Goal: Obtain resource: Download file/media

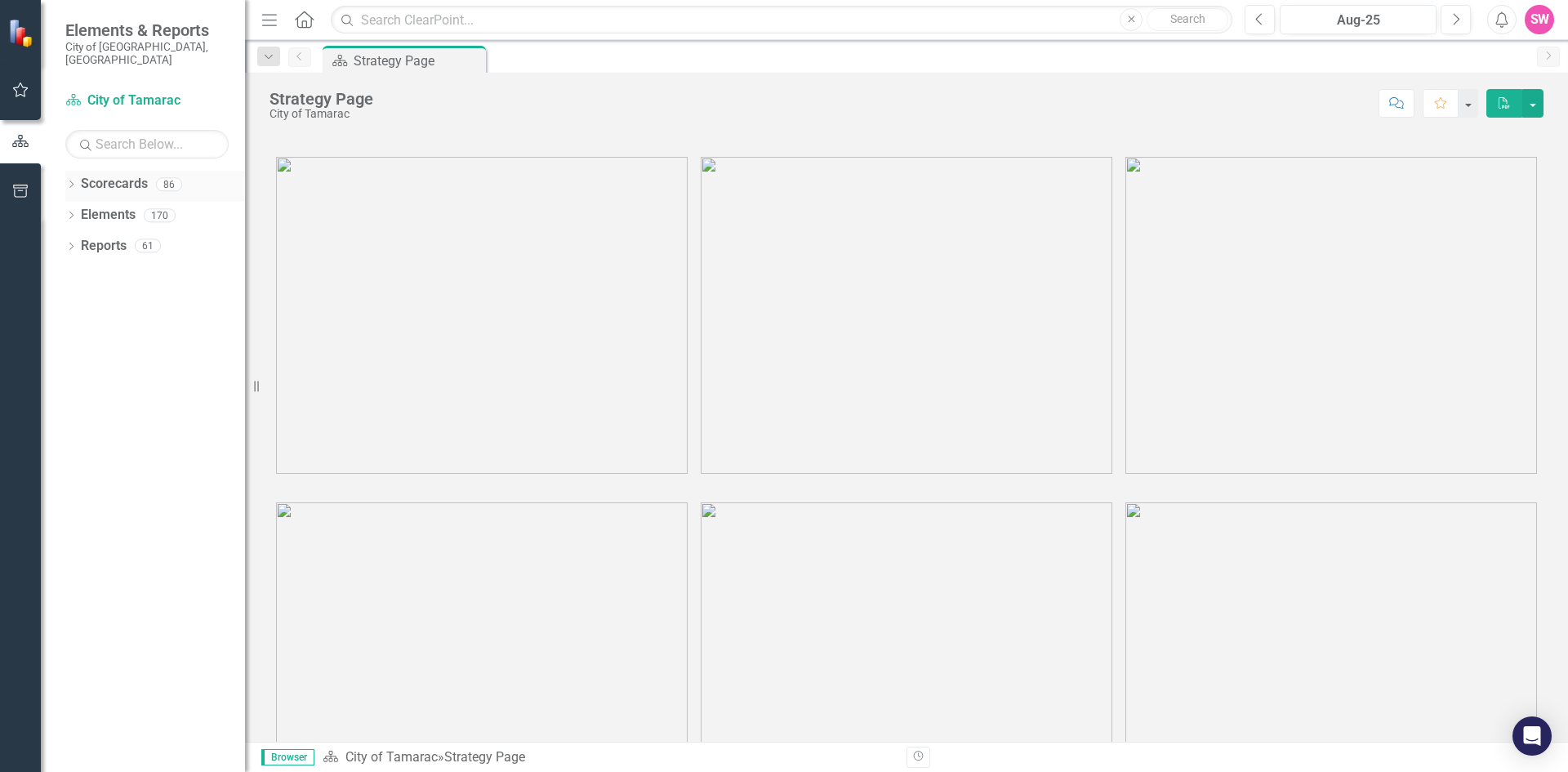
click at [71, 181] on icon "Dropdown" at bounding box center [71, 185] width 11 height 9
click at [85, 210] on icon "Dropdown" at bounding box center [79, 215] width 12 height 9
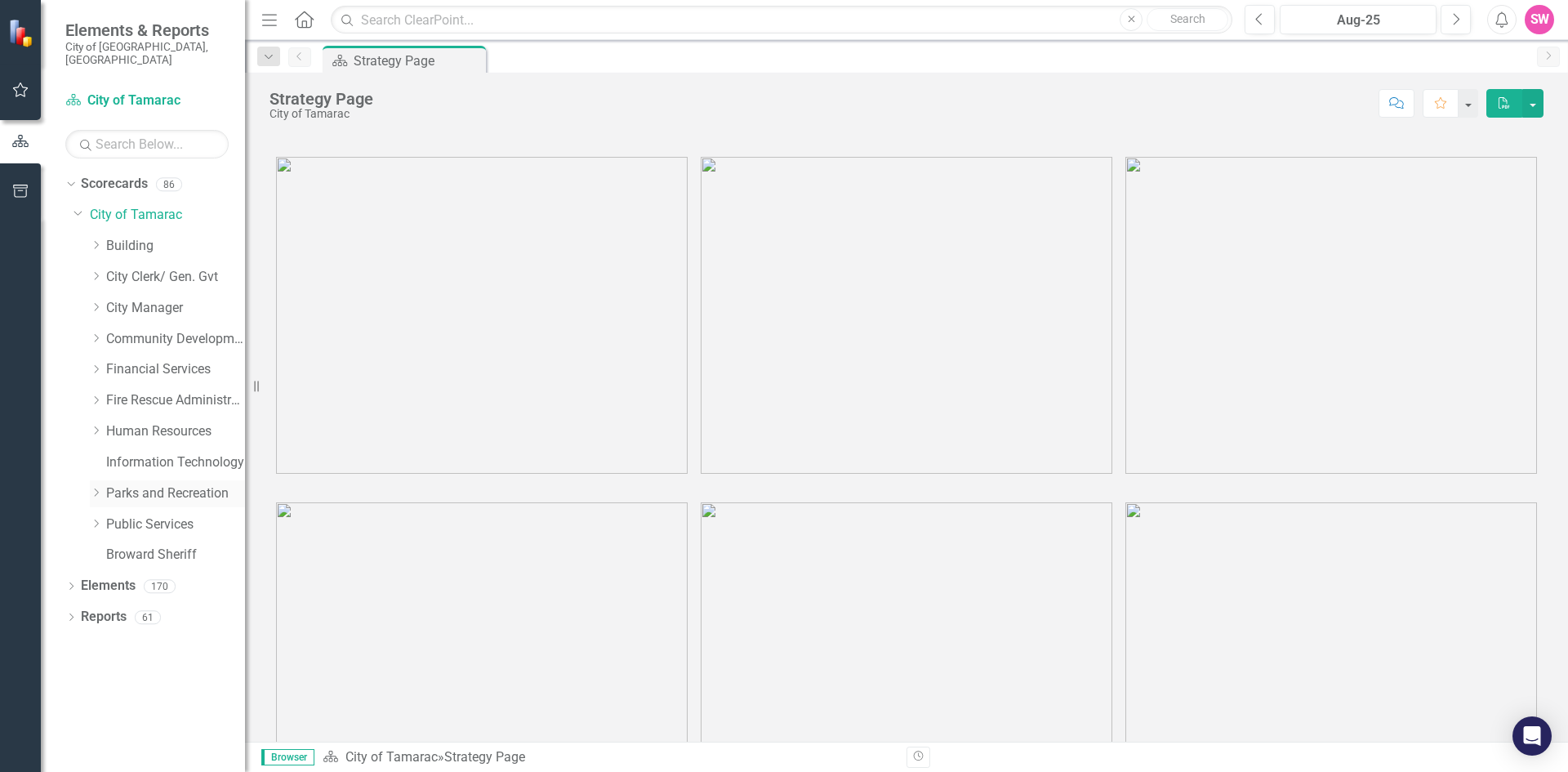
click at [97, 487] on icon "Dropdown" at bounding box center [96, 492] width 12 height 9
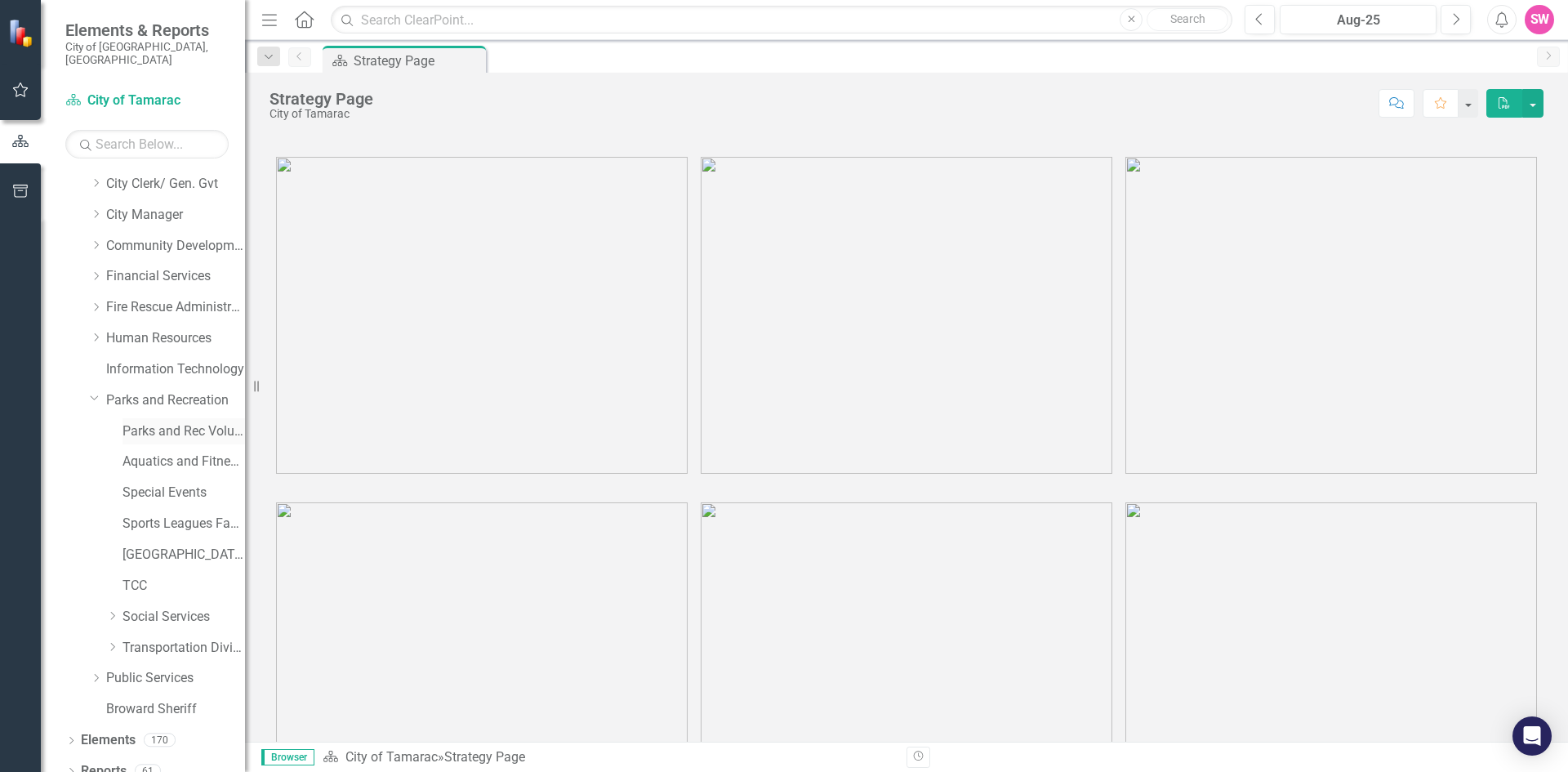
scroll to position [96, 0]
click at [132, 574] on link "TCC" at bounding box center [183, 583] width 123 height 19
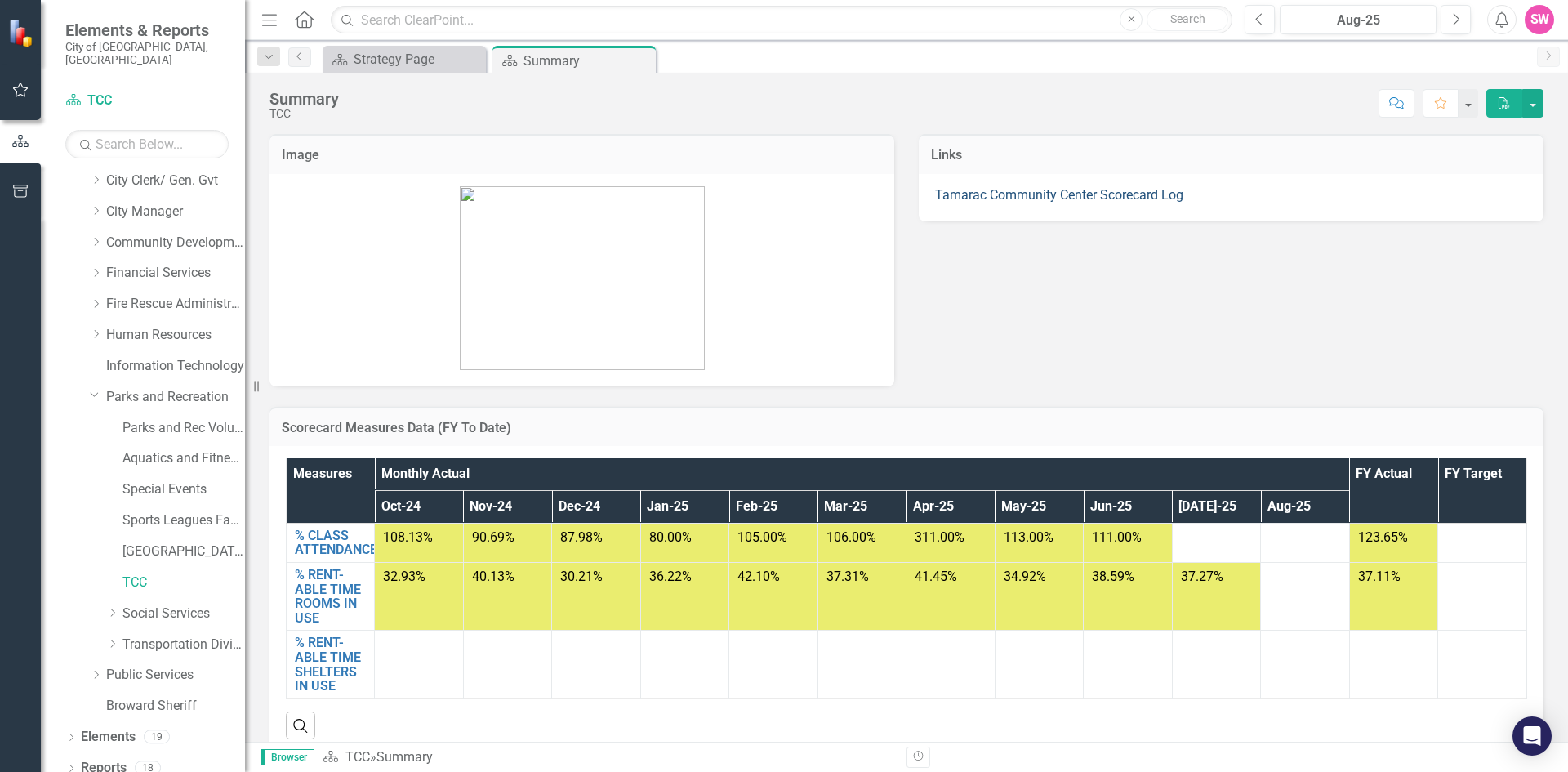
click at [1076, 196] on link "Tamarac Community Center Scorecard Log" at bounding box center [1059, 195] width 248 height 15
click at [1076, 197] on link "Tamarac Community Center Scorecard Log" at bounding box center [1059, 195] width 248 height 15
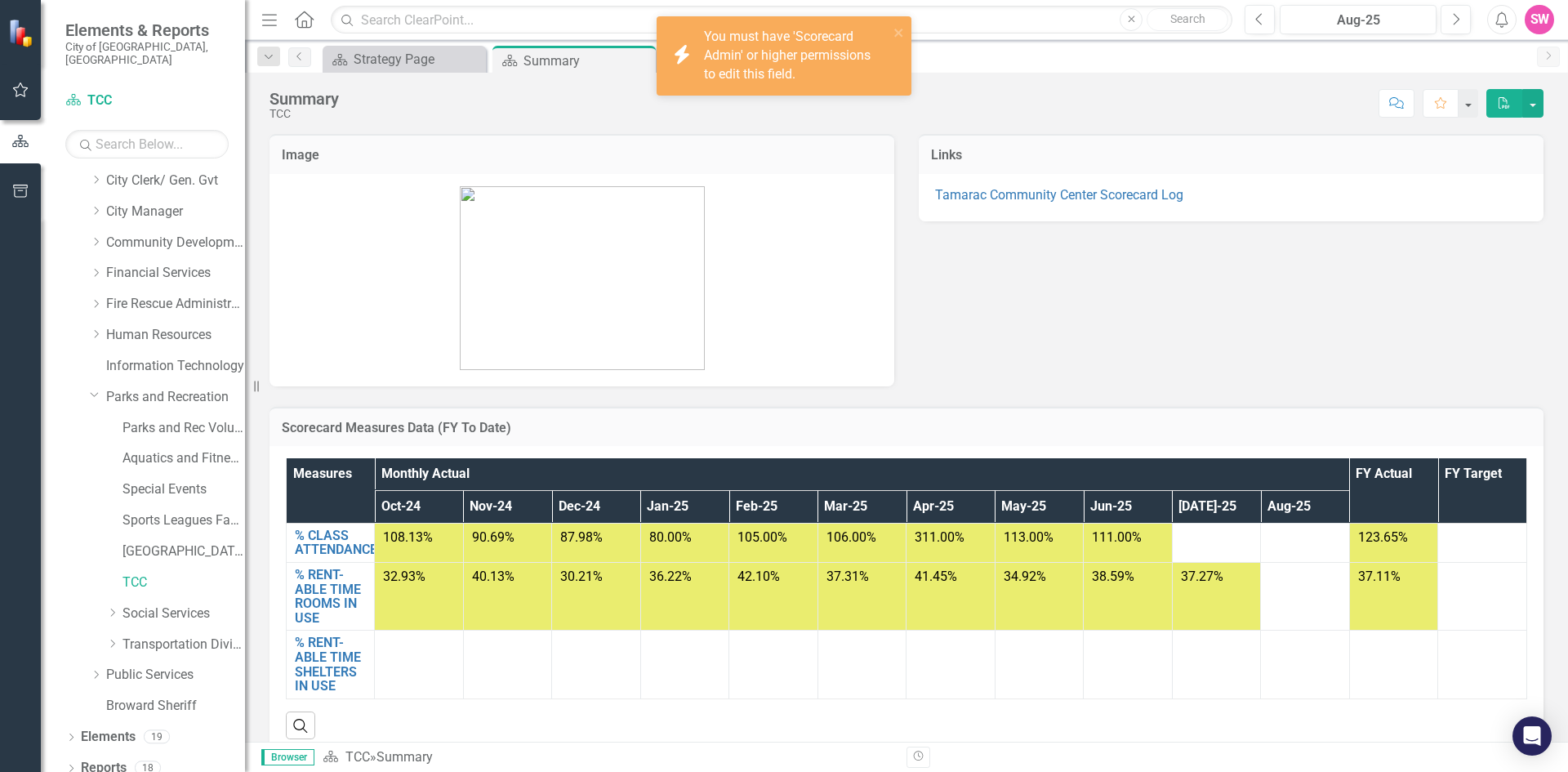
click at [1066, 255] on div "Image Links Tamarac Community Center Scorecard Log" at bounding box center [906, 250] width 1298 height 273
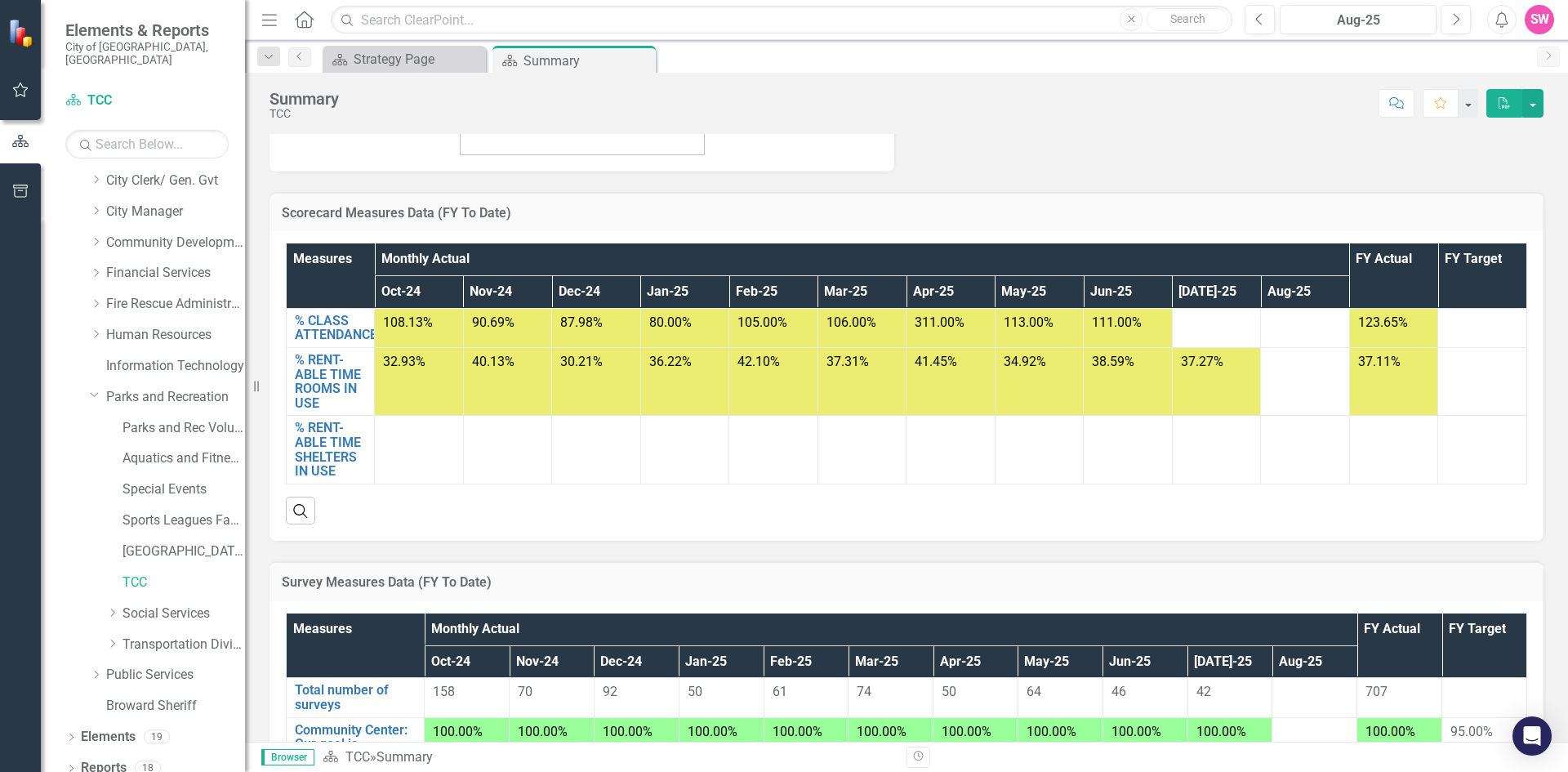
scroll to position [327, 0]
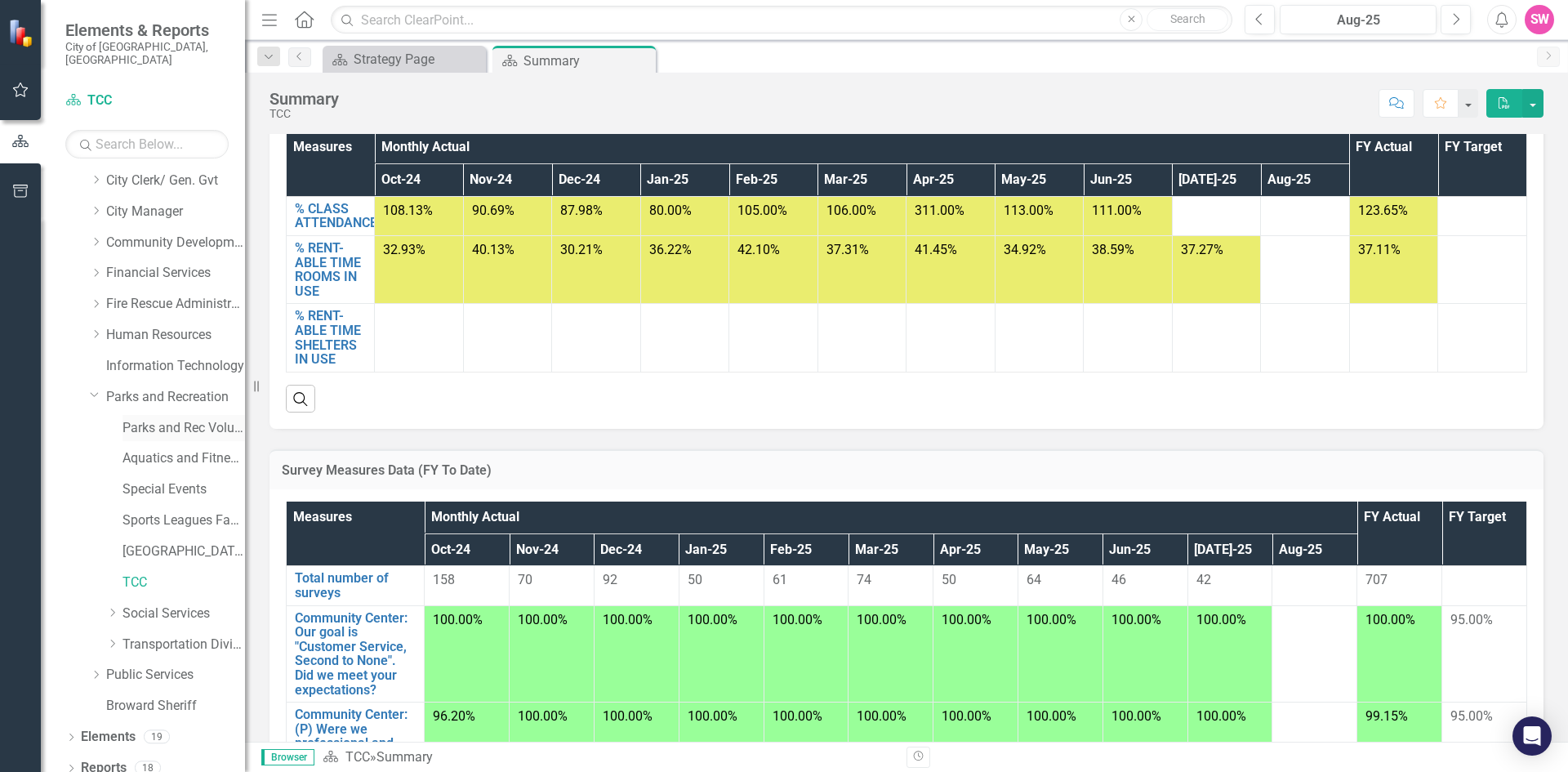
click at [161, 419] on link "Parks and Rec Volunteers" at bounding box center [183, 428] width 123 height 19
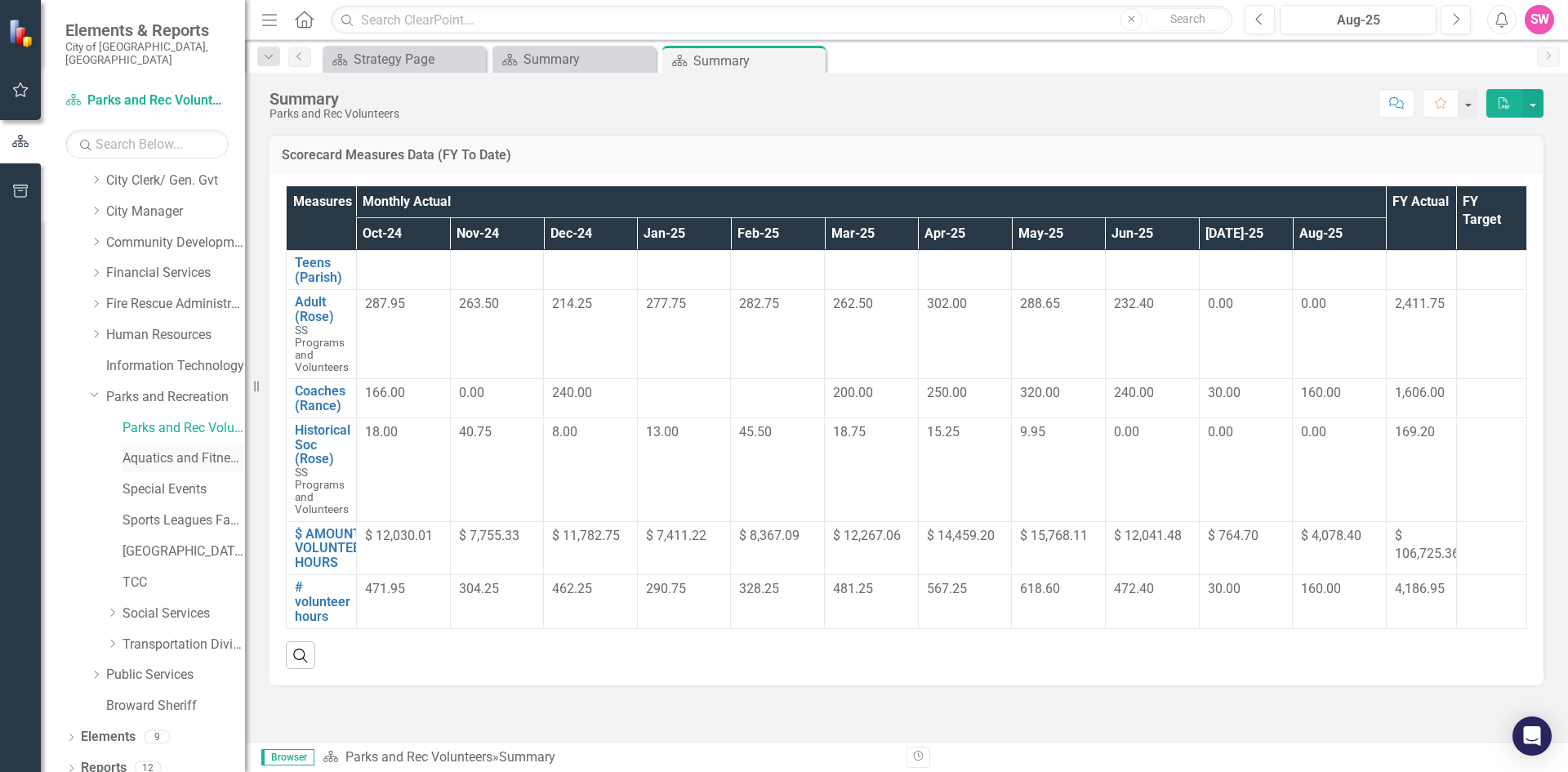
click at [156, 449] on link "Aquatics and Fitness Center" at bounding box center [183, 459] width 123 height 19
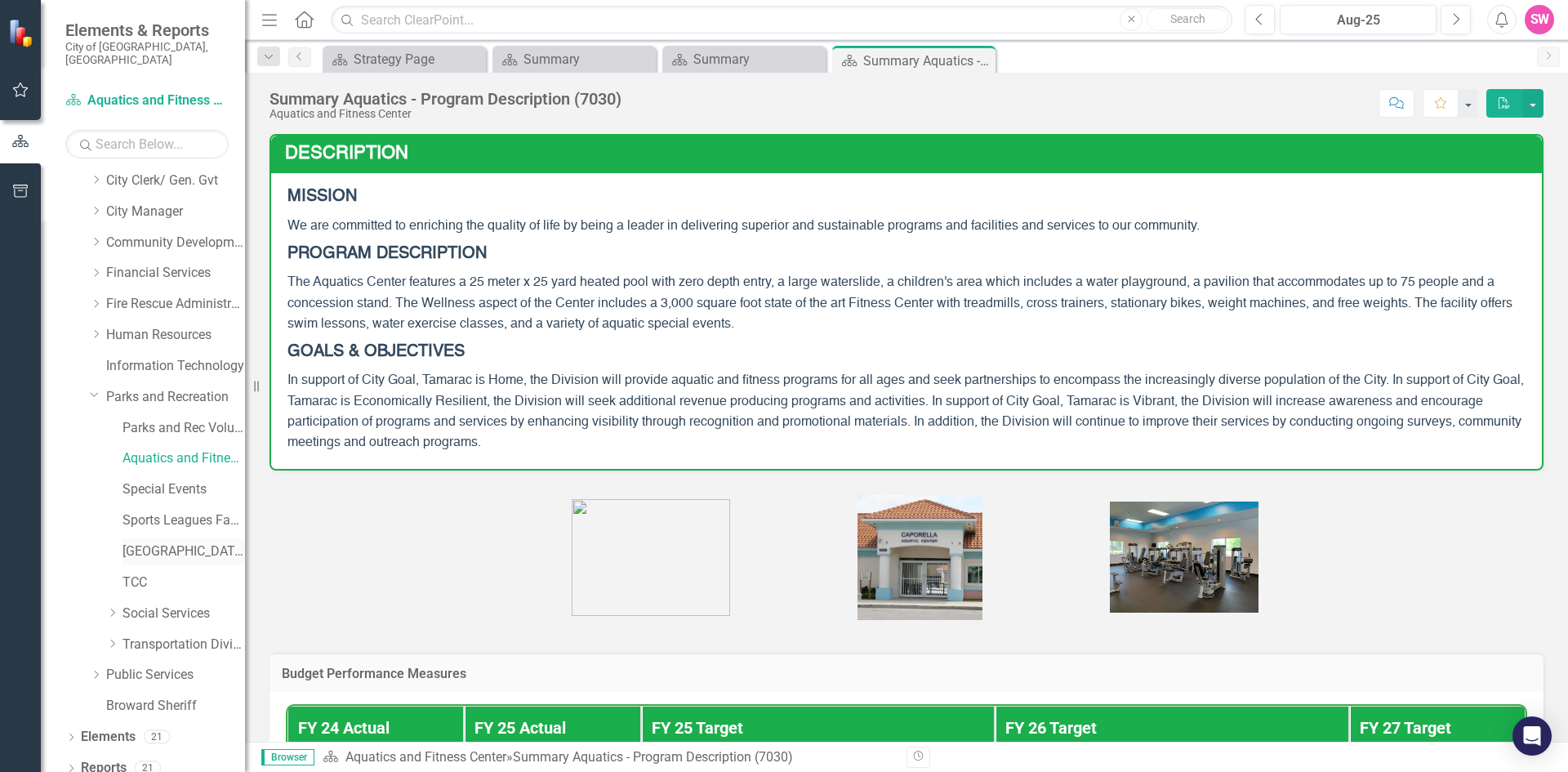
click at [160, 543] on link "[GEOGRAPHIC_DATA]" at bounding box center [183, 552] width 123 height 19
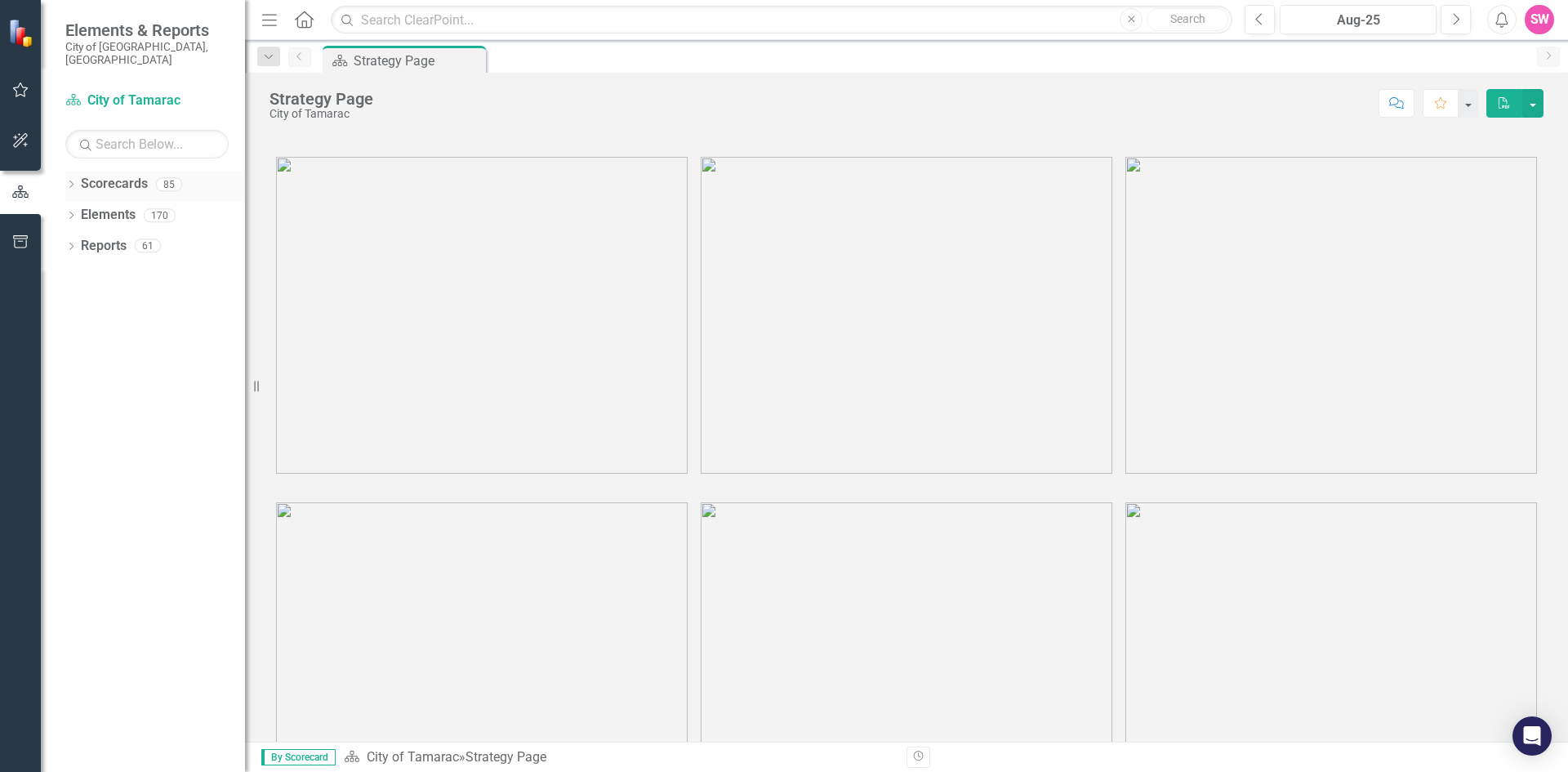
click at [72, 180] on icon at bounding box center [71, 184] width 4 height 8
click at [83, 210] on icon "Dropdown" at bounding box center [79, 215] width 12 height 9
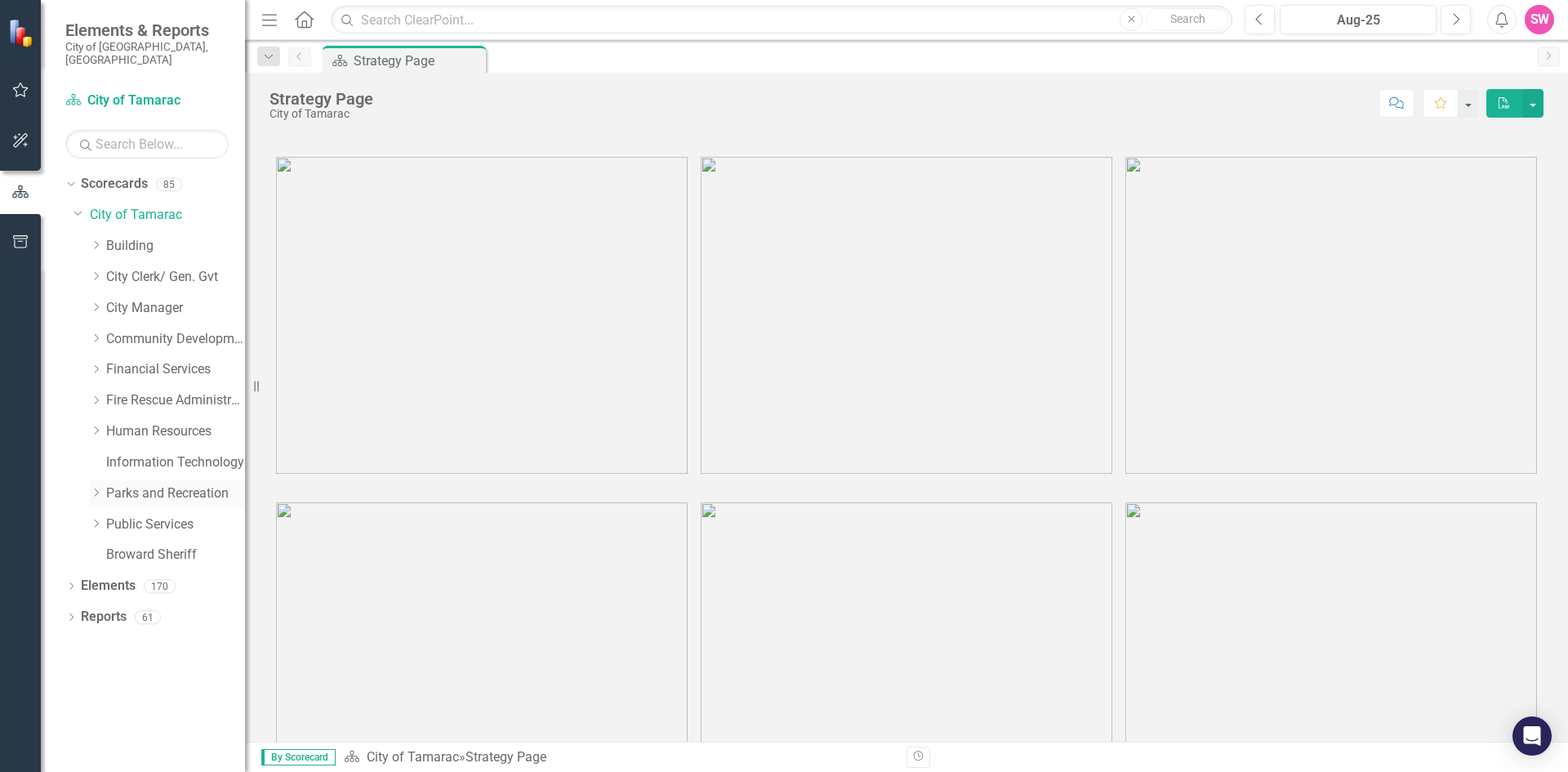
click at [95, 487] on icon "Dropdown" at bounding box center [96, 492] width 12 height 9
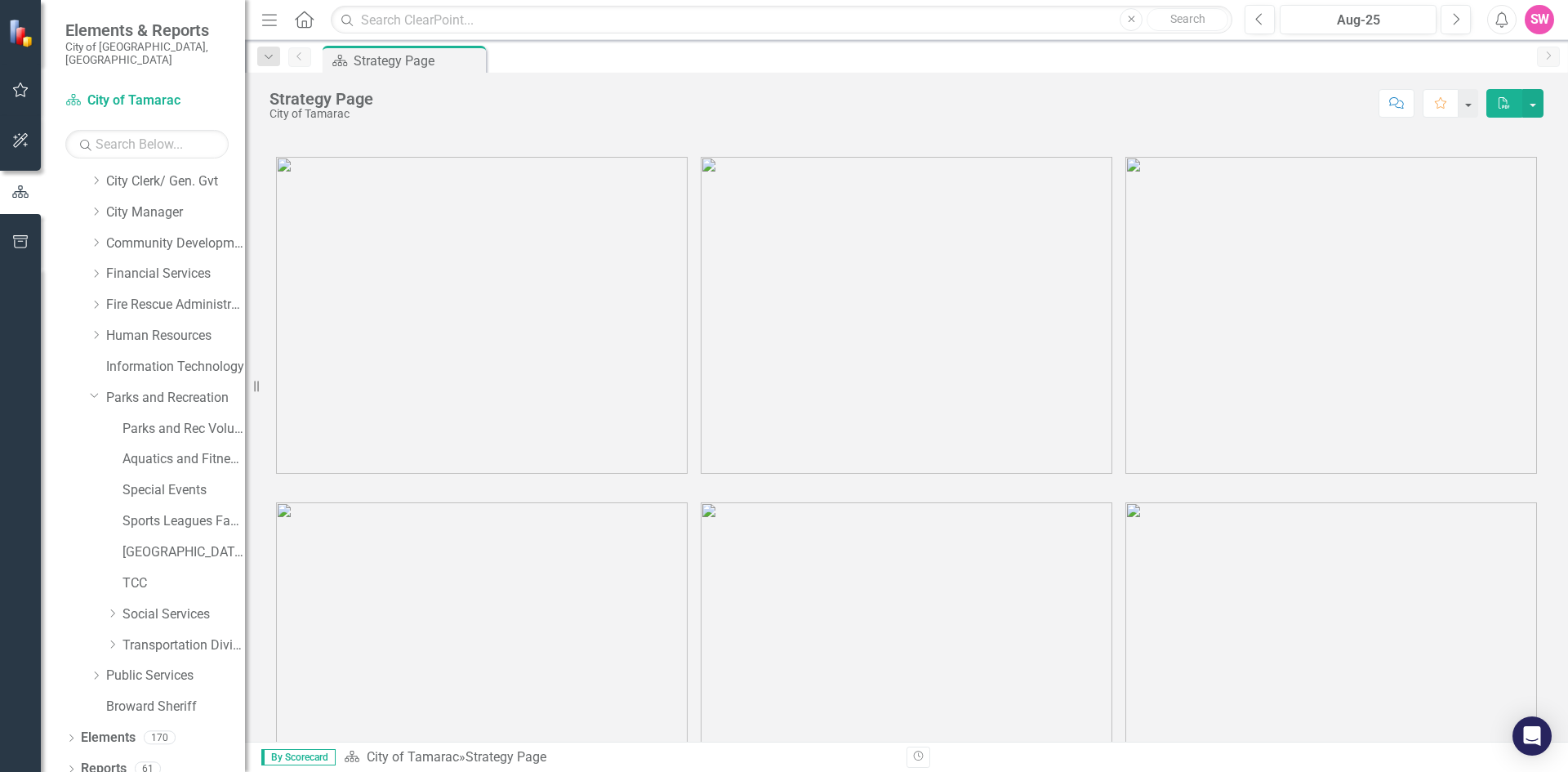
scroll to position [96, 0]
click at [142, 542] on link "[GEOGRAPHIC_DATA]" at bounding box center [183, 552] width 123 height 19
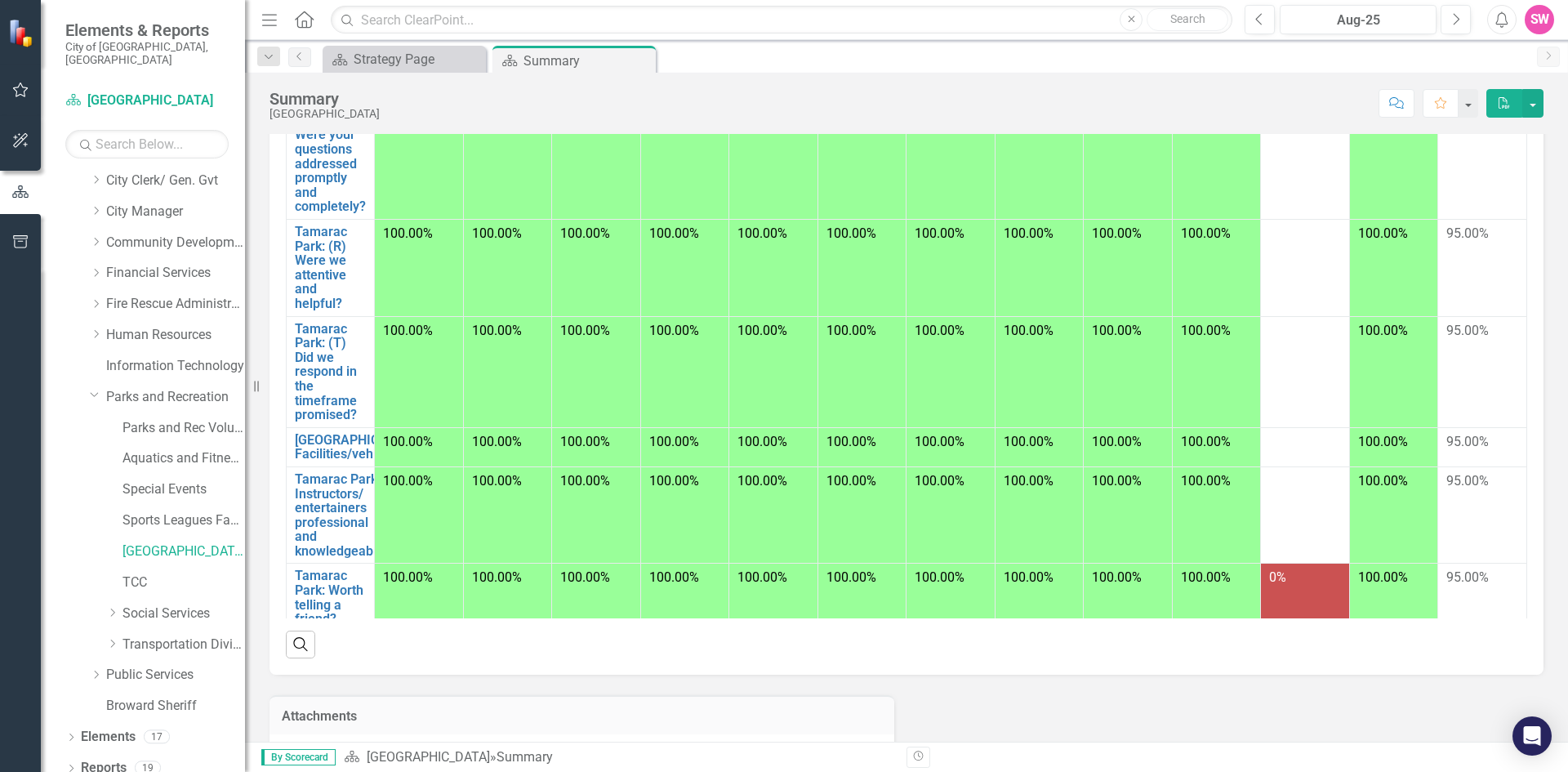
scroll to position [314, 0]
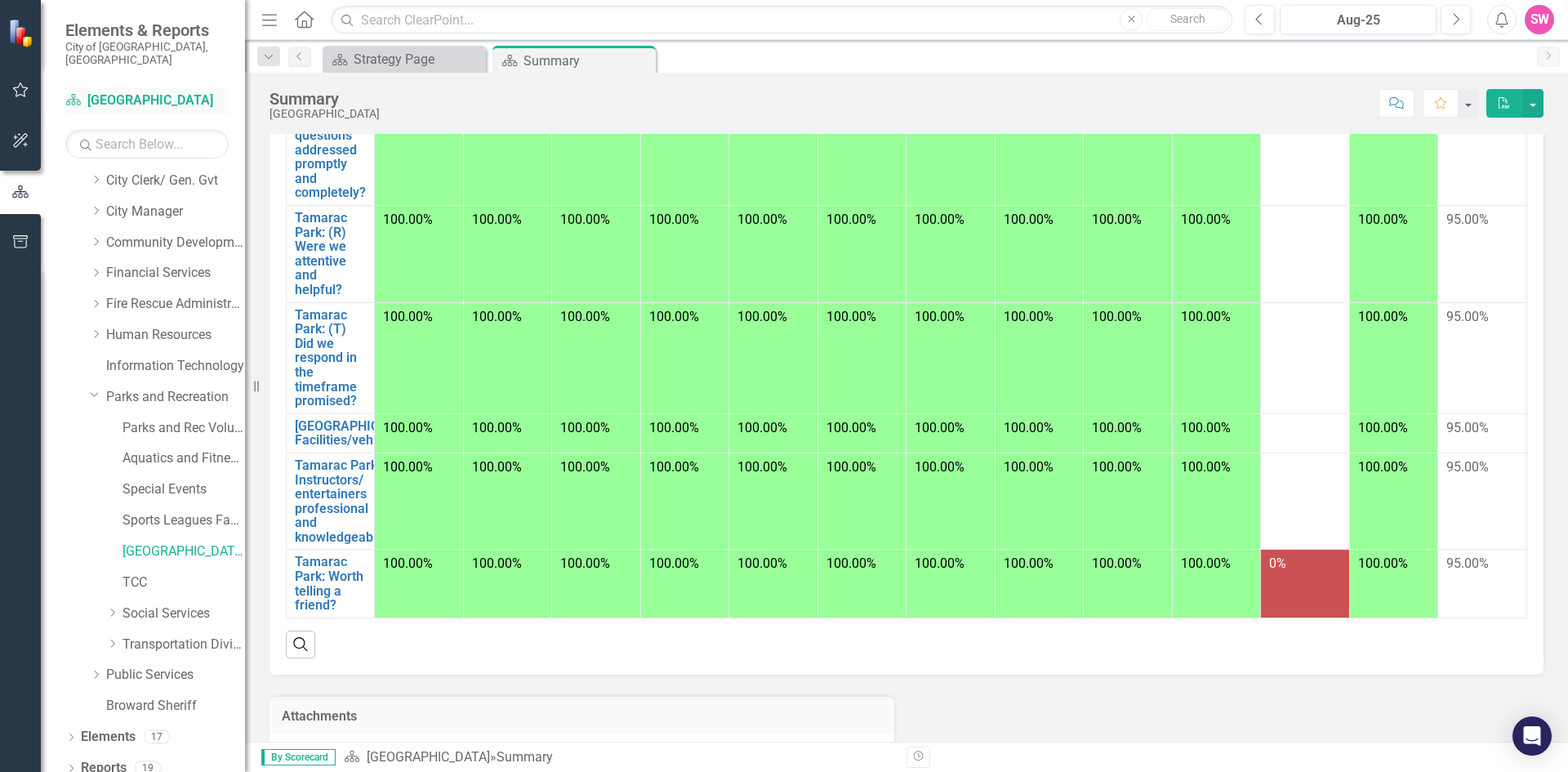
click at [119, 91] on link "Scorecard [GEOGRAPHIC_DATA]" at bounding box center [147, 101] width 163 height 19
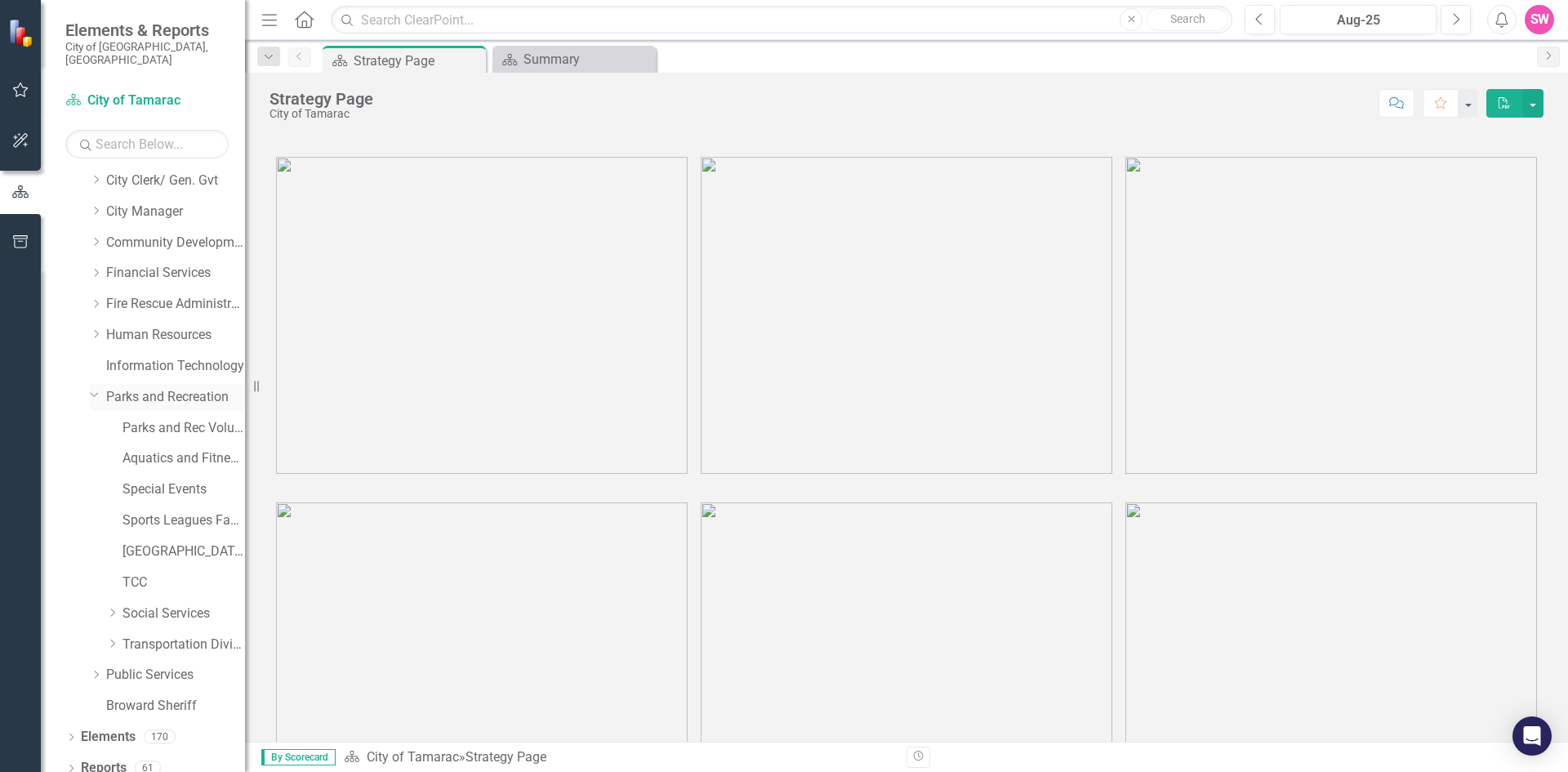
click at [136, 387] on link "Parks and Recreation" at bounding box center [176, 397] width 139 height 19
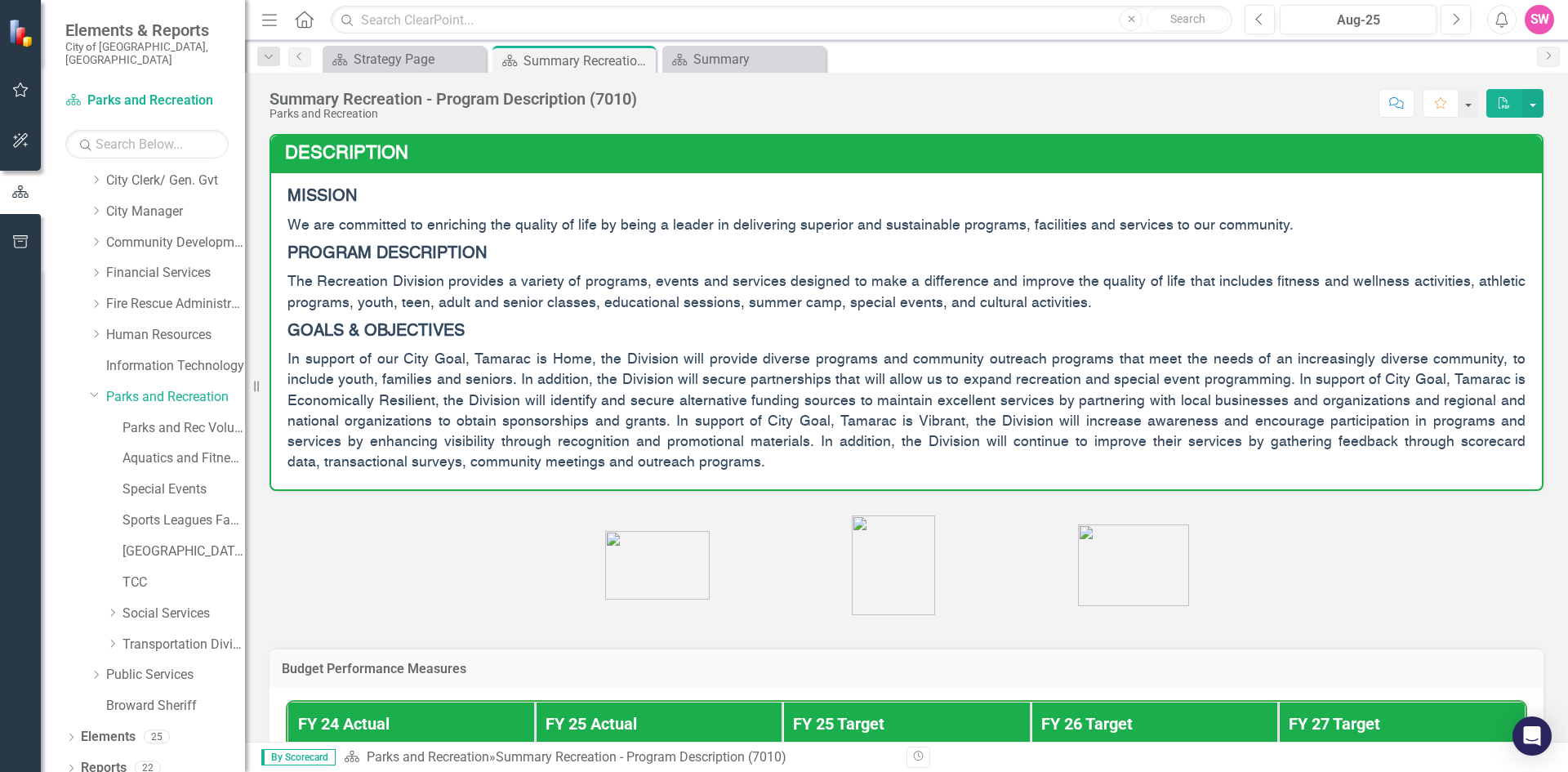
click at [1502, 104] on icon "PDF" at bounding box center [1503, 103] width 14 height 11
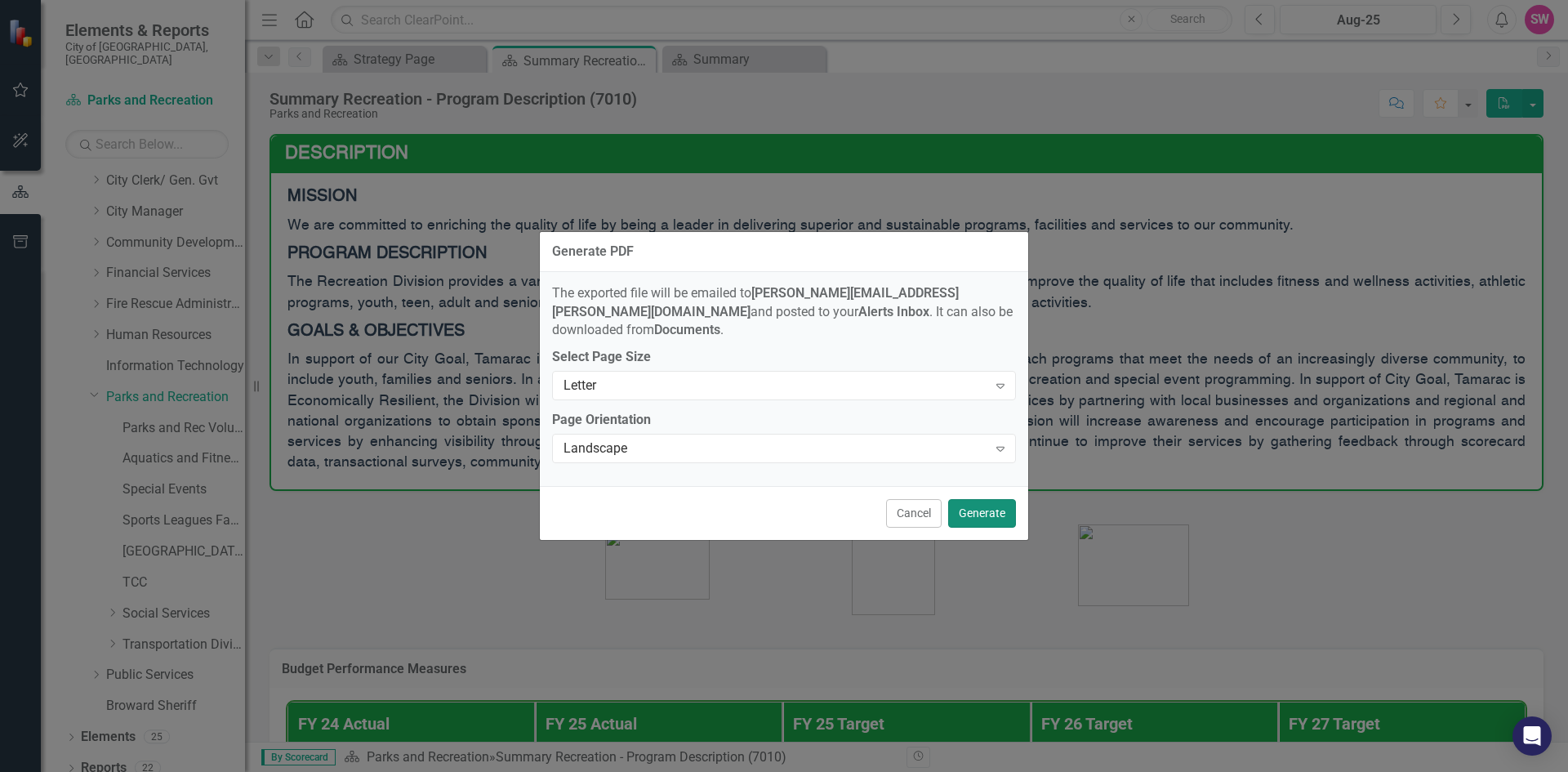
click at [979, 504] on button "Generate" at bounding box center [981, 513] width 67 height 28
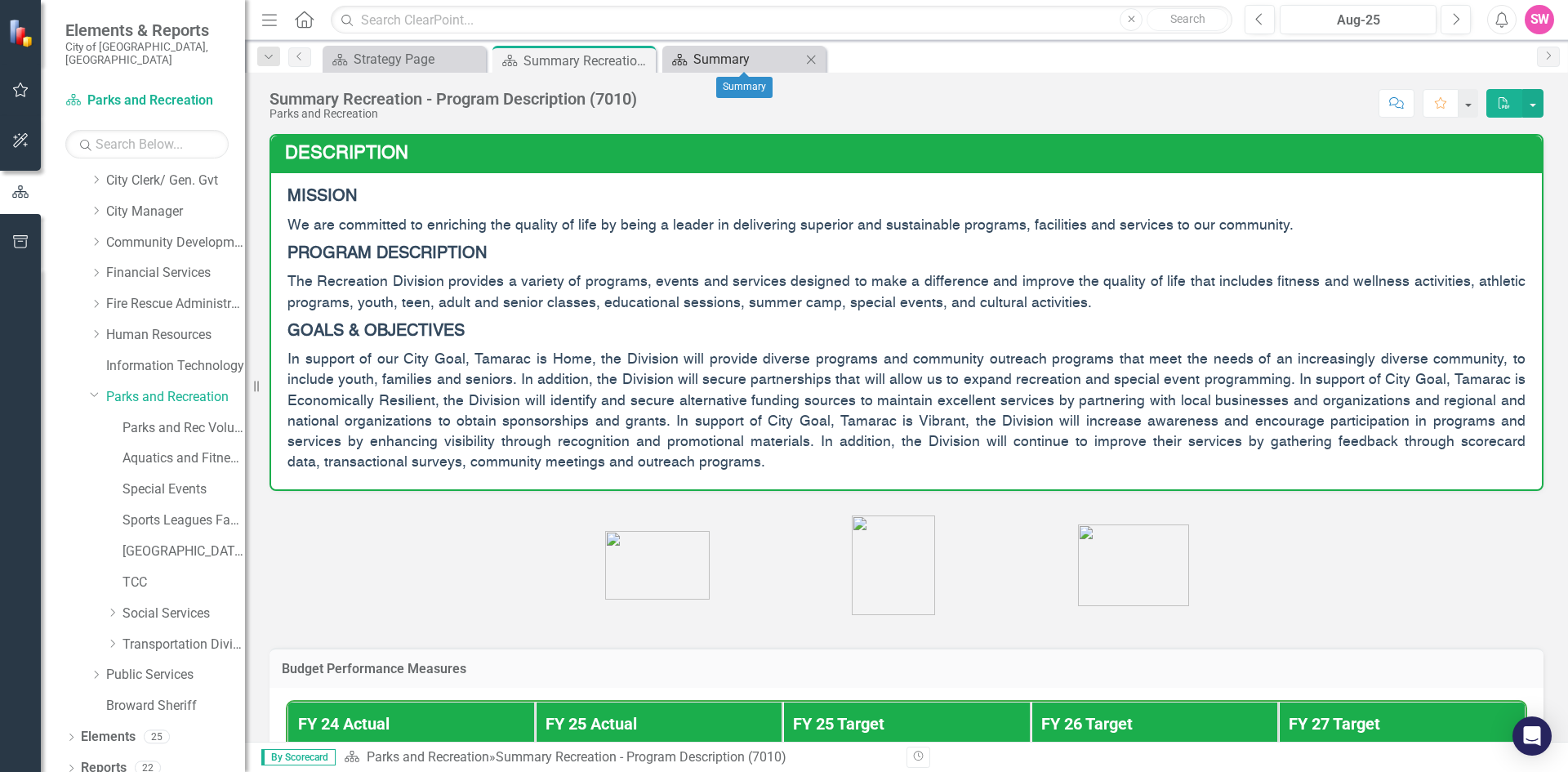
click at [789, 60] on div "Summary" at bounding box center [746, 59] width 107 height 20
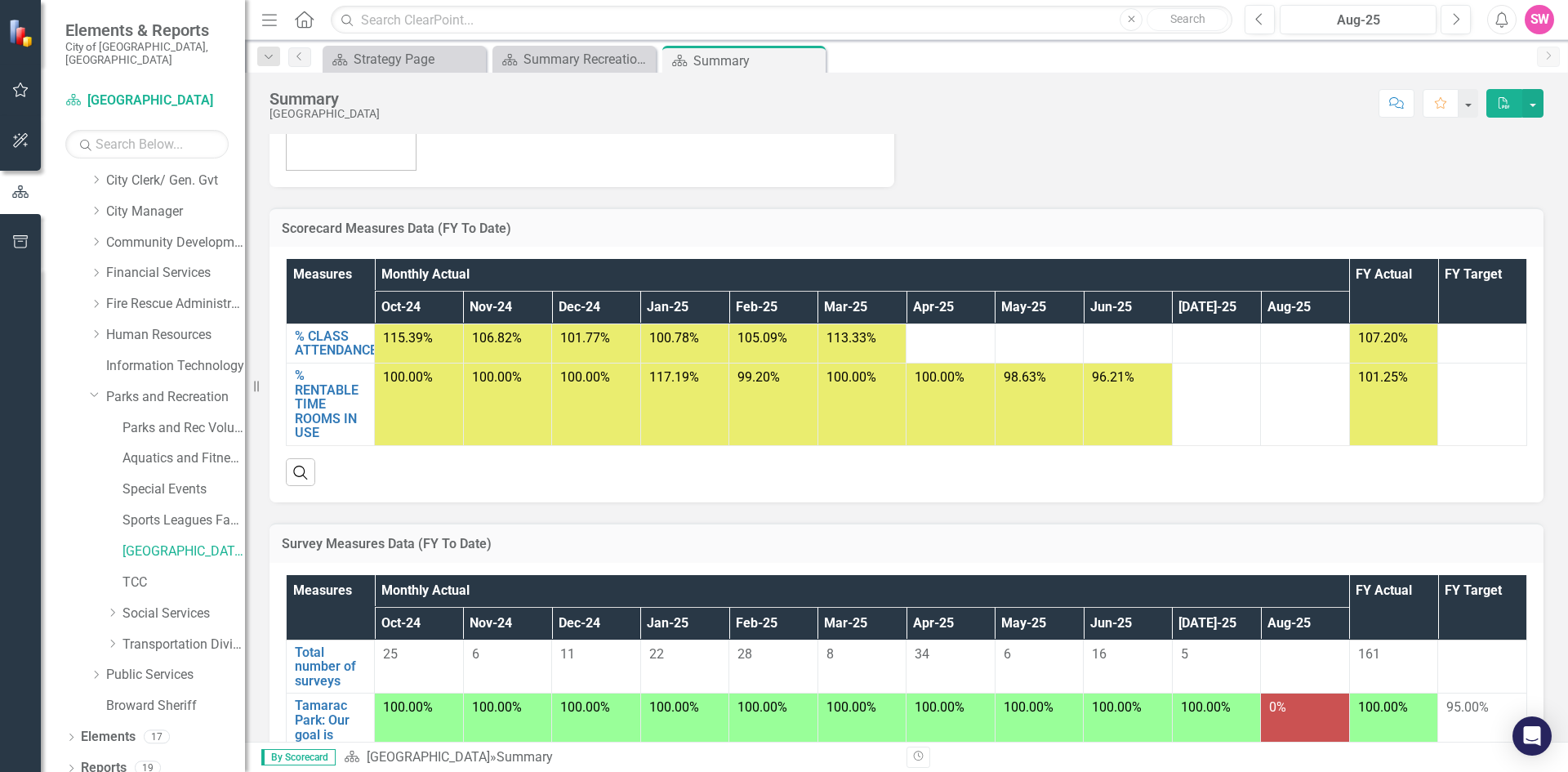
scroll to position [408, 0]
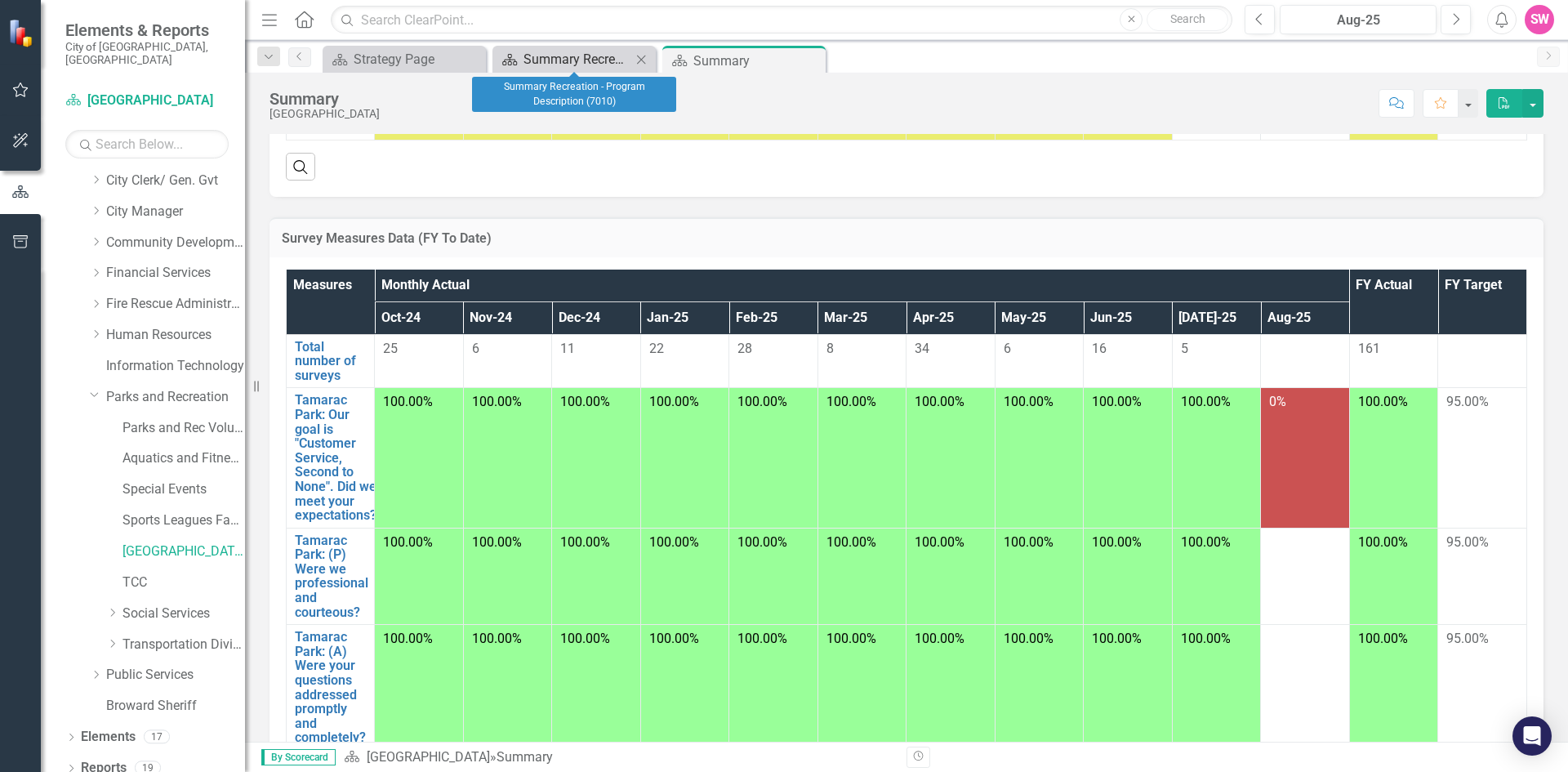
click at [564, 61] on div "Summary Recreation - Program Description (7010)" at bounding box center [576, 59] width 107 height 20
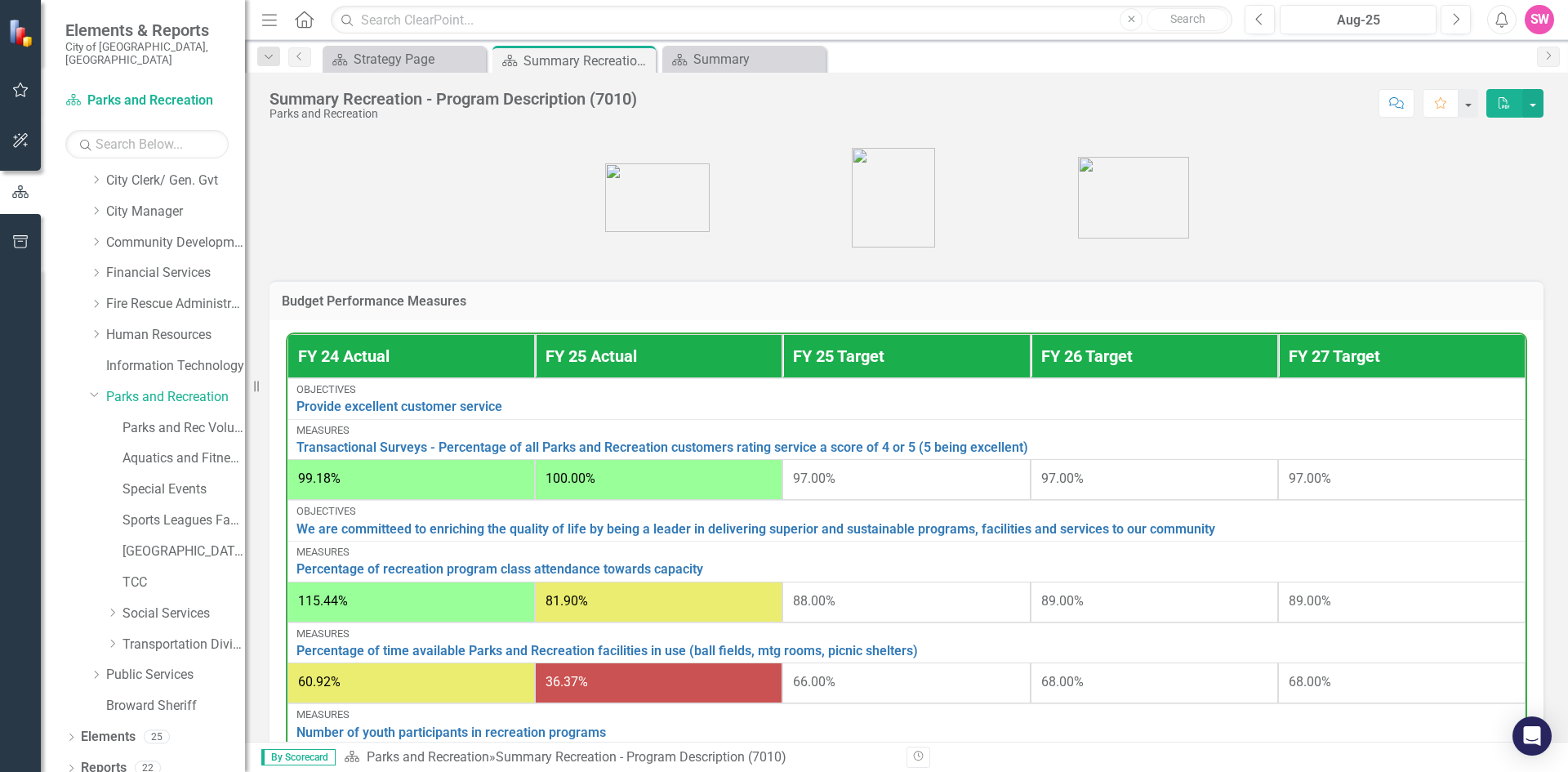
scroll to position [408, 0]
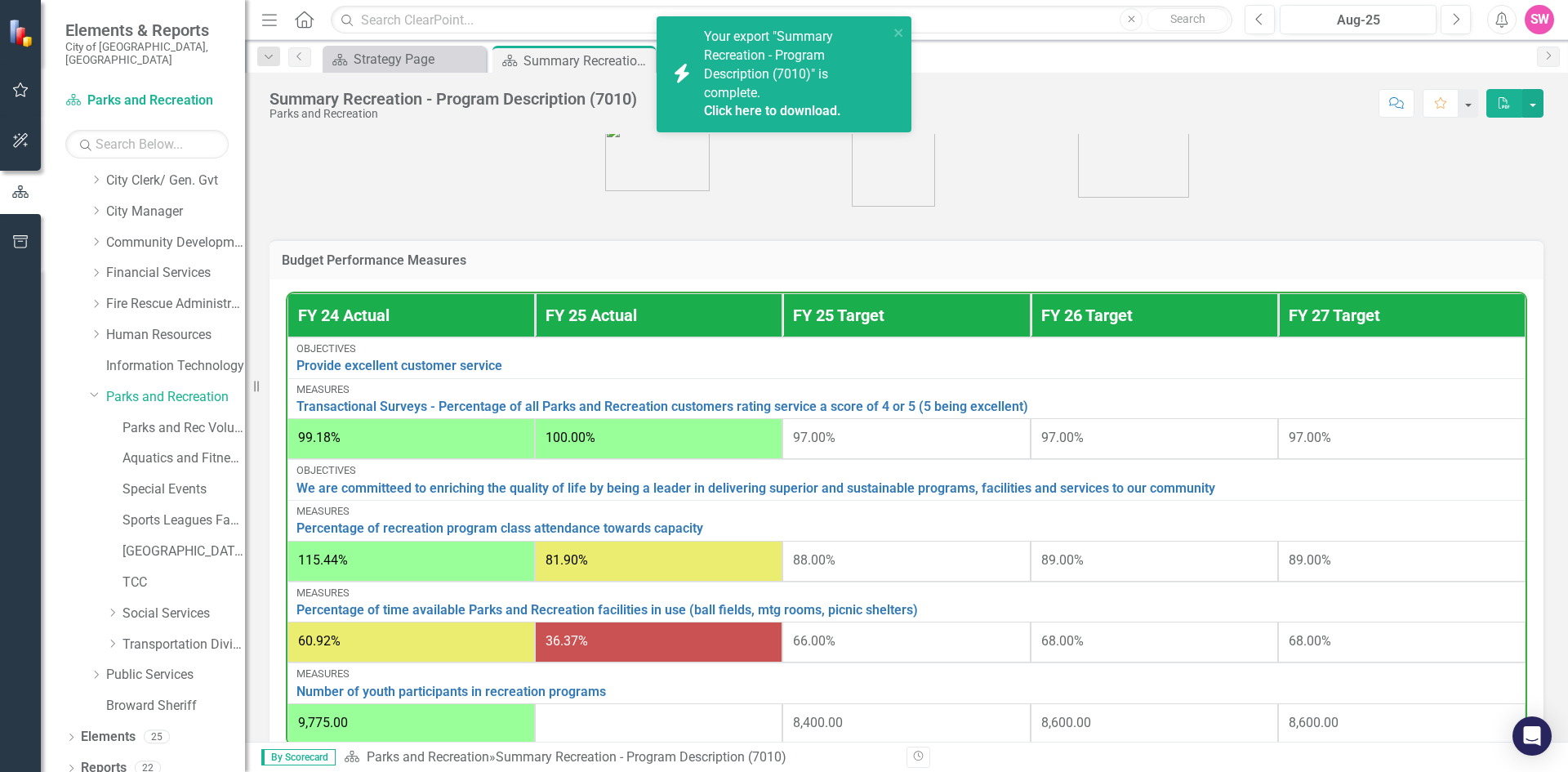
click at [761, 118] on link "Click here to download." at bounding box center [772, 110] width 137 height 15
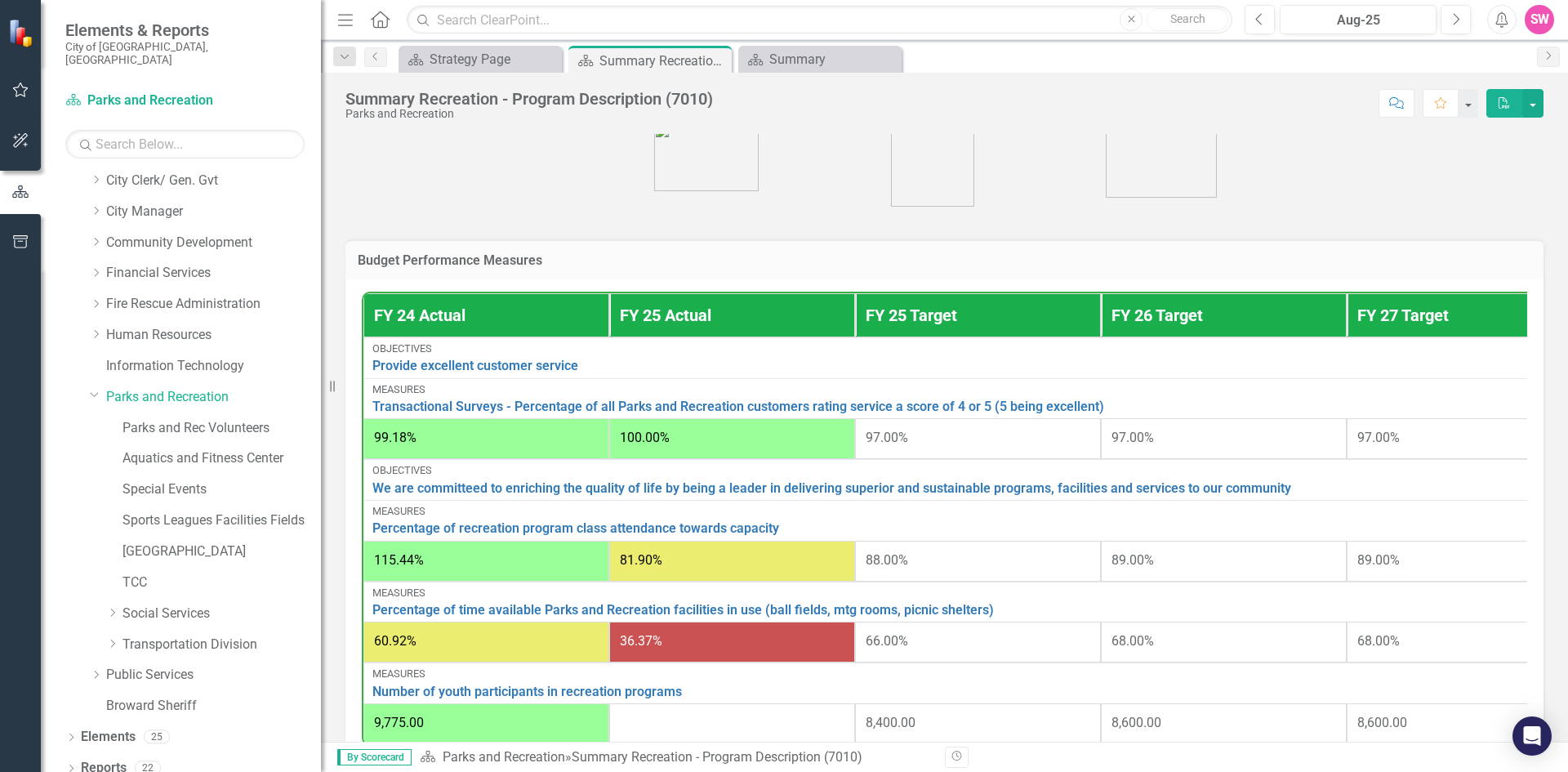
click at [321, 379] on div "Resize" at bounding box center [328, 386] width 13 height 772
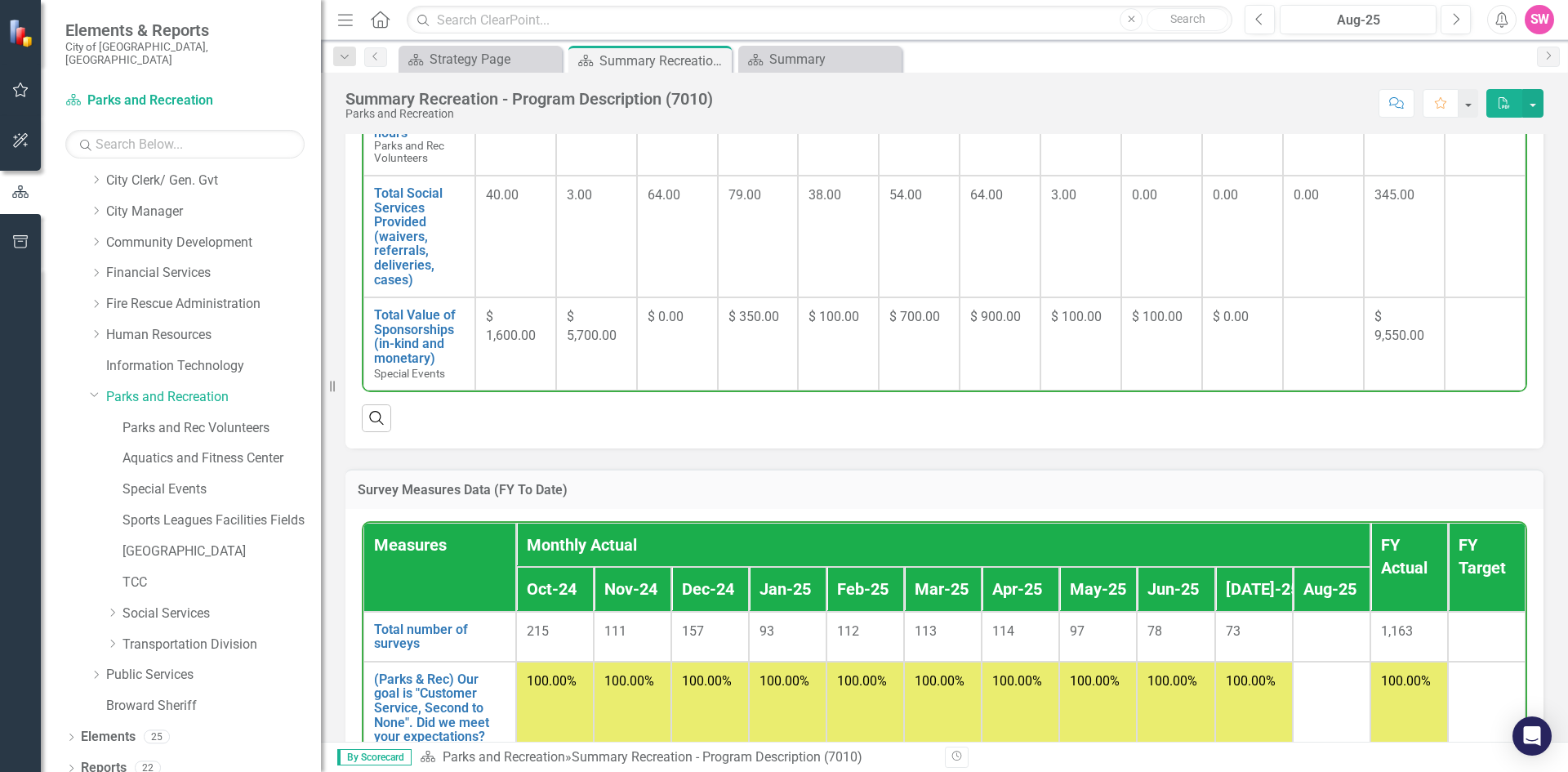
scroll to position [1062, 0]
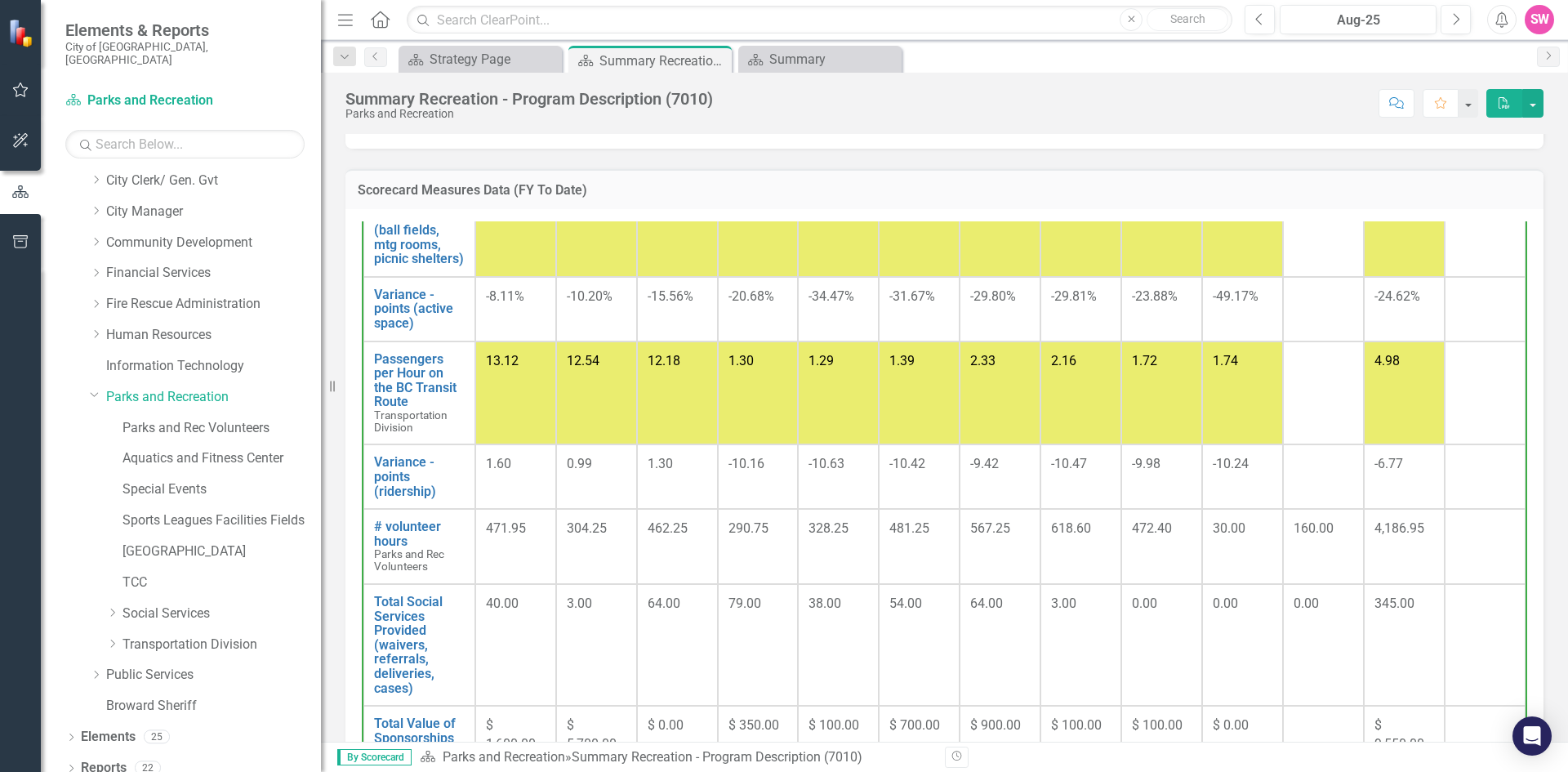
click at [592, 198] on h3 "Scorecard Measures Data (FY To Date)" at bounding box center [945, 190] width 1174 height 14
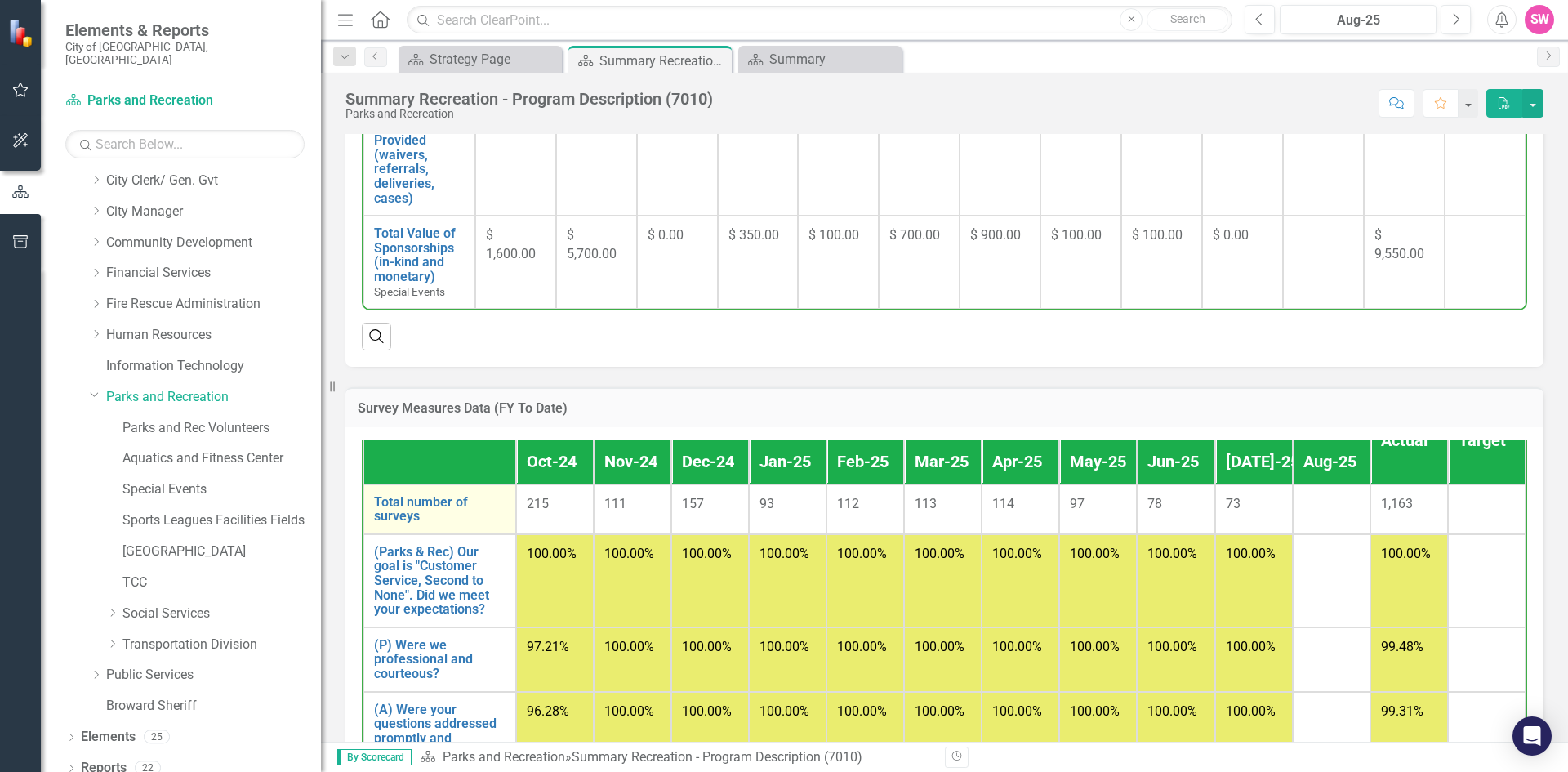
scroll to position [116, 0]
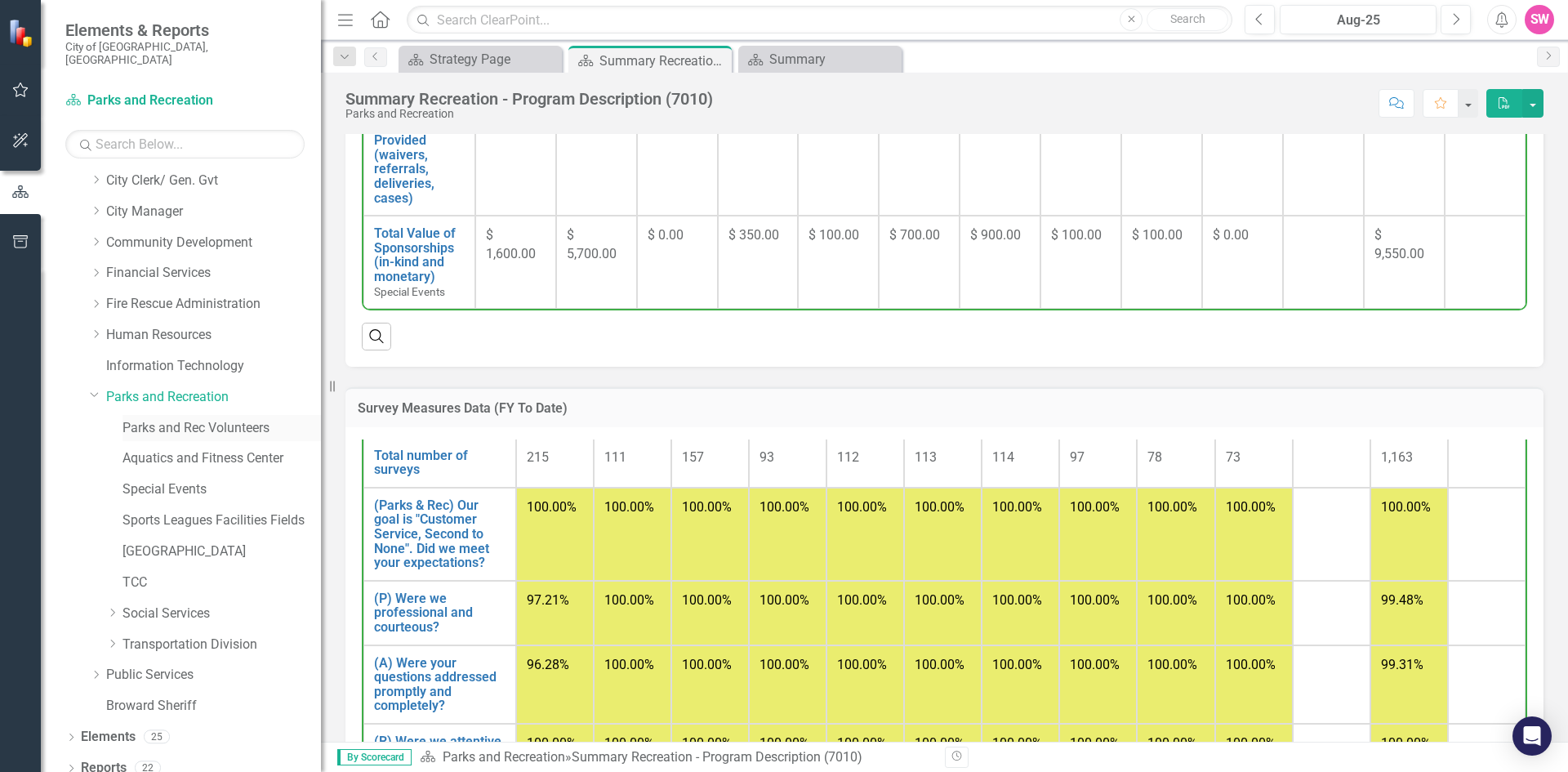
click at [179, 419] on link "Parks and Rec Volunteers" at bounding box center [221, 428] width 198 height 19
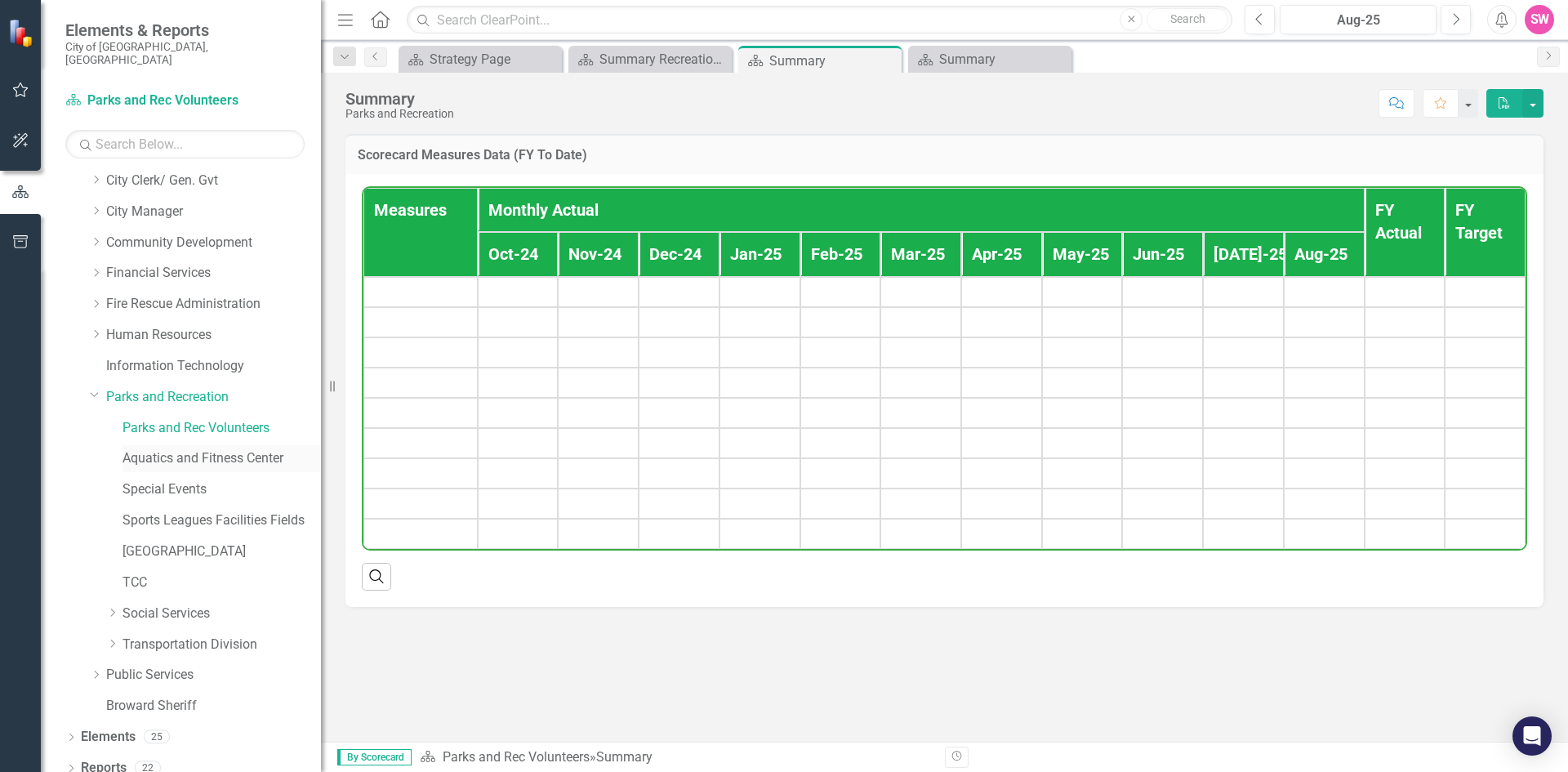
click at [192, 449] on link "Aquatics and Fitness Center" at bounding box center [221, 459] width 198 height 19
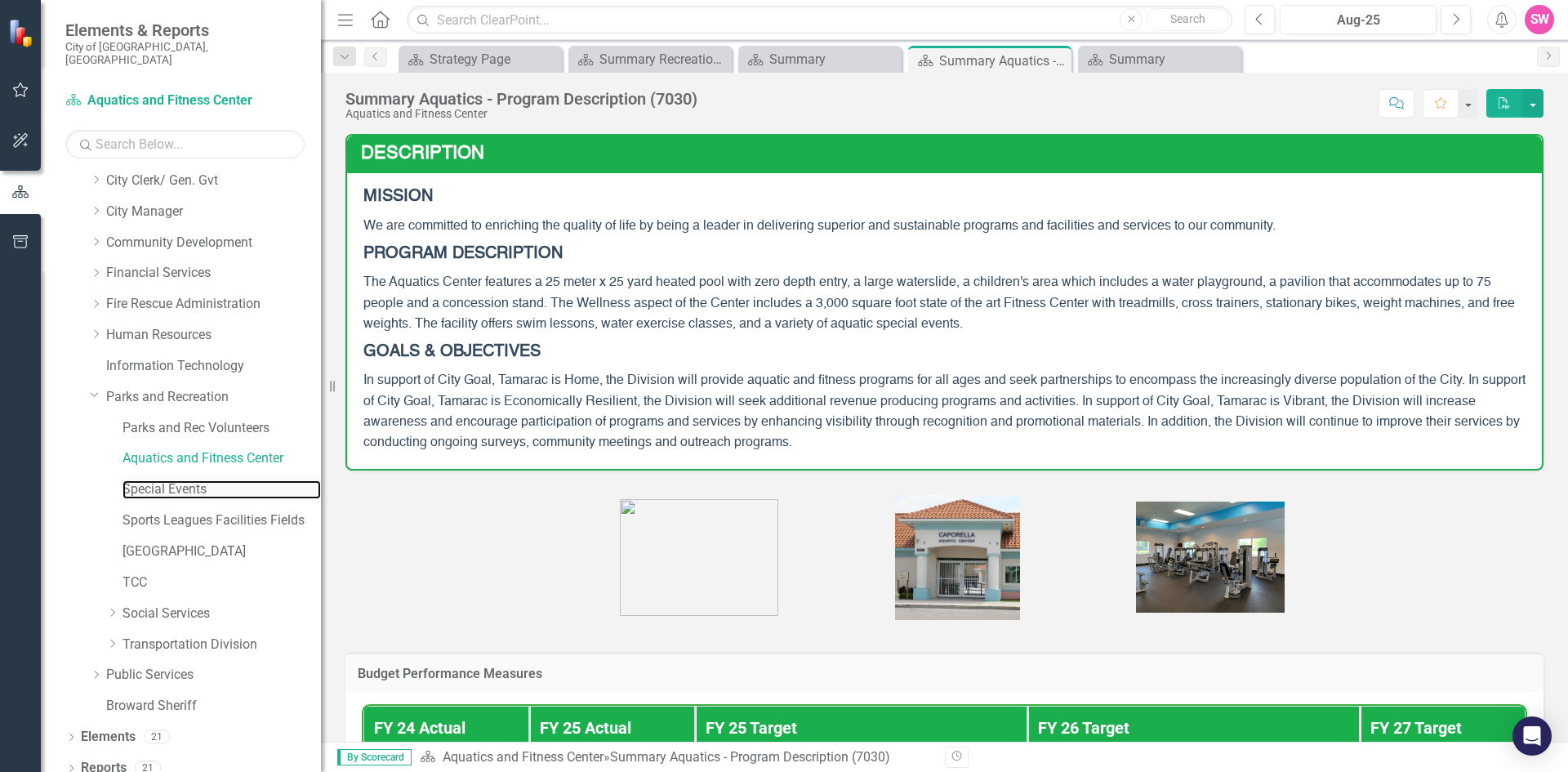
drag, startPoint x: 177, startPoint y: 477, endPoint x: 191, endPoint y: 465, distance: 18.4
click at [177, 480] on link "Special Events" at bounding box center [221, 490] width 198 height 19
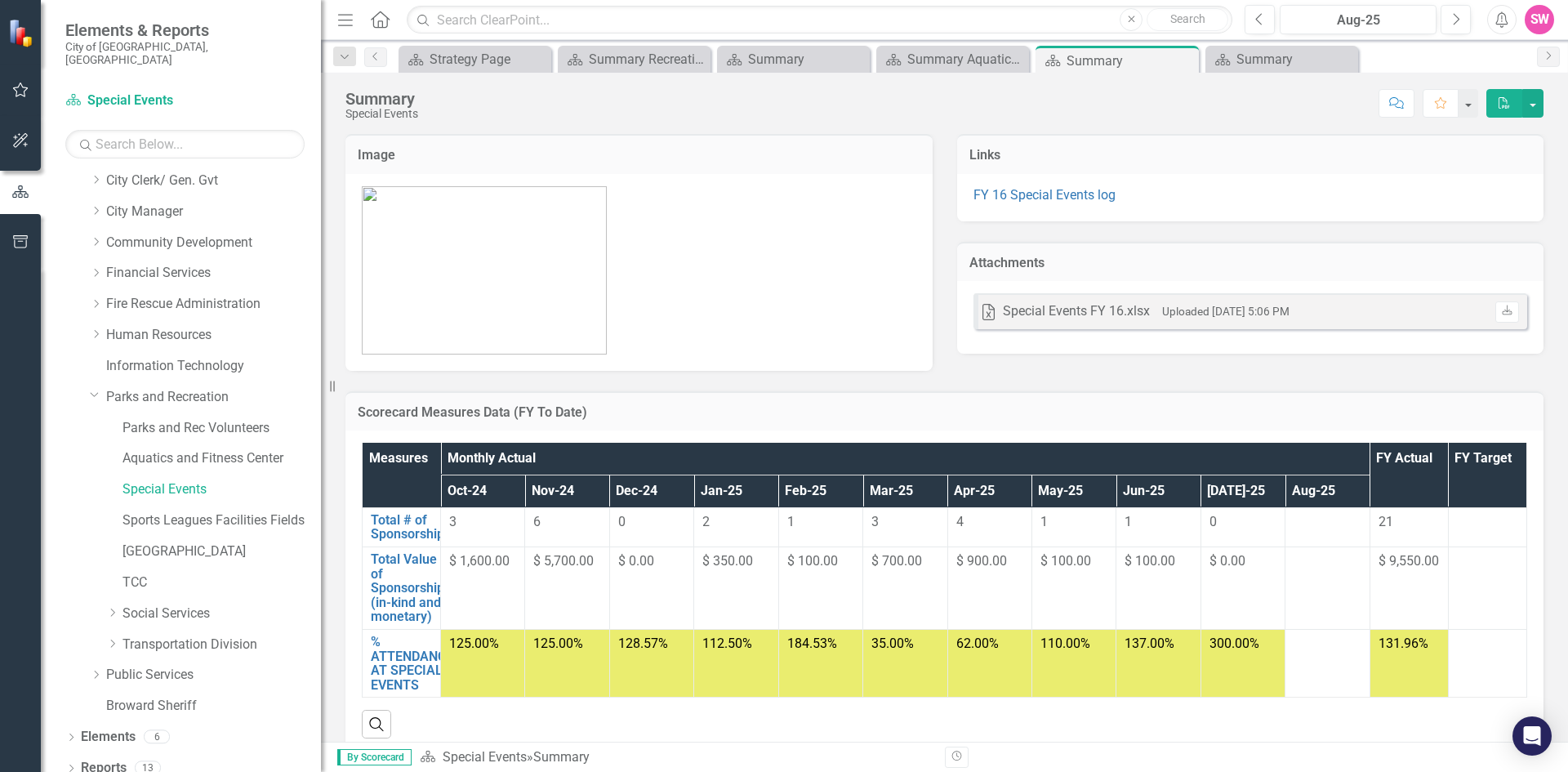
click at [1501, 102] on icon "PDF" at bounding box center [1503, 103] width 14 height 11
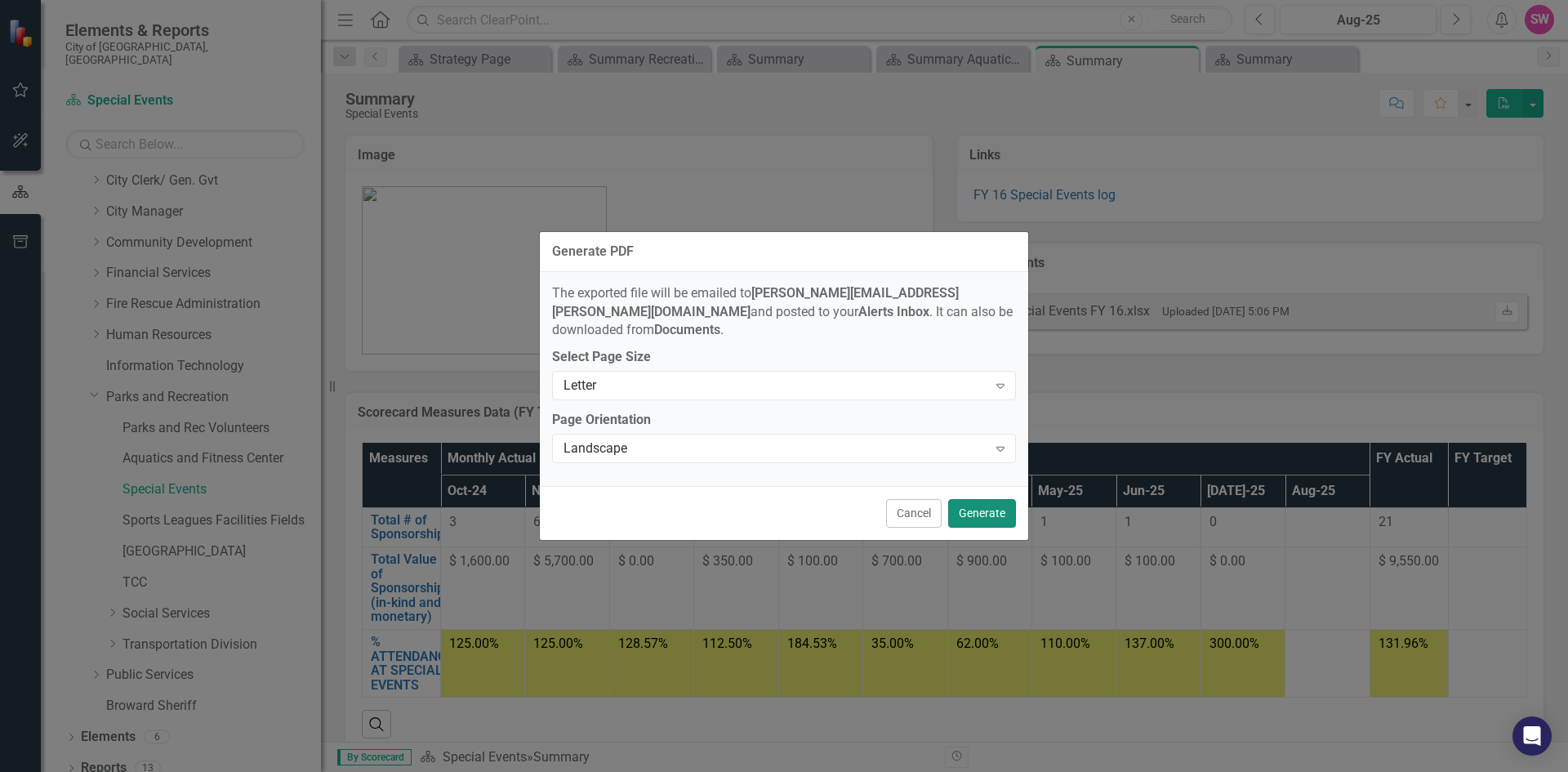
click at [979, 503] on button "Generate" at bounding box center [981, 513] width 67 height 28
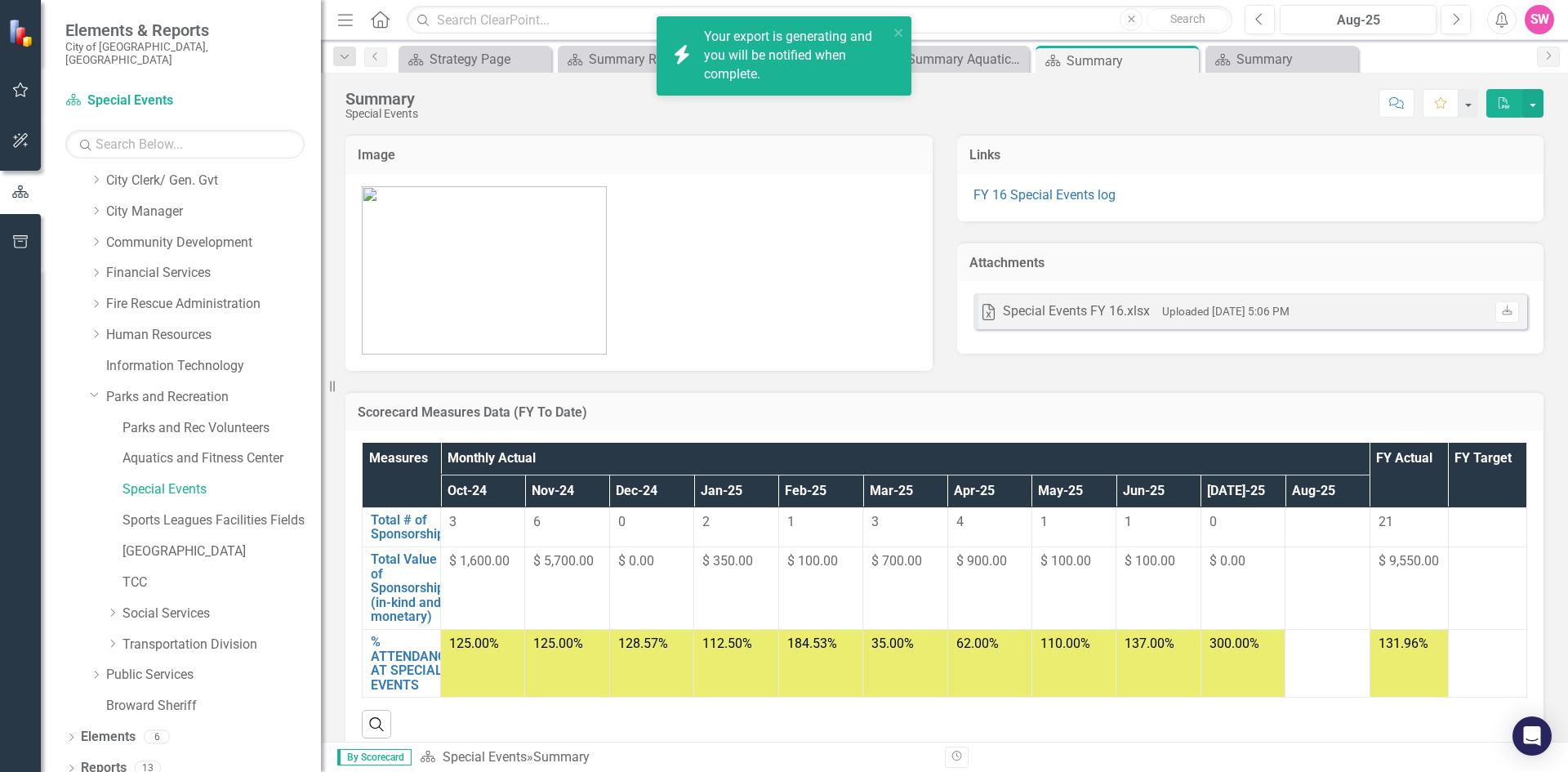
click at [819, 59] on div "Your export is generating and you will be notified when complete." at bounding box center [796, 55] width 184 height 56
click at [807, 55] on div "Your export "Summary" is complete. Click here to download." at bounding box center [796, 55] width 184 height 56
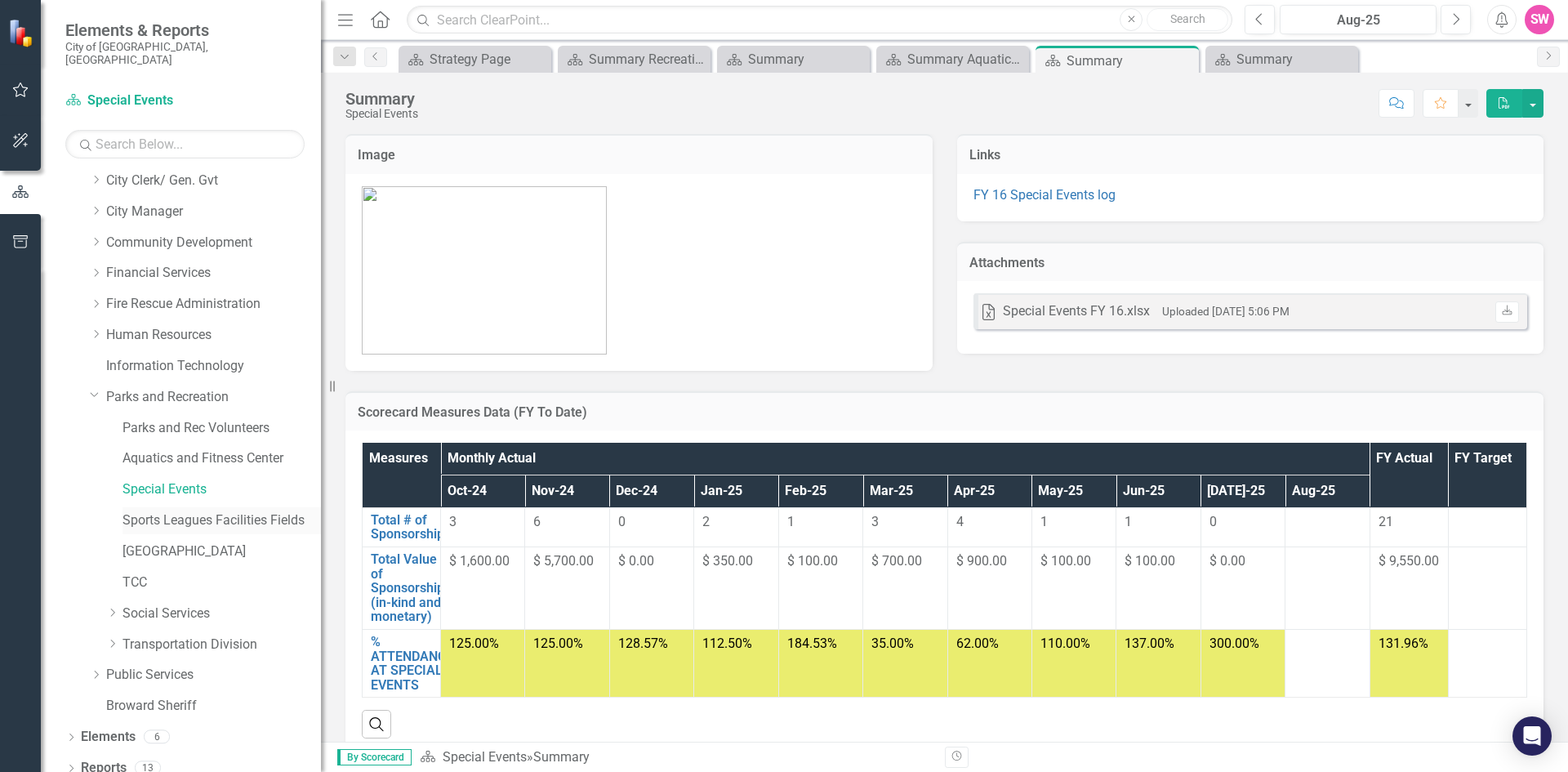
click at [170, 511] on link "Sports Leagues Facilities Fields" at bounding box center [221, 520] width 198 height 19
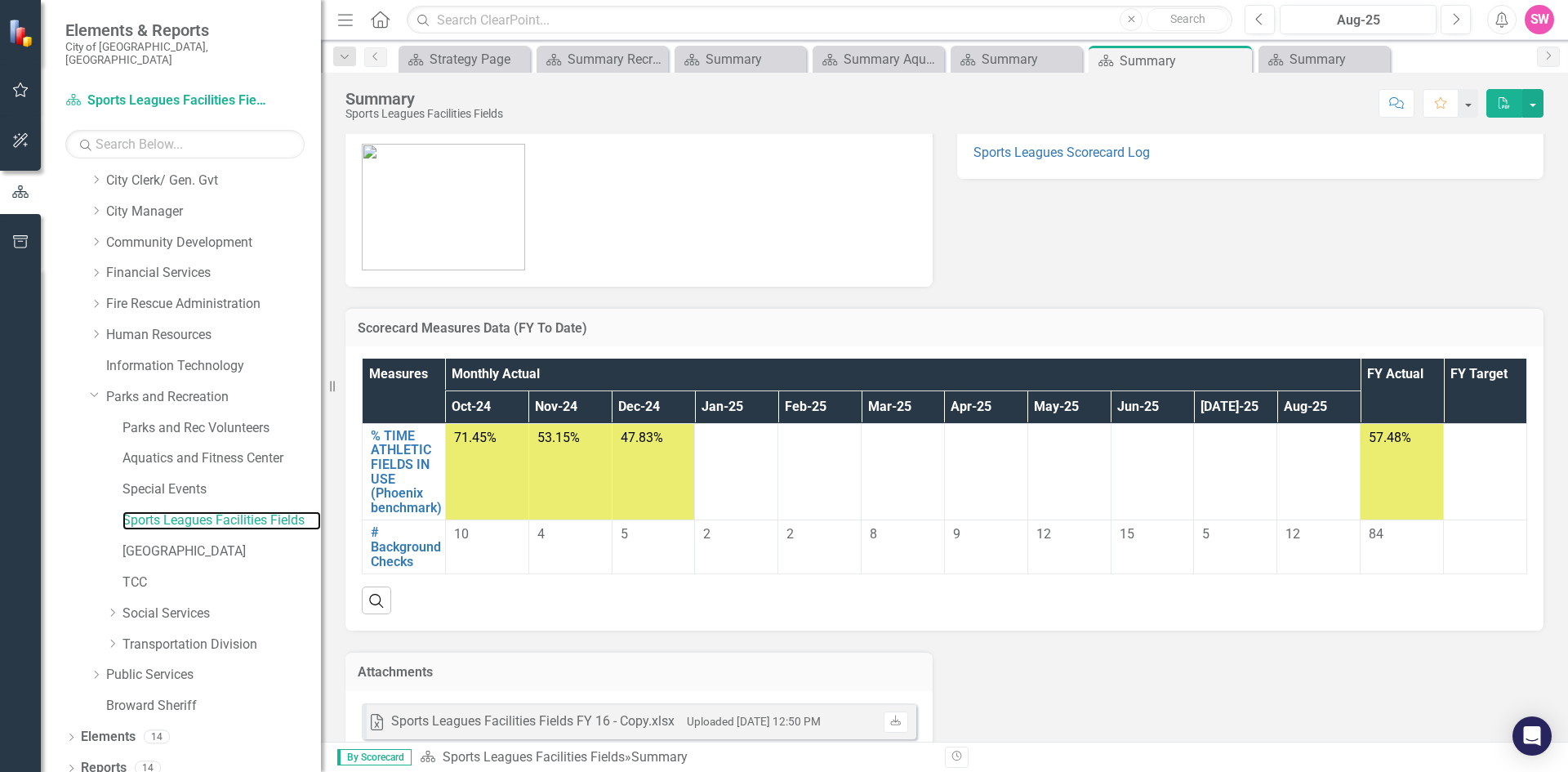
scroll to position [81, 0]
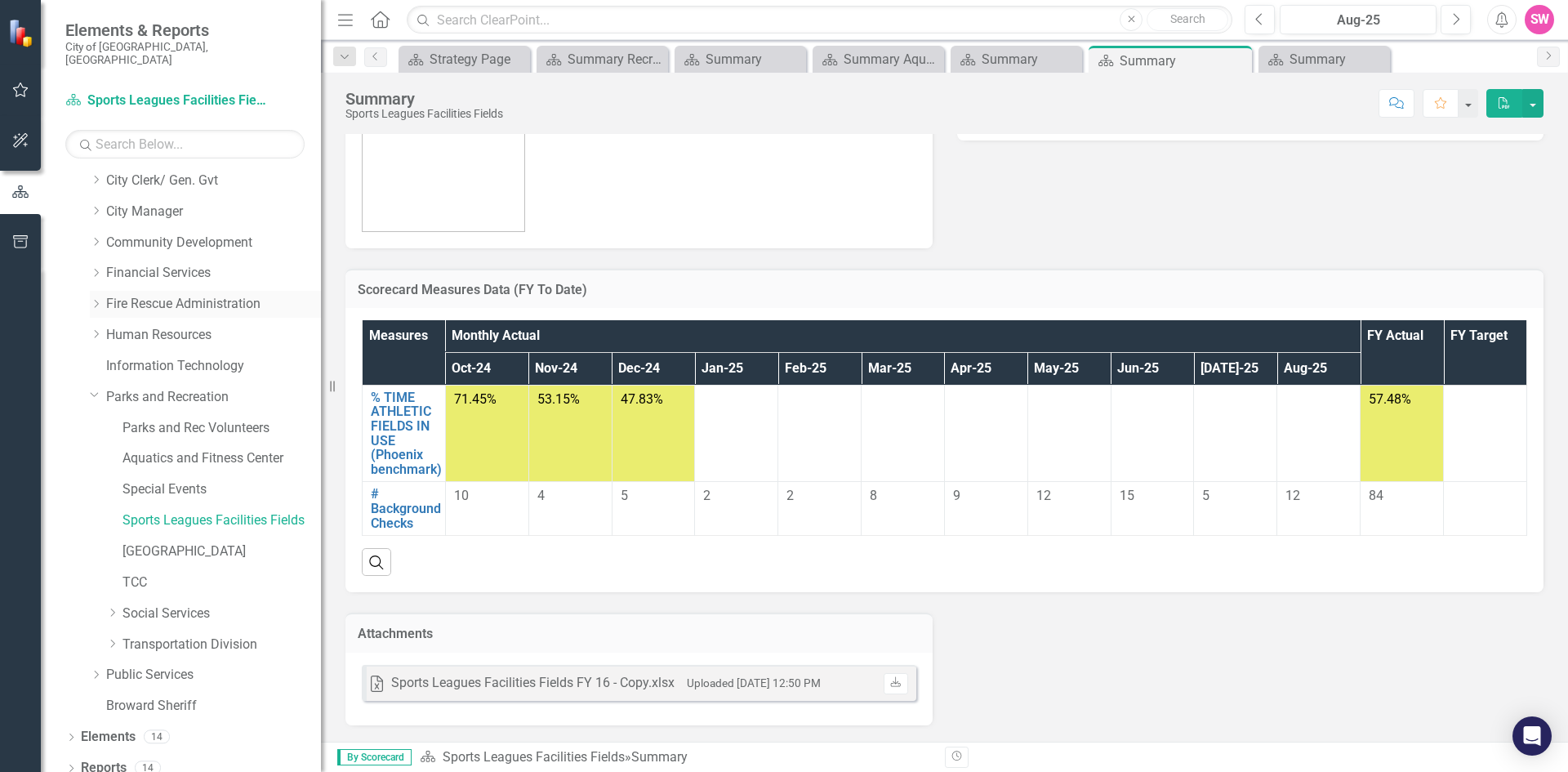
click at [92, 387] on icon "Dropdown" at bounding box center [95, 393] width 9 height 12
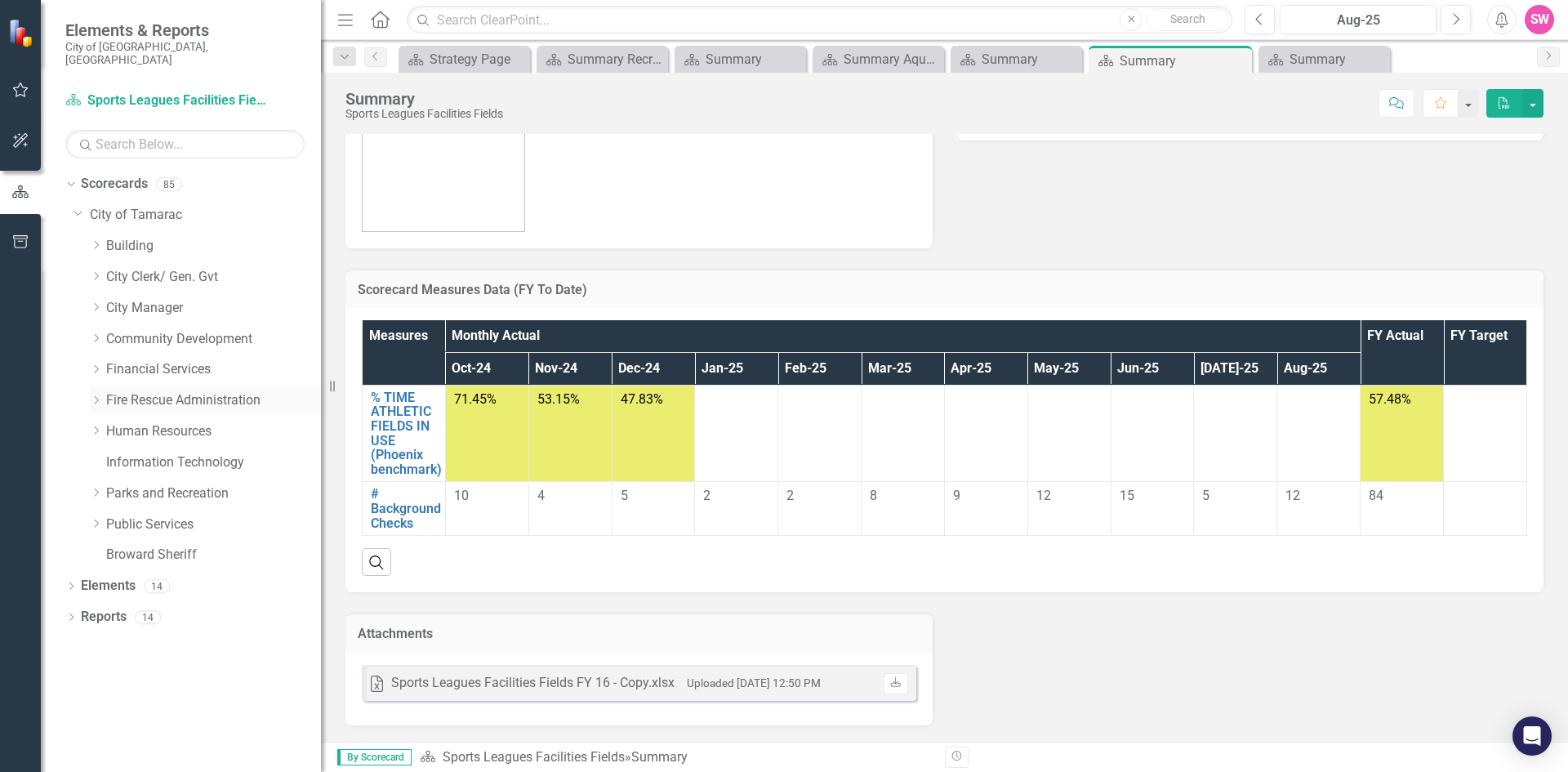
scroll to position [0, 0]
click at [92, 487] on icon "Dropdown" at bounding box center [96, 492] width 12 height 9
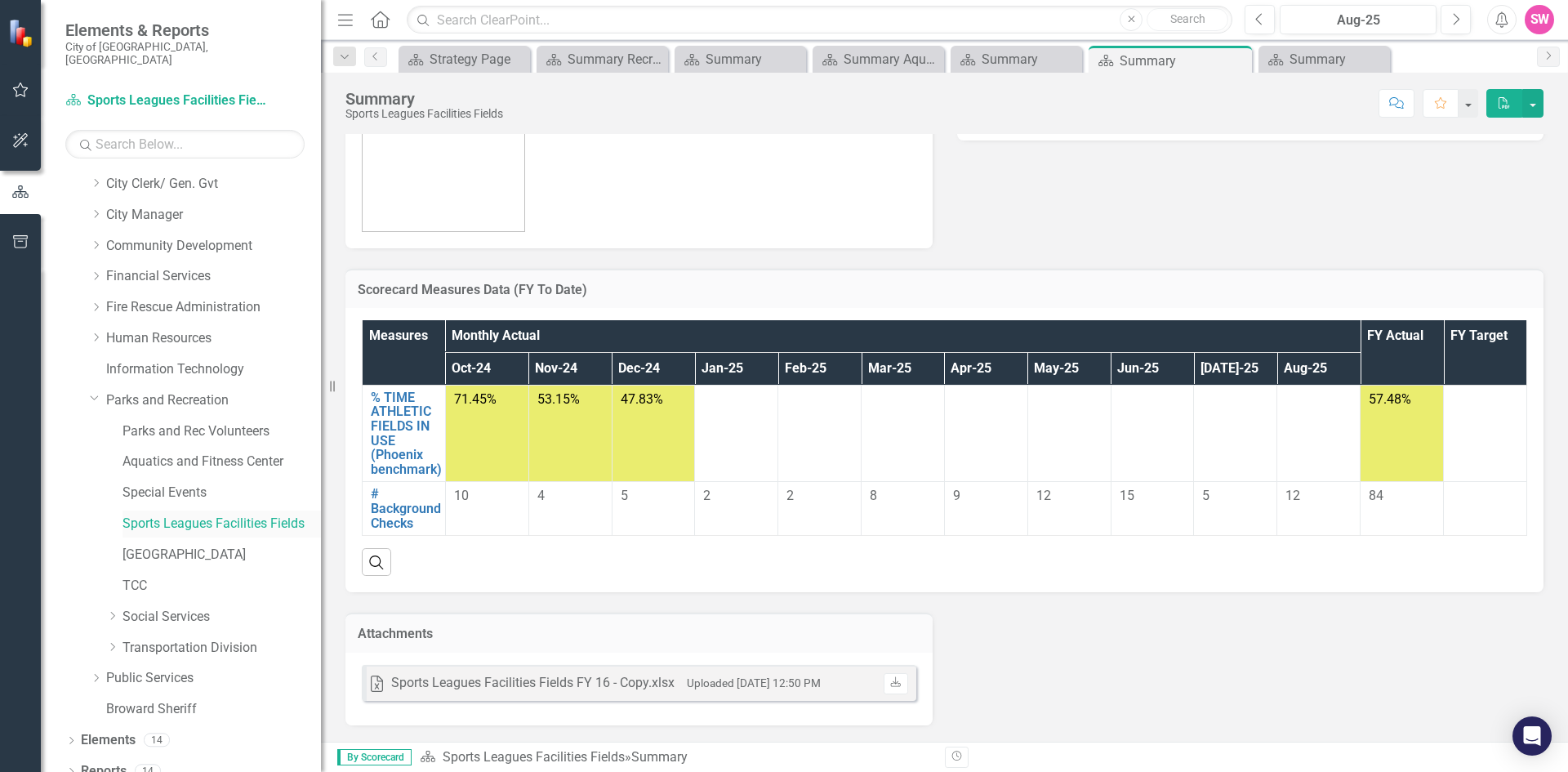
scroll to position [96, 0]
click at [179, 604] on link "Social Services" at bounding box center [221, 613] width 198 height 19
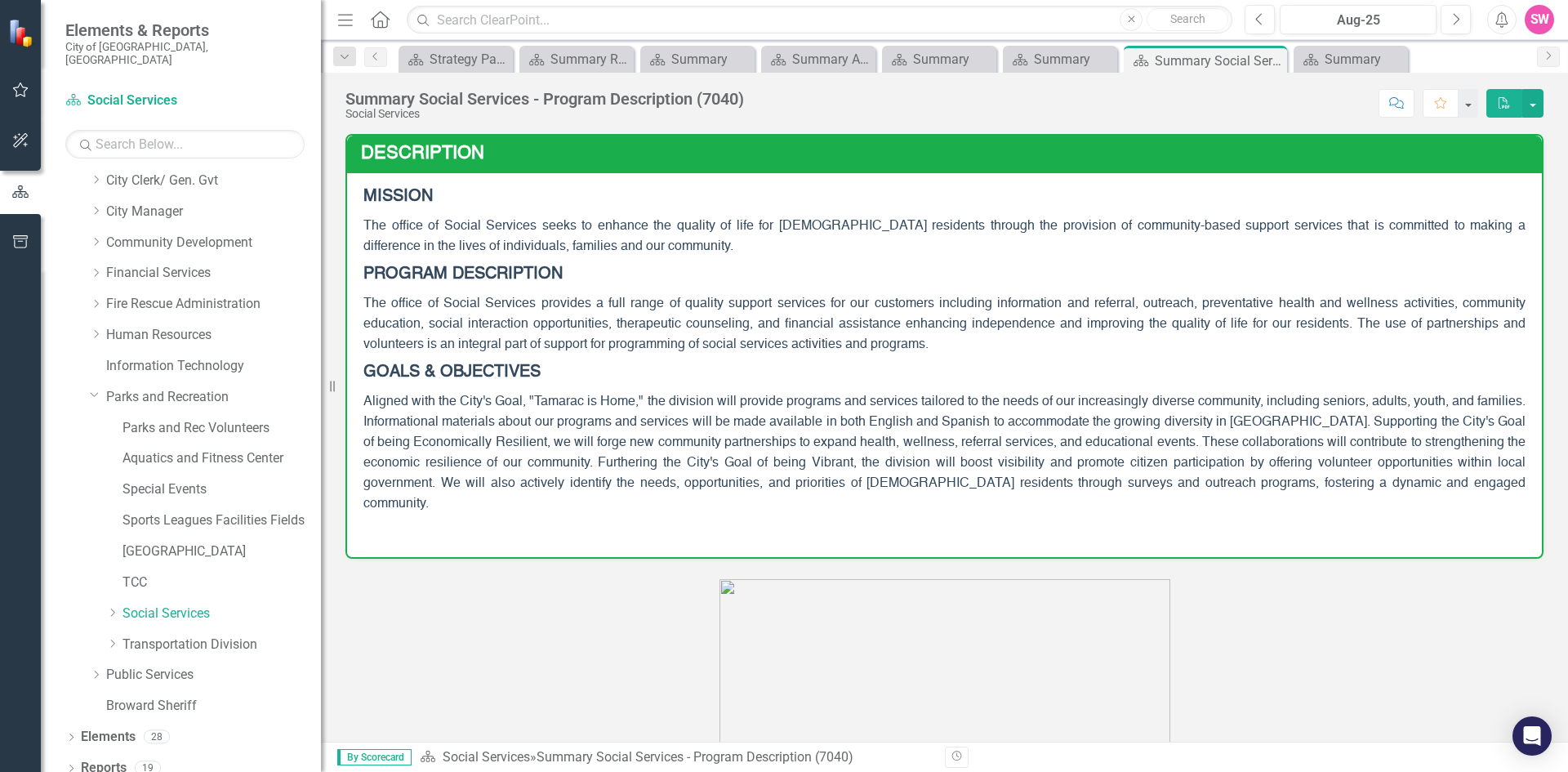
click at [1501, 100] on icon "PDF" at bounding box center [1503, 103] width 14 height 11
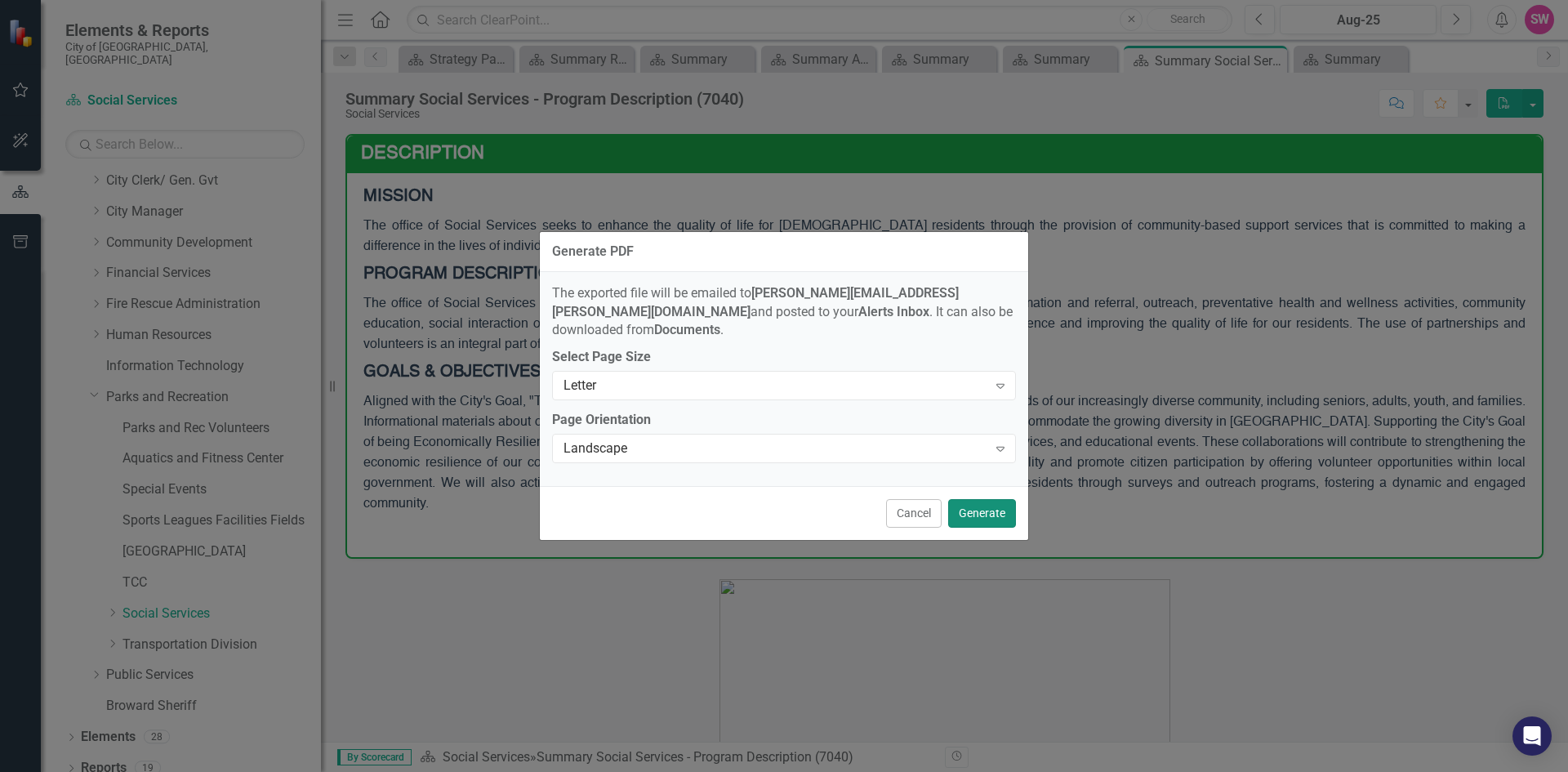
click at [996, 500] on button "Generate" at bounding box center [981, 513] width 67 height 28
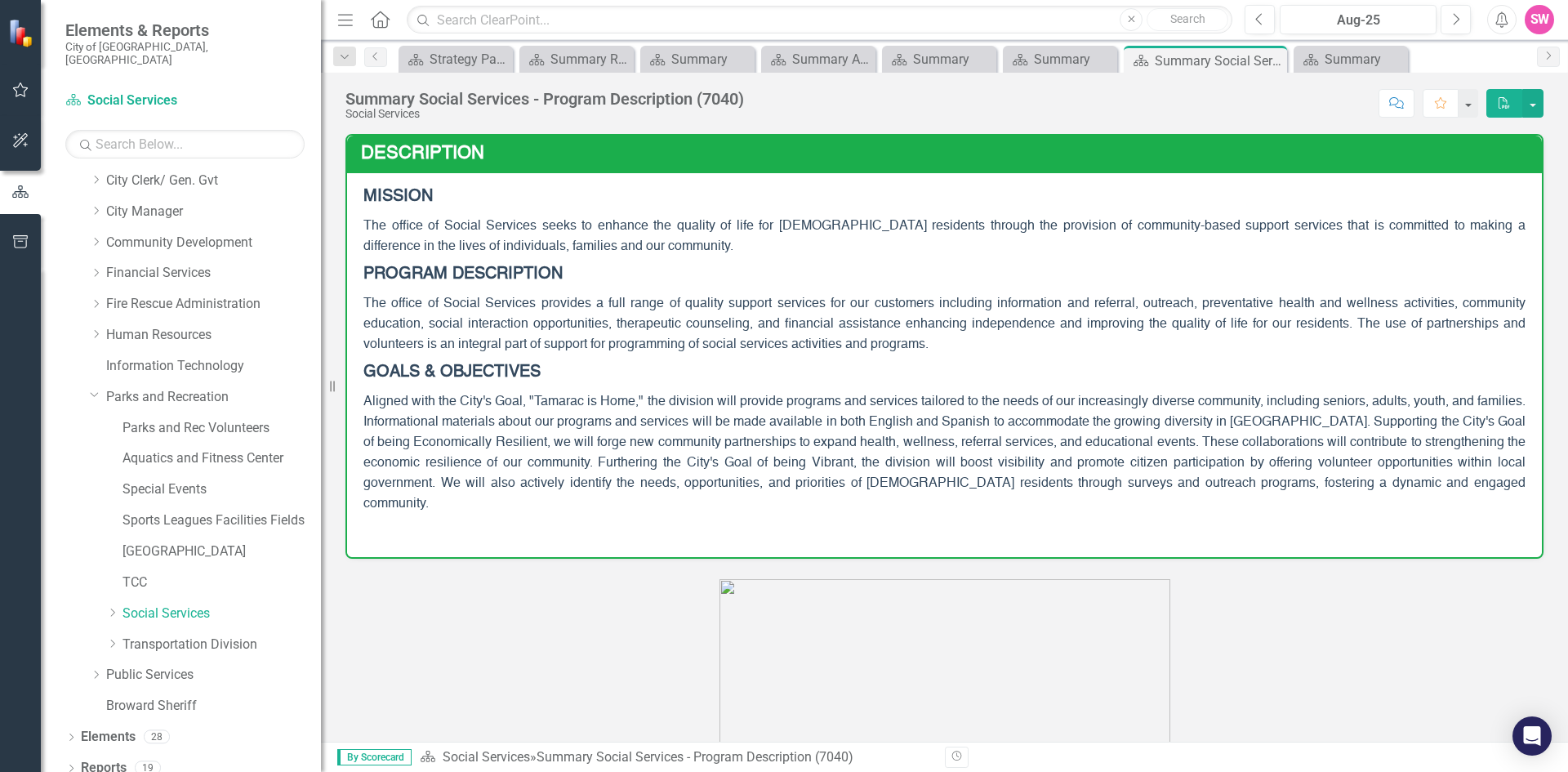
click at [900, 317] on span "The office of Social Services provides a full range of quality support services…" at bounding box center [945, 324] width 1162 height 54
click at [1537, 100] on button "button" at bounding box center [1533, 104] width 21 height 28
click at [949, 207] on p "MISSION" at bounding box center [945, 198] width 1162 height 27
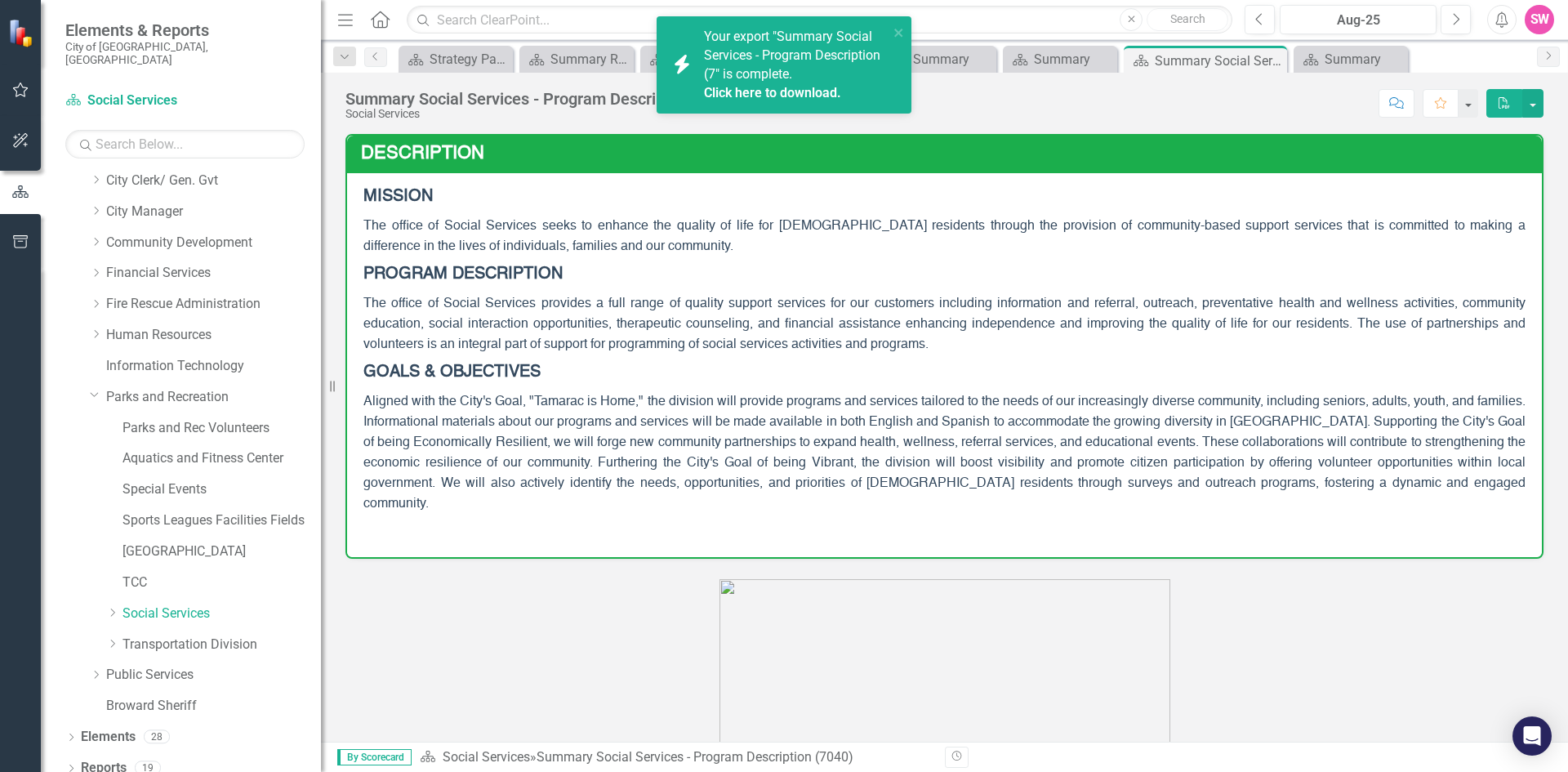
click at [801, 85] on link "Click here to download." at bounding box center [772, 92] width 137 height 15
drag, startPoint x: 167, startPoint y: 632, endPoint x: 255, endPoint y: 529, distance: 135.5
click at [168, 635] on link "Transportation Division" at bounding box center [221, 645] width 198 height 19
click at [1127, 80] on div "Transportation - Program Description (7050) Social Services Score: N/A Aug-25 C…" at bounding box center [944, 98] width 1247 height 49
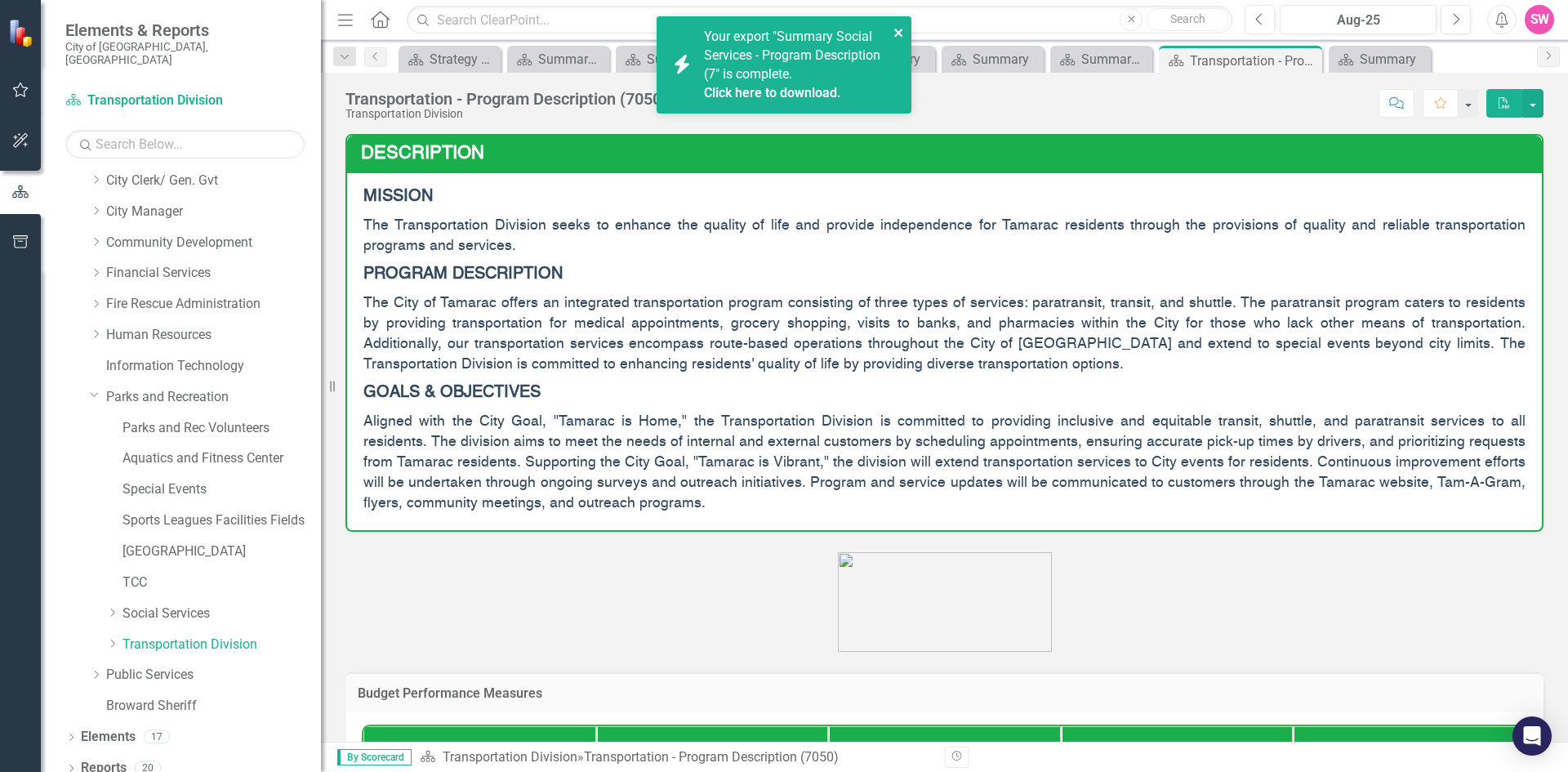
click at [896, 34] on icon "close" at bounding box center [898, 32] width 9 height 9
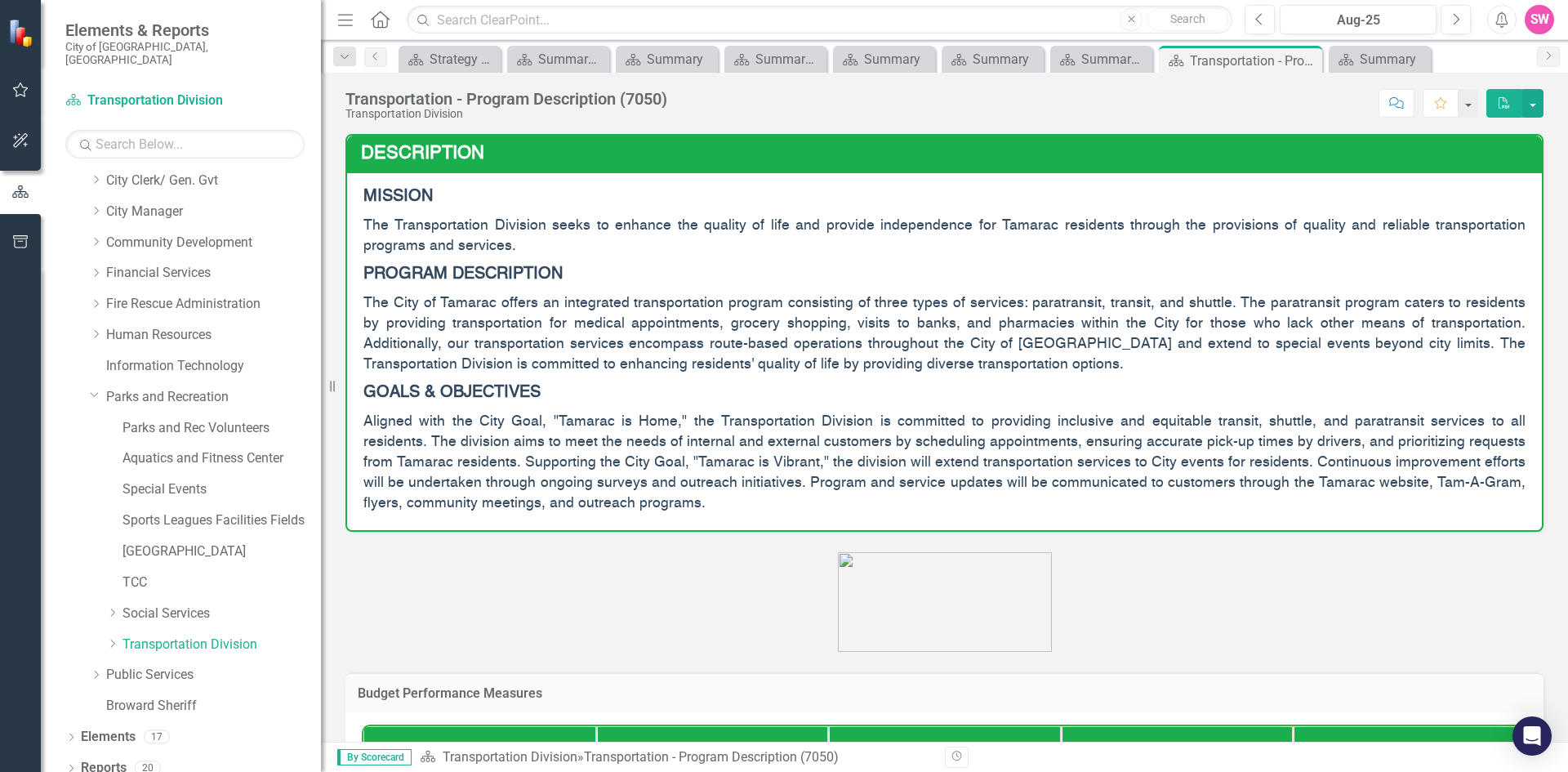
click at [1502, 107] on icon "PDF" at bounding box center [1503, 103] width 14 height 11
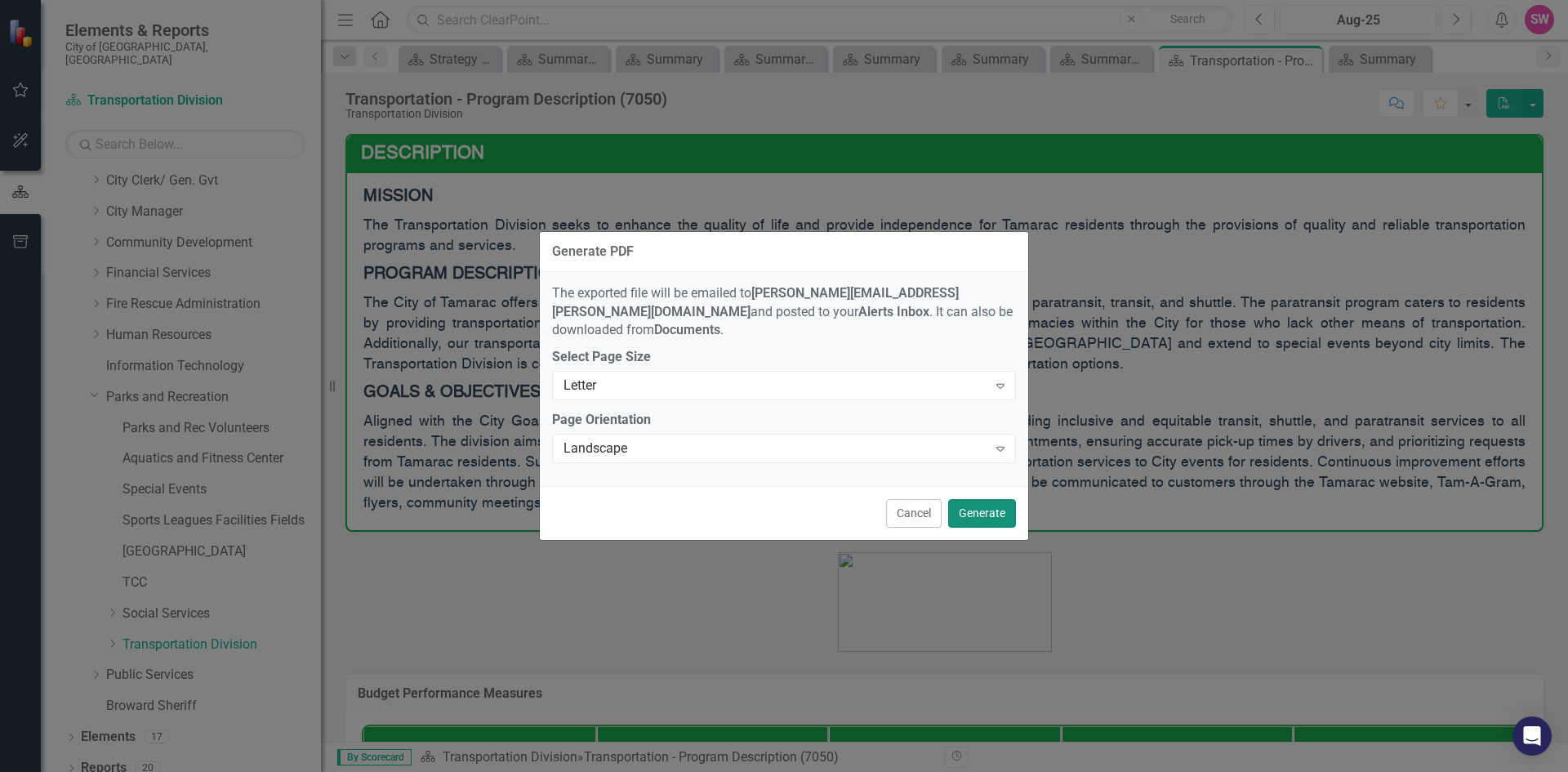
click at [982, 505] on button "Generate" at bounding box center [981, 513] width 67 height 28
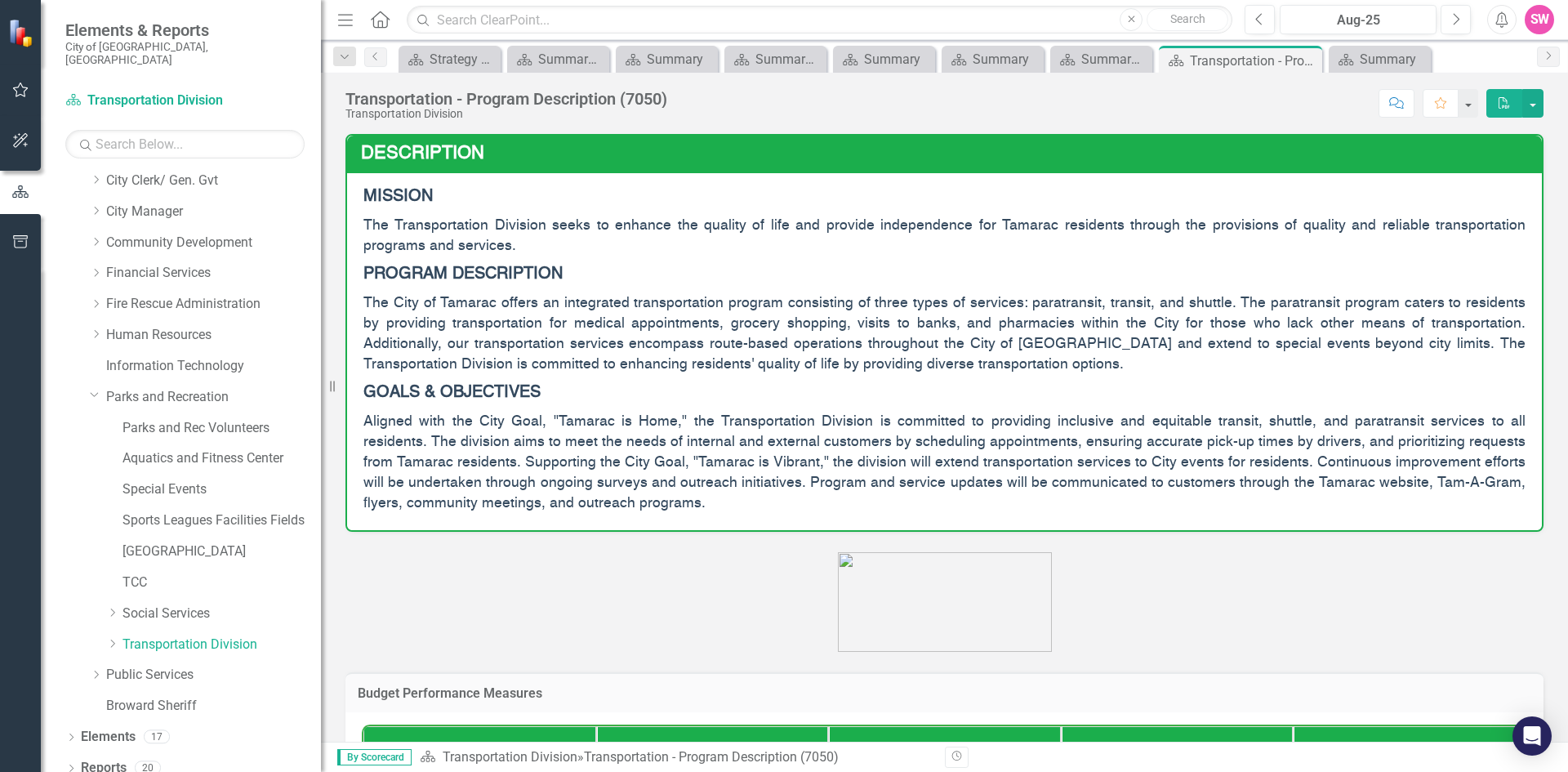
click at [770, 311] on p "The City of Tamarac offers an integrated transportation program consisting of t…" at bounding box center [945, 334] width 1162 height 89
click at [1540, 105] on button "button" at bounding box center [1533, 104] width 21 height 28
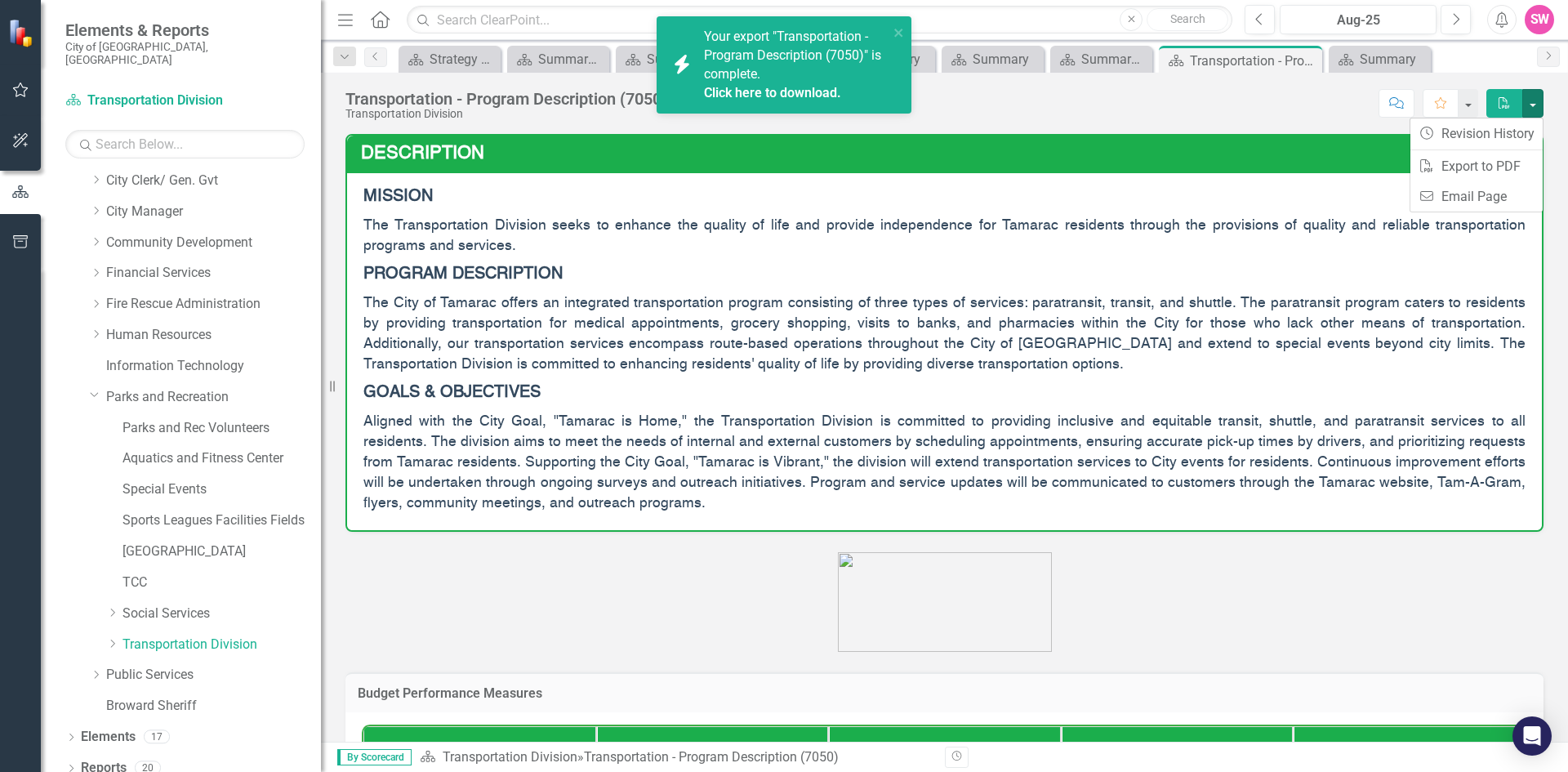
click at [1187, 229] on span "The Transportation Division seeks to enhance the quality of life and provide in…" at bounding box center [945, 235] width 1162 height 35
click at [823, 96] on link "Click here to download." at bounding box center [772, 92] width 137 height 15
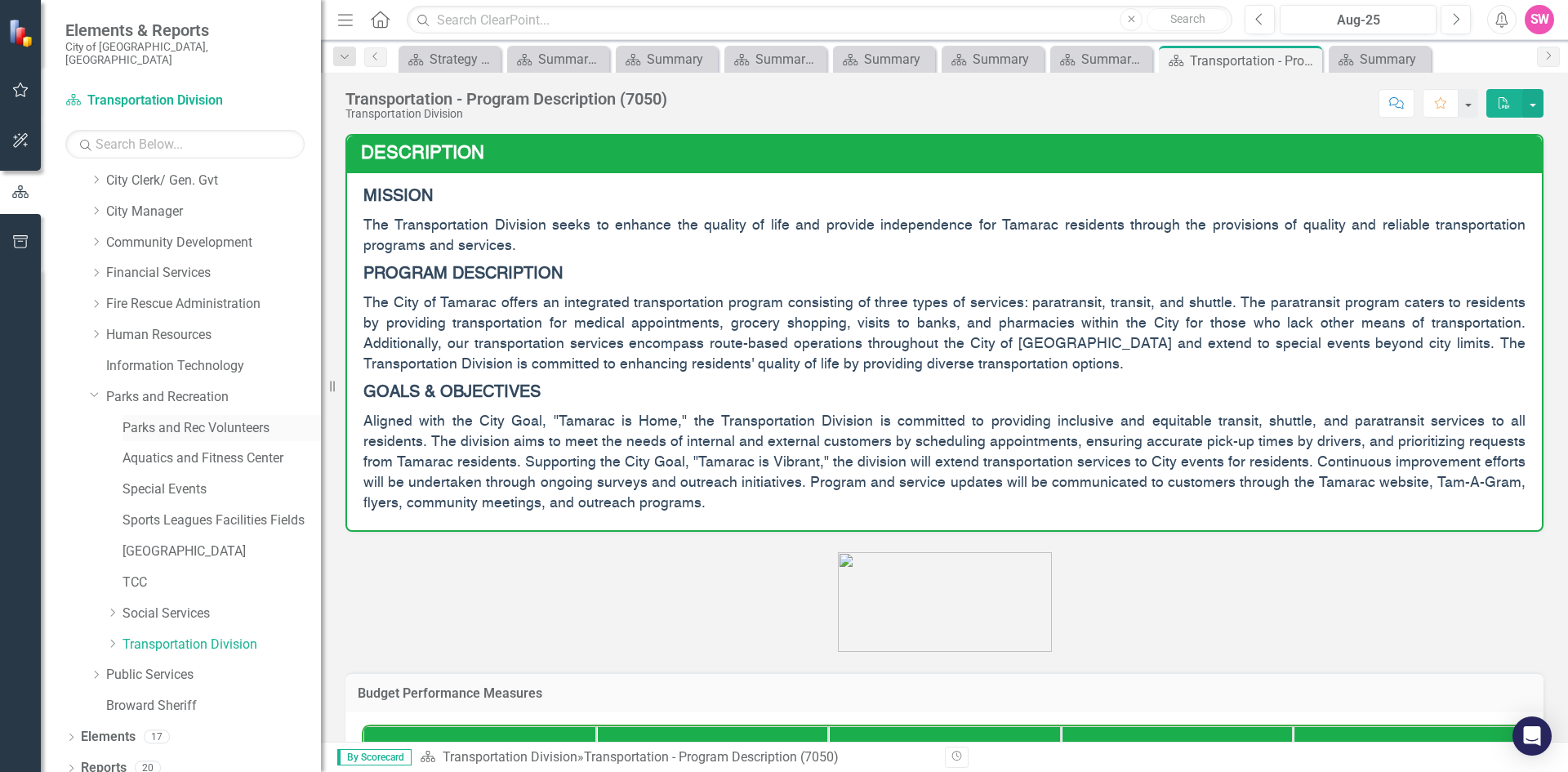
click at [217, 423] on link "Parks and Rec Volunteers" at bounding box center [221, 428] width 198 height 19
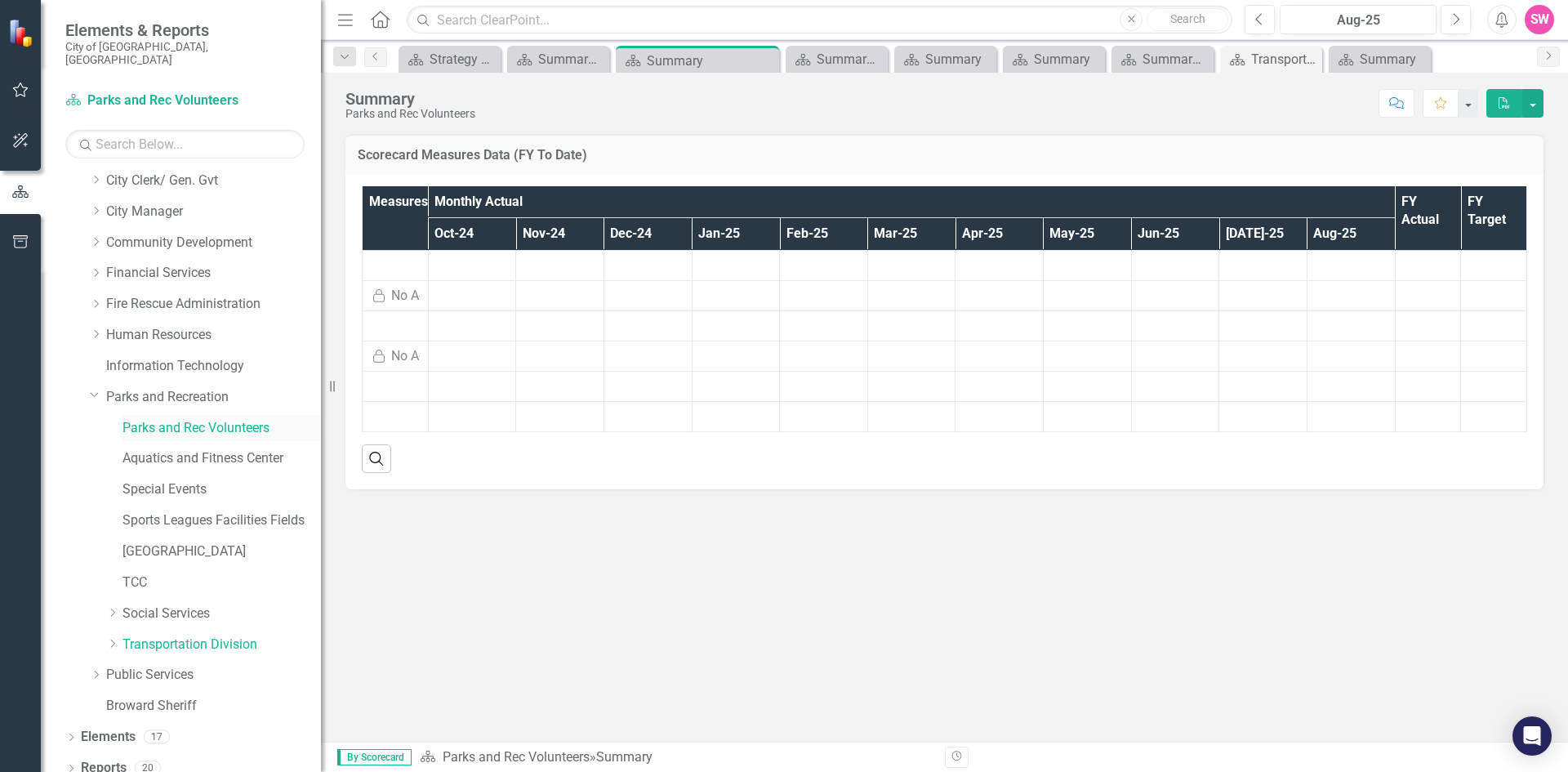
click at [225, 419] on link "Parks and Rec Volunteers" at bounding box center [221, 428] width 198 height 19
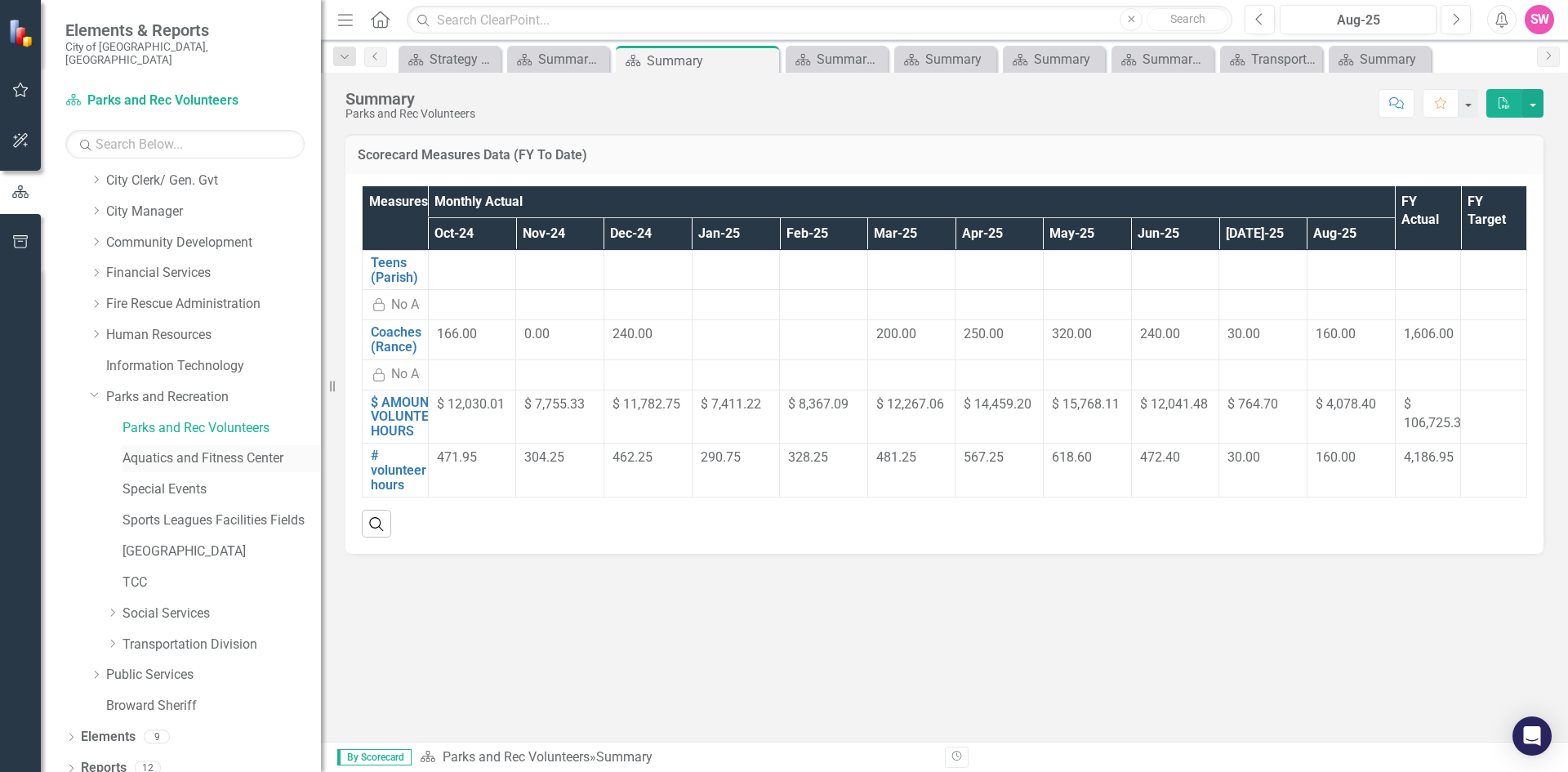
click at [192, 449] on link "Aquatics and Fitness Center" at bounding box center [221, 459] width 198 height 19
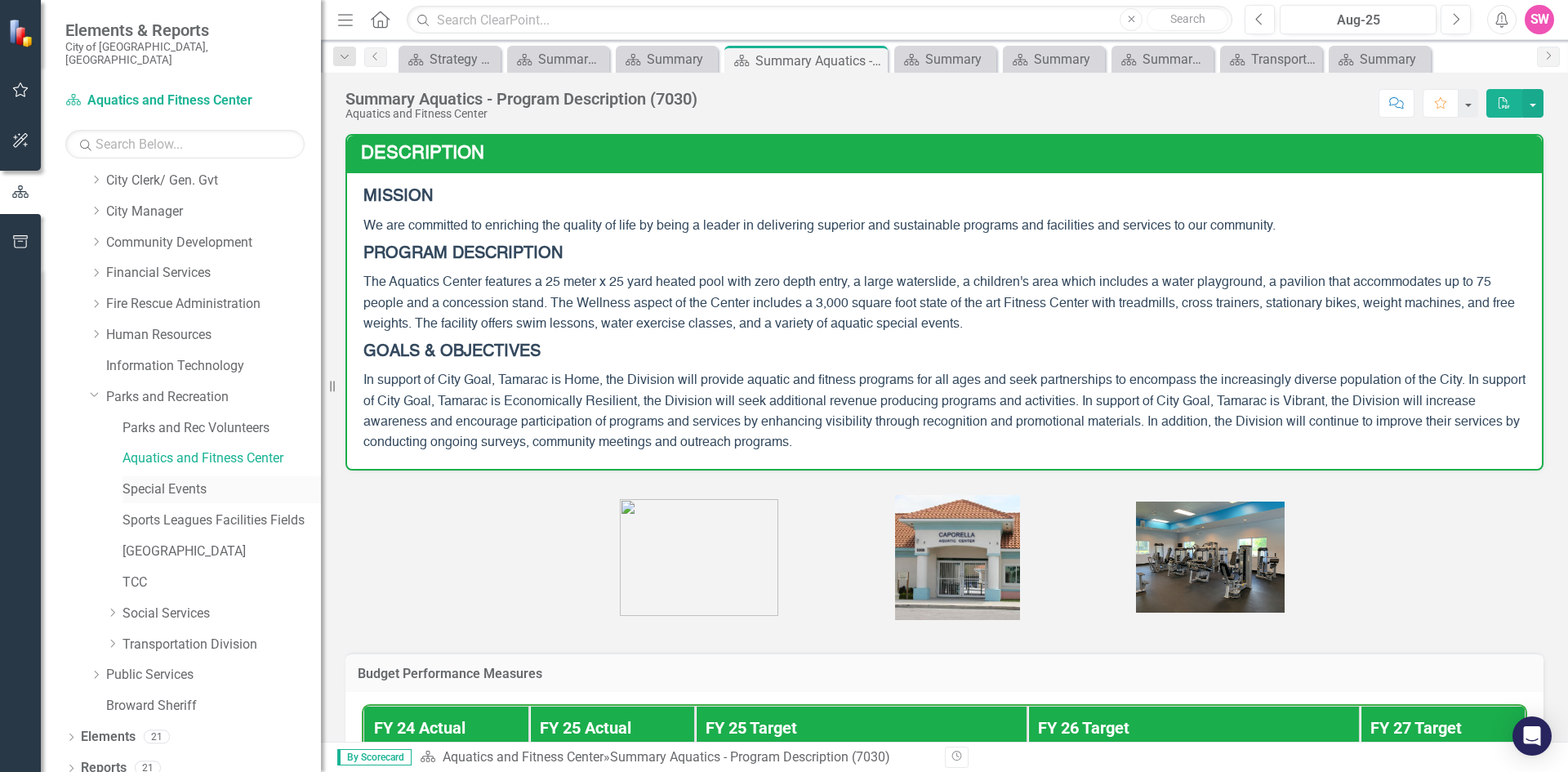
click at [179, 480] on link "Special Events" at bounding box center [221, 490] width 198 height 19
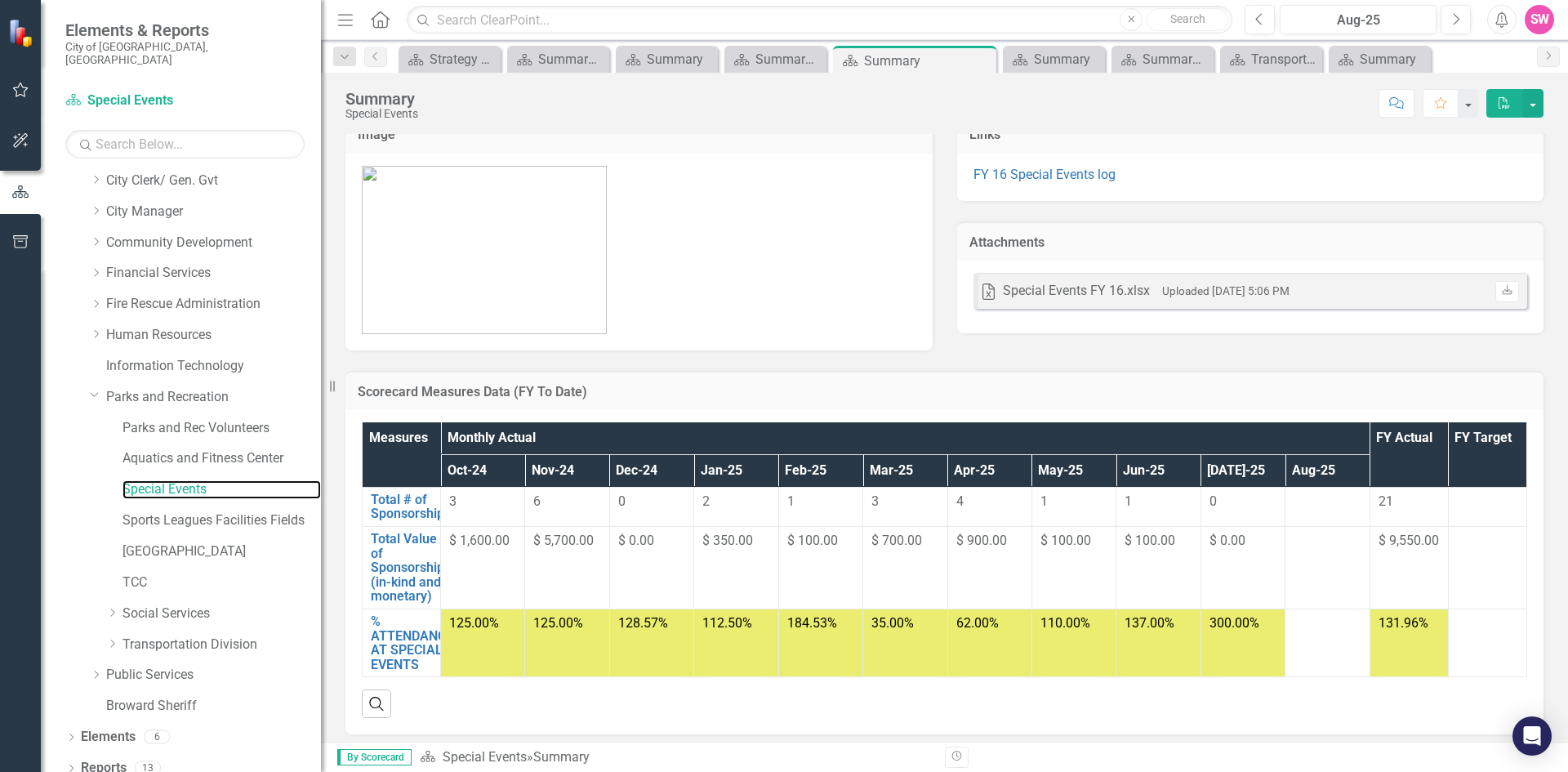
scroll to position [29, 0]
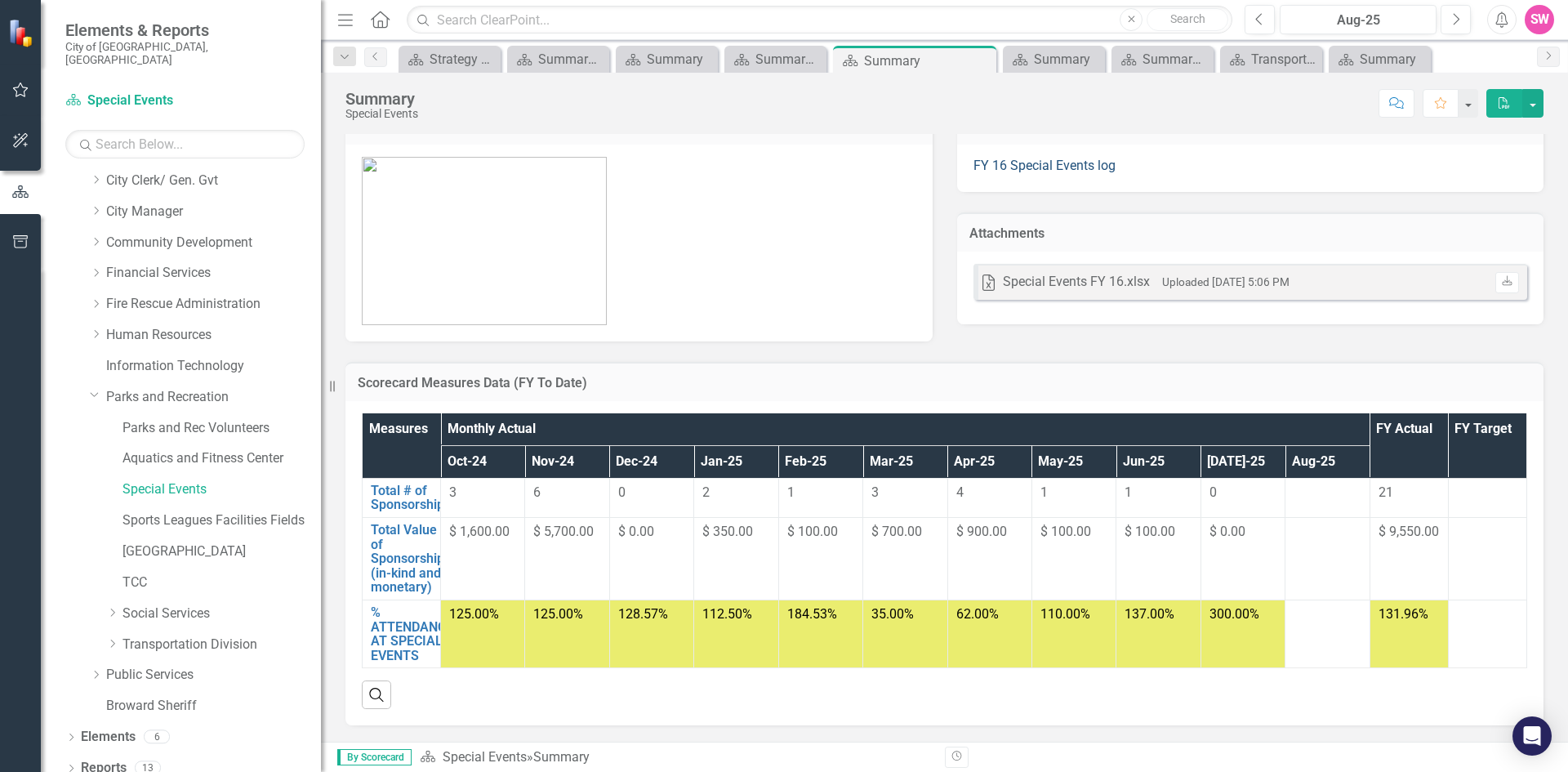
click at [1077, 164] on link "FY 16 Special Events log" at bounding box center [1045, 165] width 142 height 15
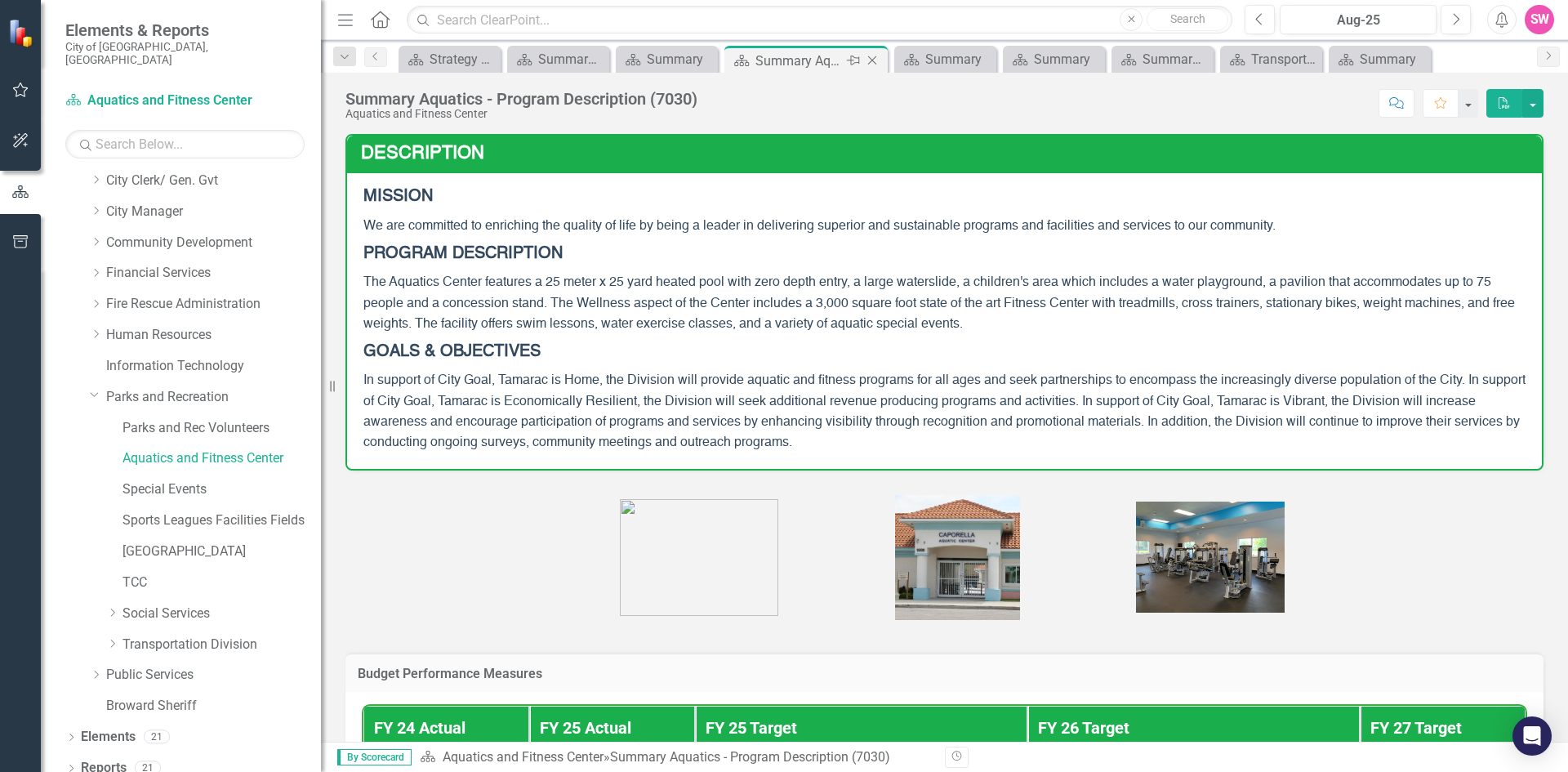
click at [877, 60] on icon "Close" at bounding box center [872, 61] width 16 height 13
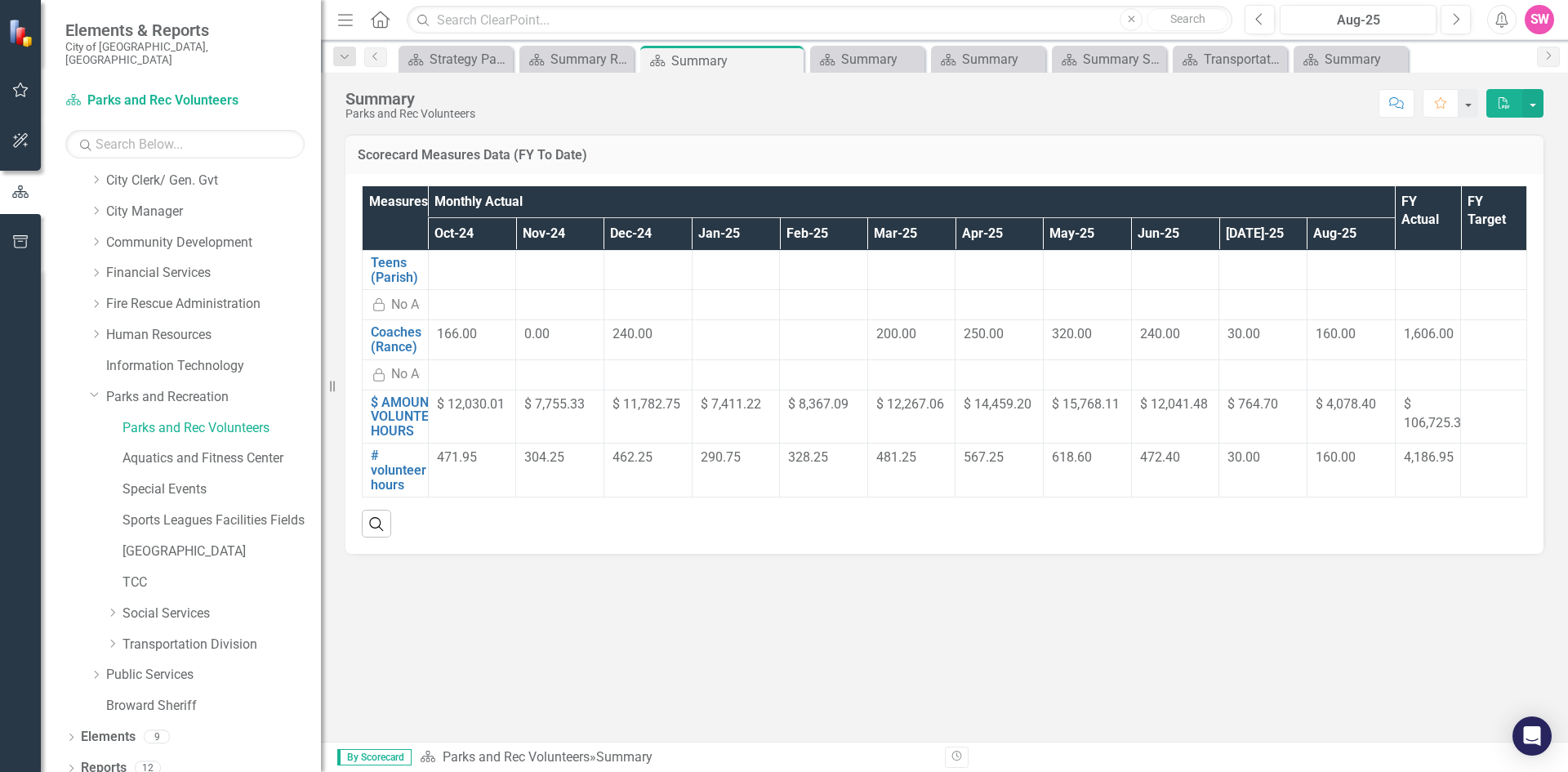
click at [1507, 105] on icon "PDF" at bounding box center [1503, 103] width 14 height 11
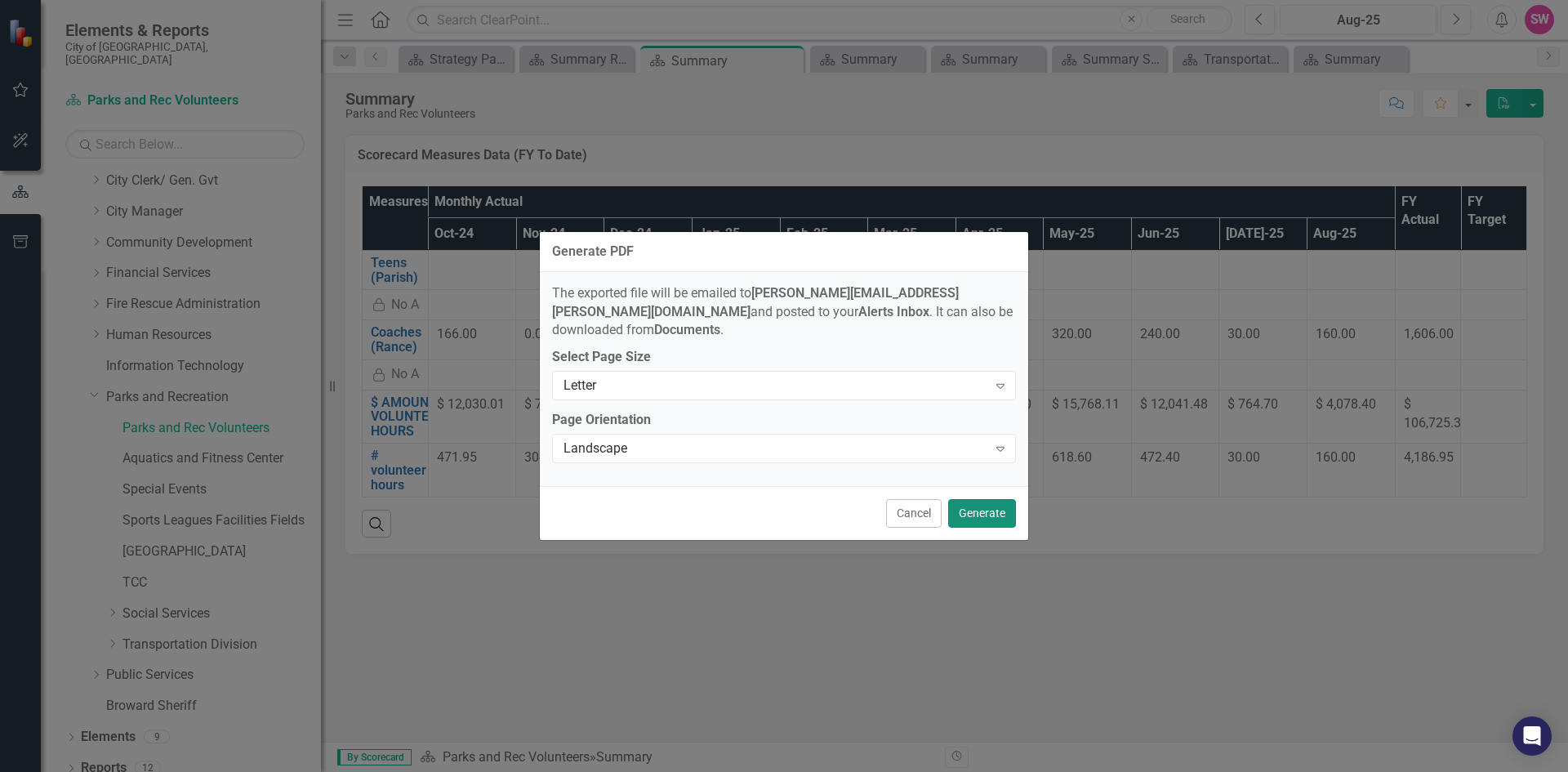
click at [991, 502] on button "Generate" at bounding box center [981, 513] width 67 height 28
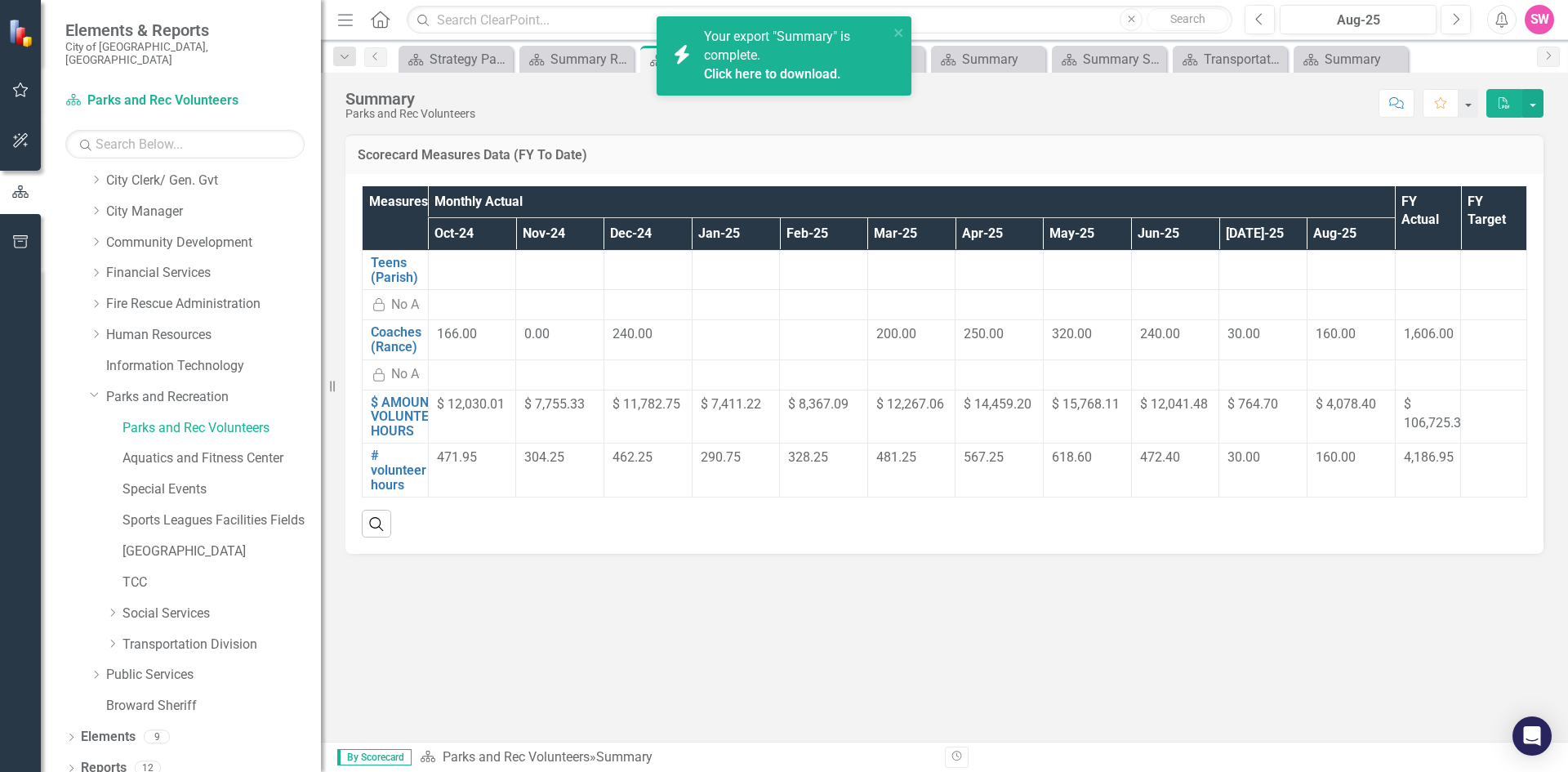
click at [817, 73] on link "Click here to download." at bounding box center [772, 74] width 137 height 15
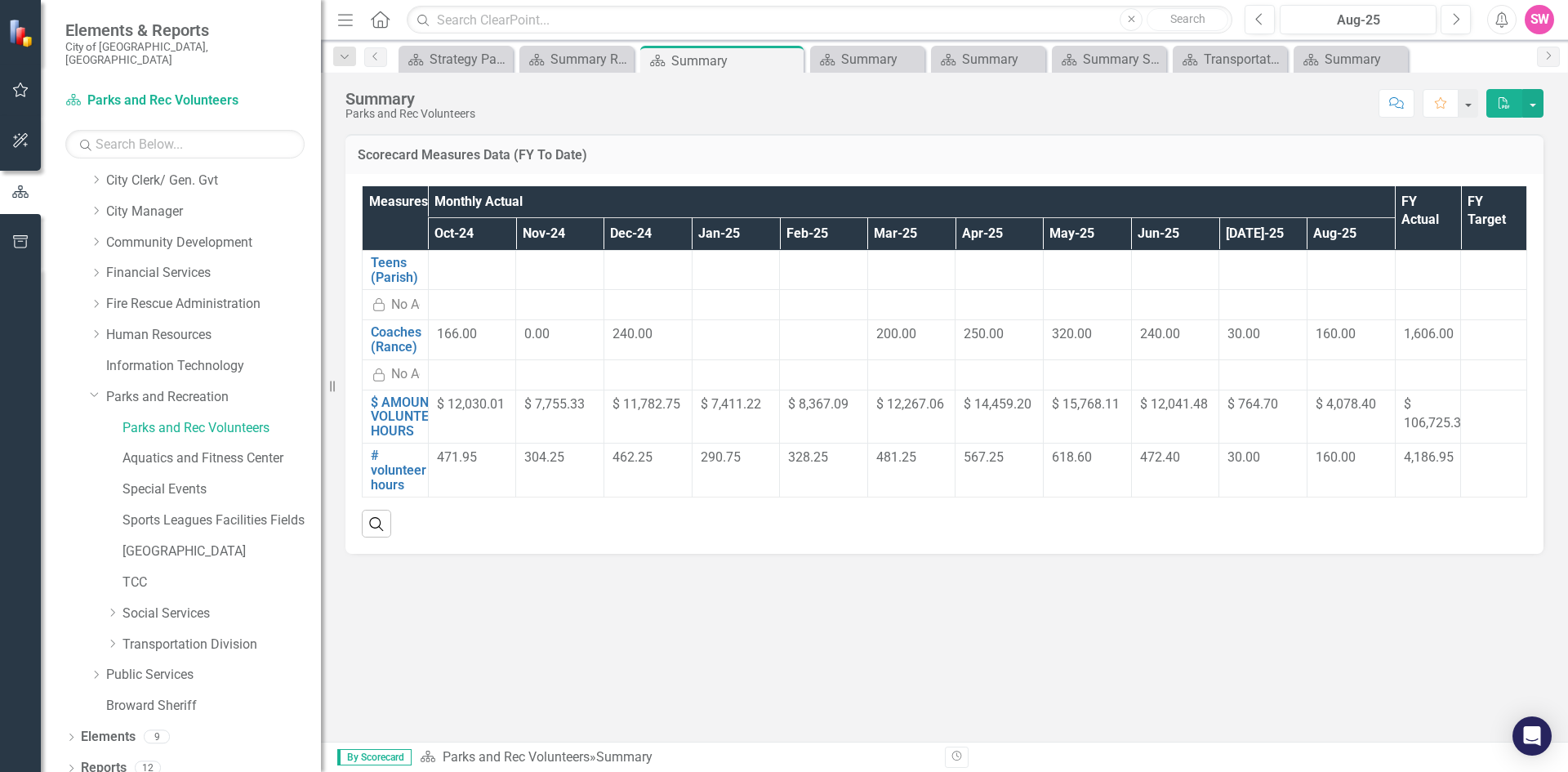
drag, startPoint x: 1070, startPoint y: 113, endPoint x: 1065, endPoint y: 132, distance: 19.6
click at [1065, 132] on div "Summary Parks and Rec Volunteers Score: N/A Aug-25 Completed Comment Favorite P…" at bounding box center [944, 407] width 1247 height 668
click at [1034, 120] on div "Summary Parks and Rec Volunteers Score: N/A Aug-25 Completed Comment Favorite P…" at bounding box center [944, 98] width 1247 height 49
click at [1502, 113] on button "PDF" at bounding box center [1504, 104] width 36 height 28
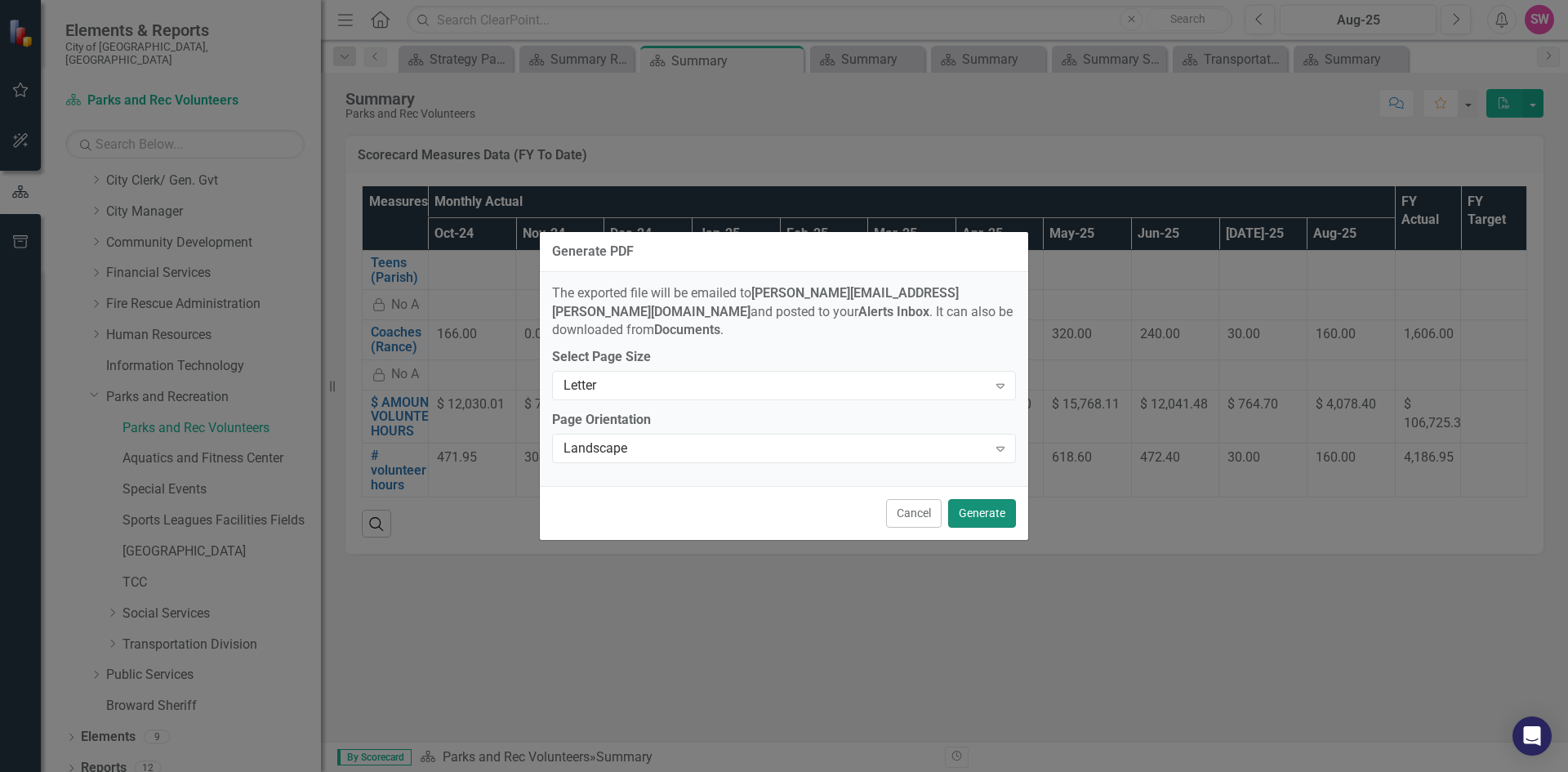
click at [980, 504] on button "Generate" at bounding box center [981, 513] width 67 height 28
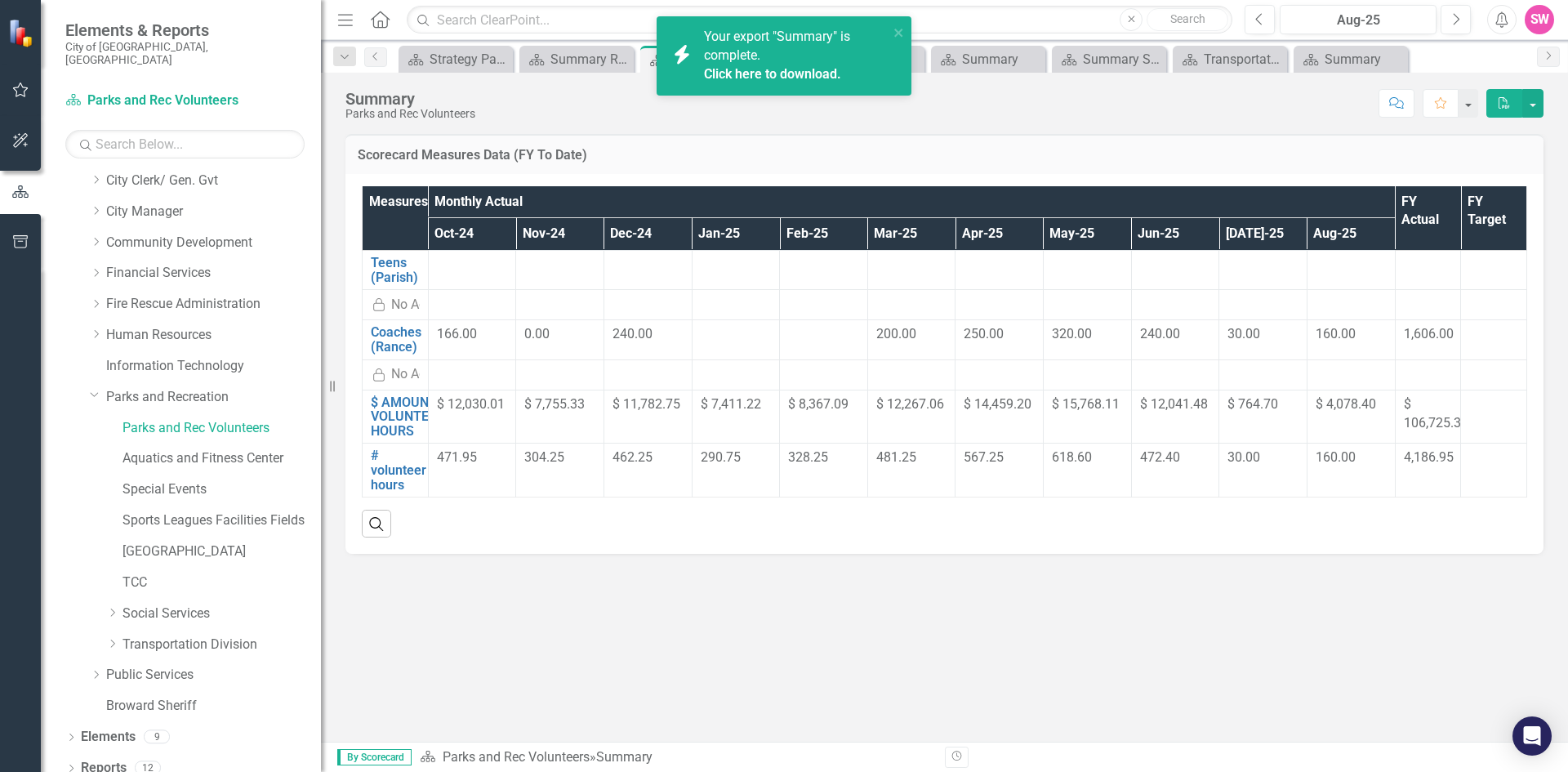
click at [768, 76] on link "Click here to download." at bounding box center [772, 74] width 137 height 15
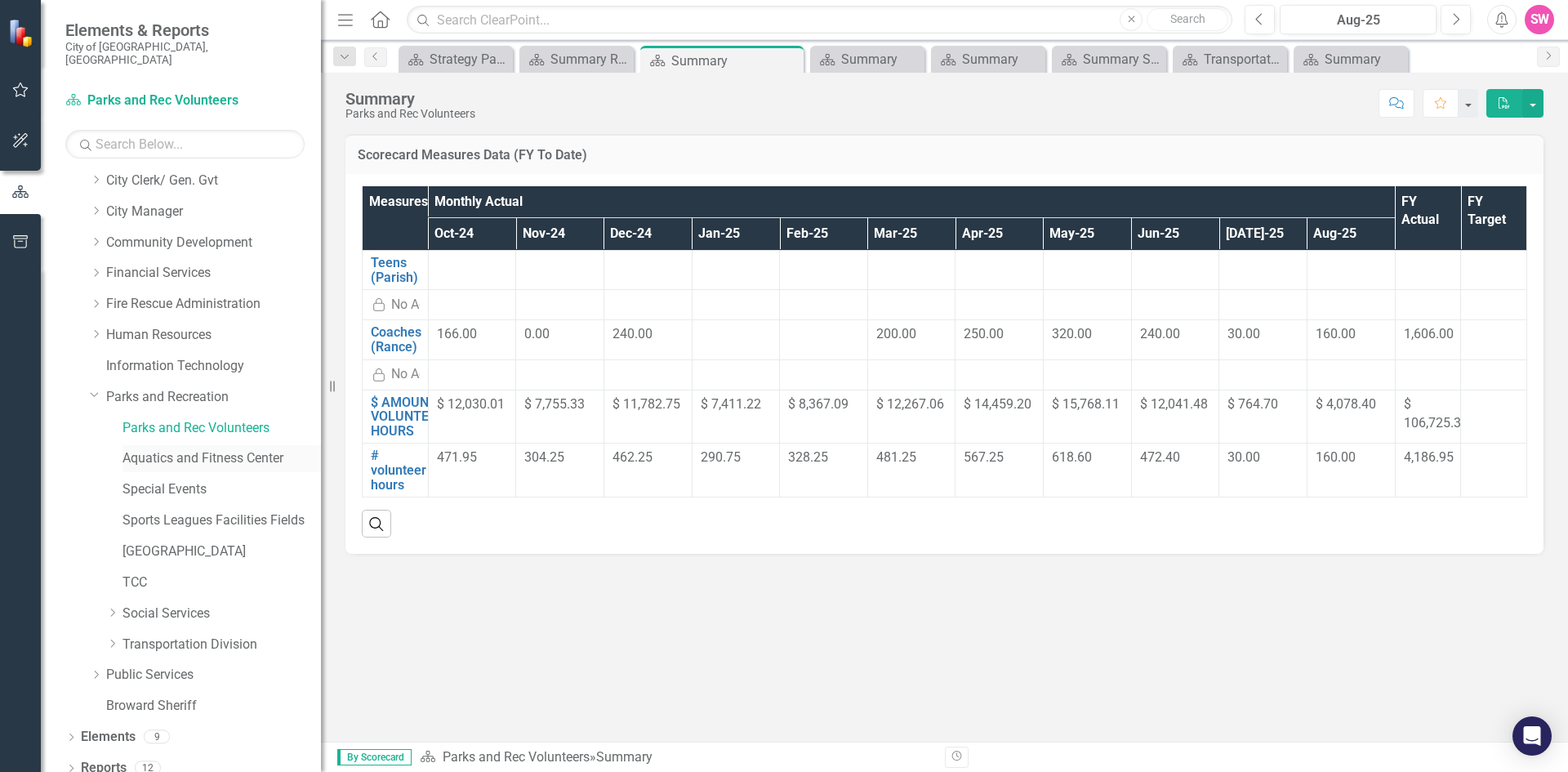
click at [198, 449] on link "Aquatics and Fitness Center" at bounding box center [221, 459] width 198 height 19
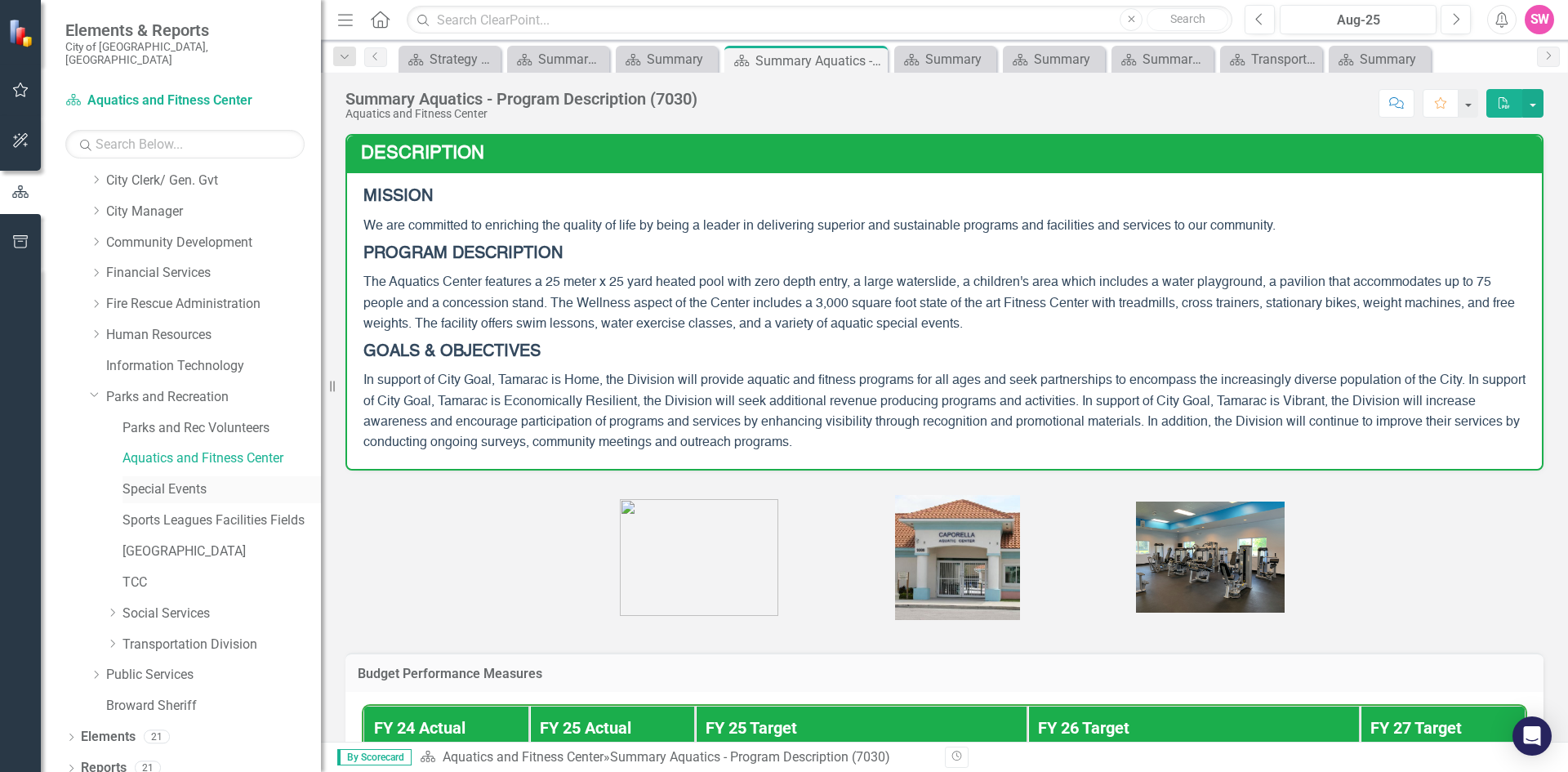
click at [184, 480] on link "Special Events" at bounding box center [221, 490] width 198 height 19
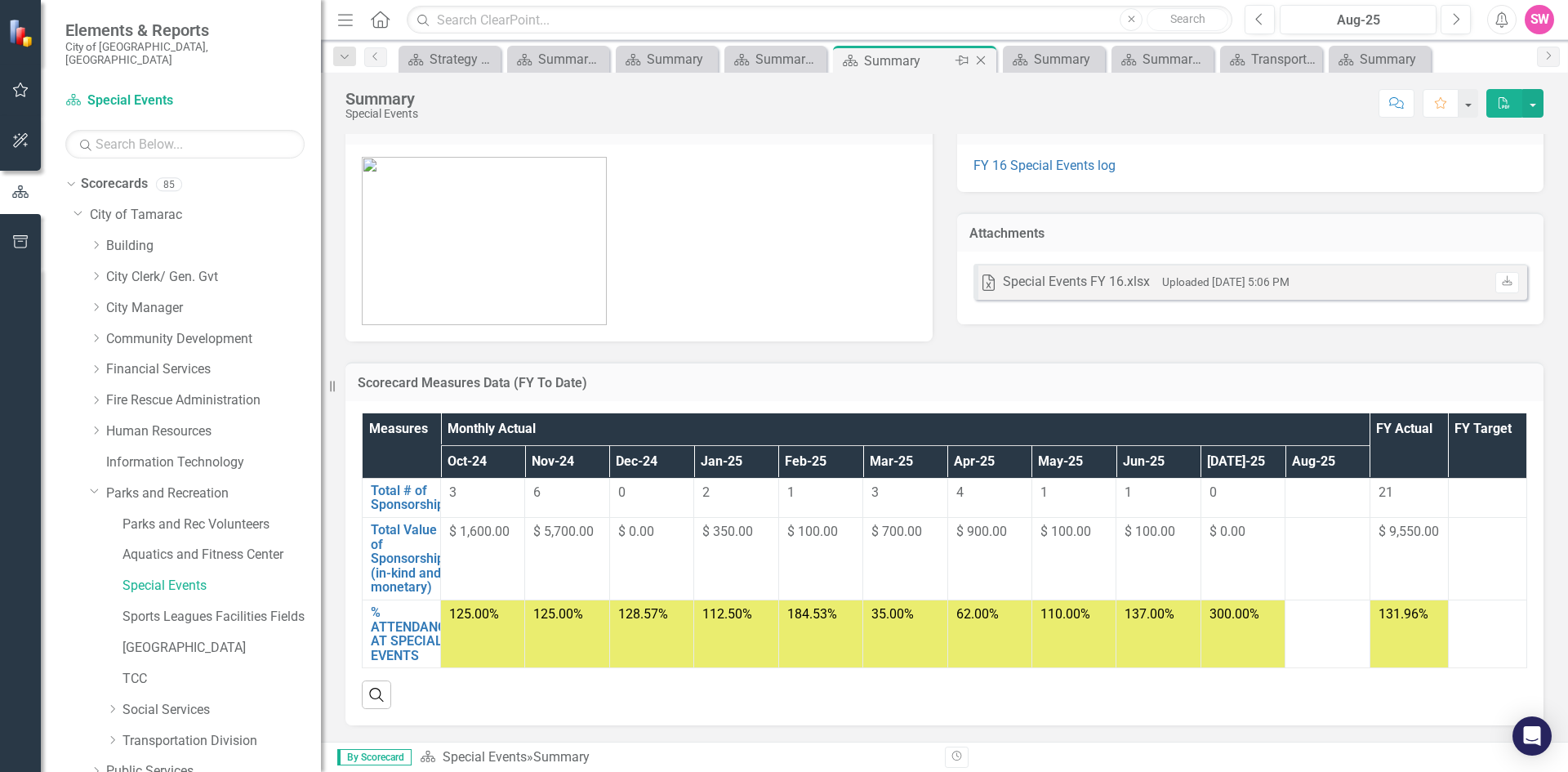
click at [980, 62] on icon "Close" at bounding box center [980, 61] width 16 height 13
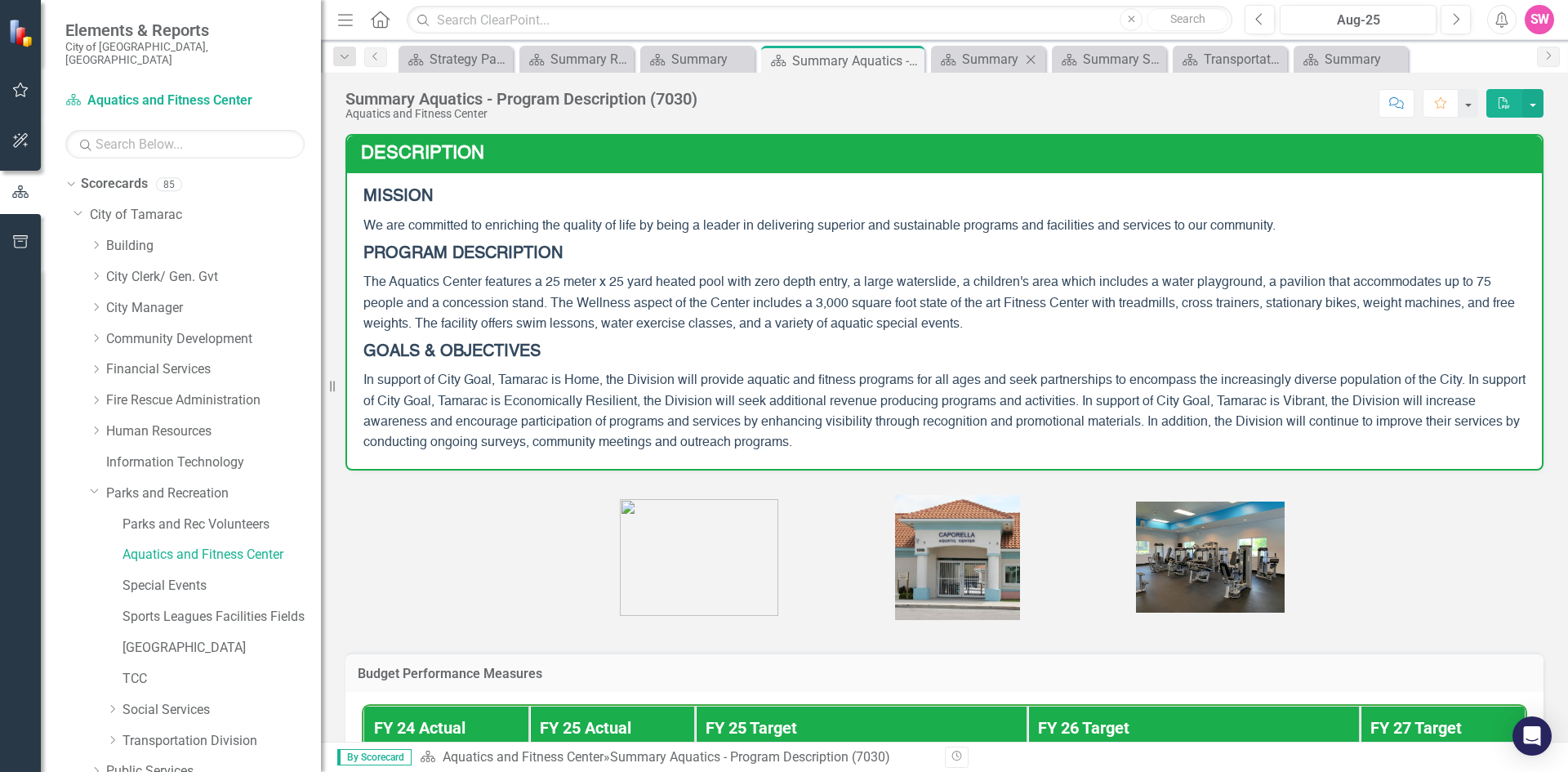
click at [1027, 60] on icon "Close" at bounding box center [1030, 60] width 16 height 13
click at [956, 65] on icon "Close" at bounding box center [960, 61] width 16 height 13
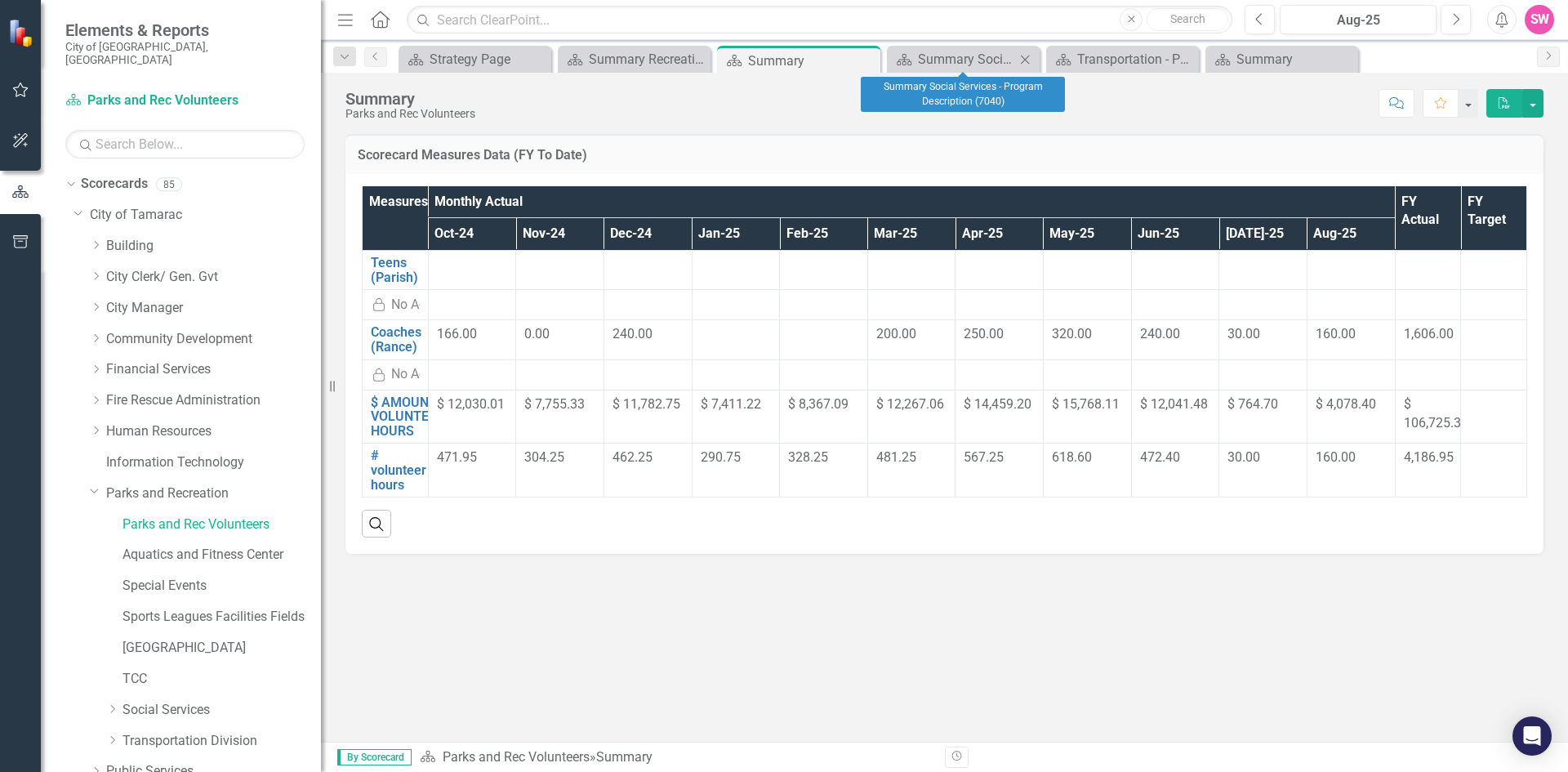
click at [1026, 61] on icon "Close" at bounding box center [1024, 60] width 16 height 13
click at [1057, 63] on icon "Close" at bounding box center [1056, 60] width 16 height 13
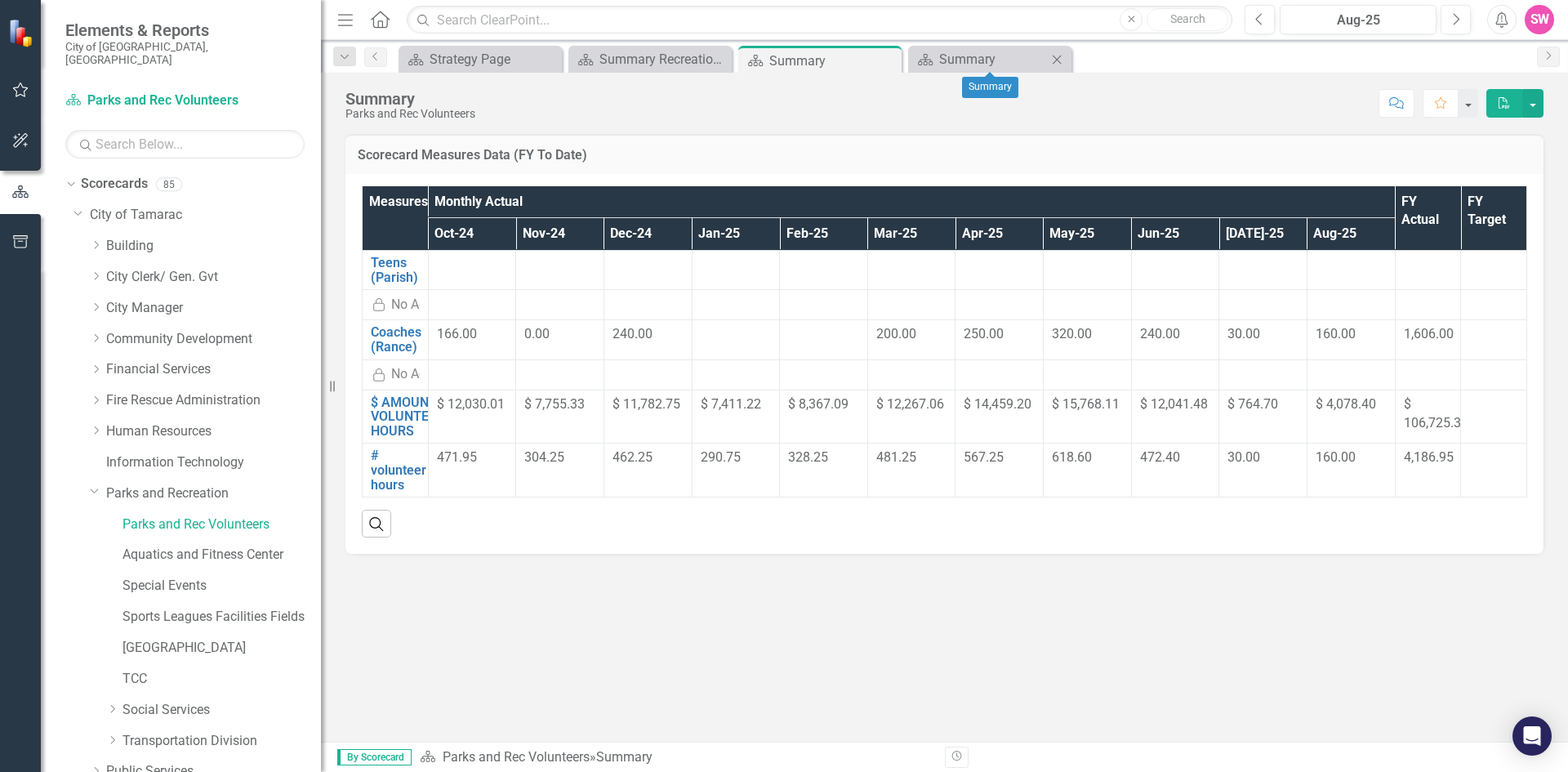
click at [1057, 63] on icon "Close" at bounding box center [1056, 60] width 16 height 13
click at [886, 59] on icon "Close" at bounding box center [885, 61] width 16 height 13
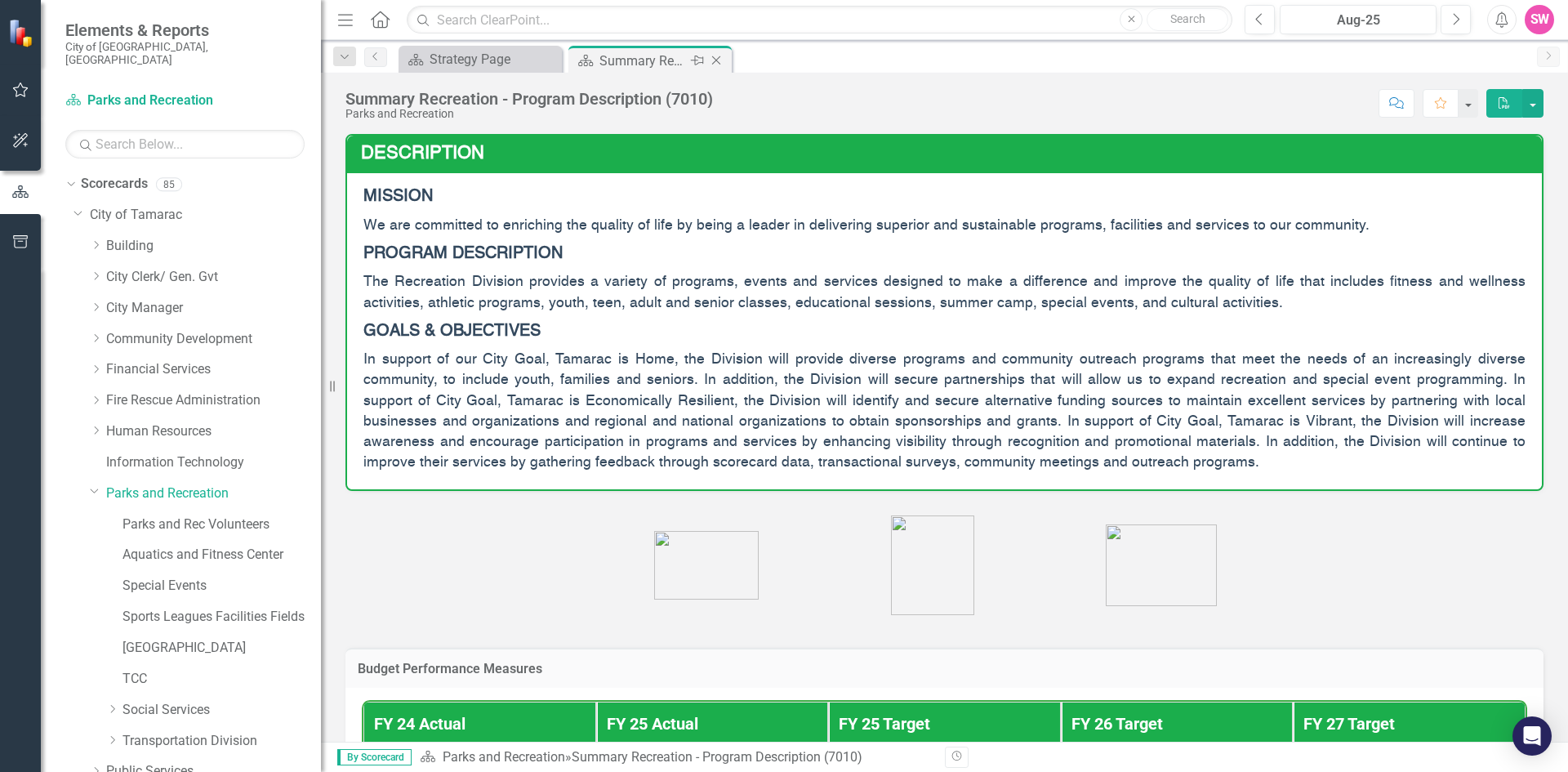
click at [720, 60] on icon "Close" at bounding box center [715, 61] width 16 height 13
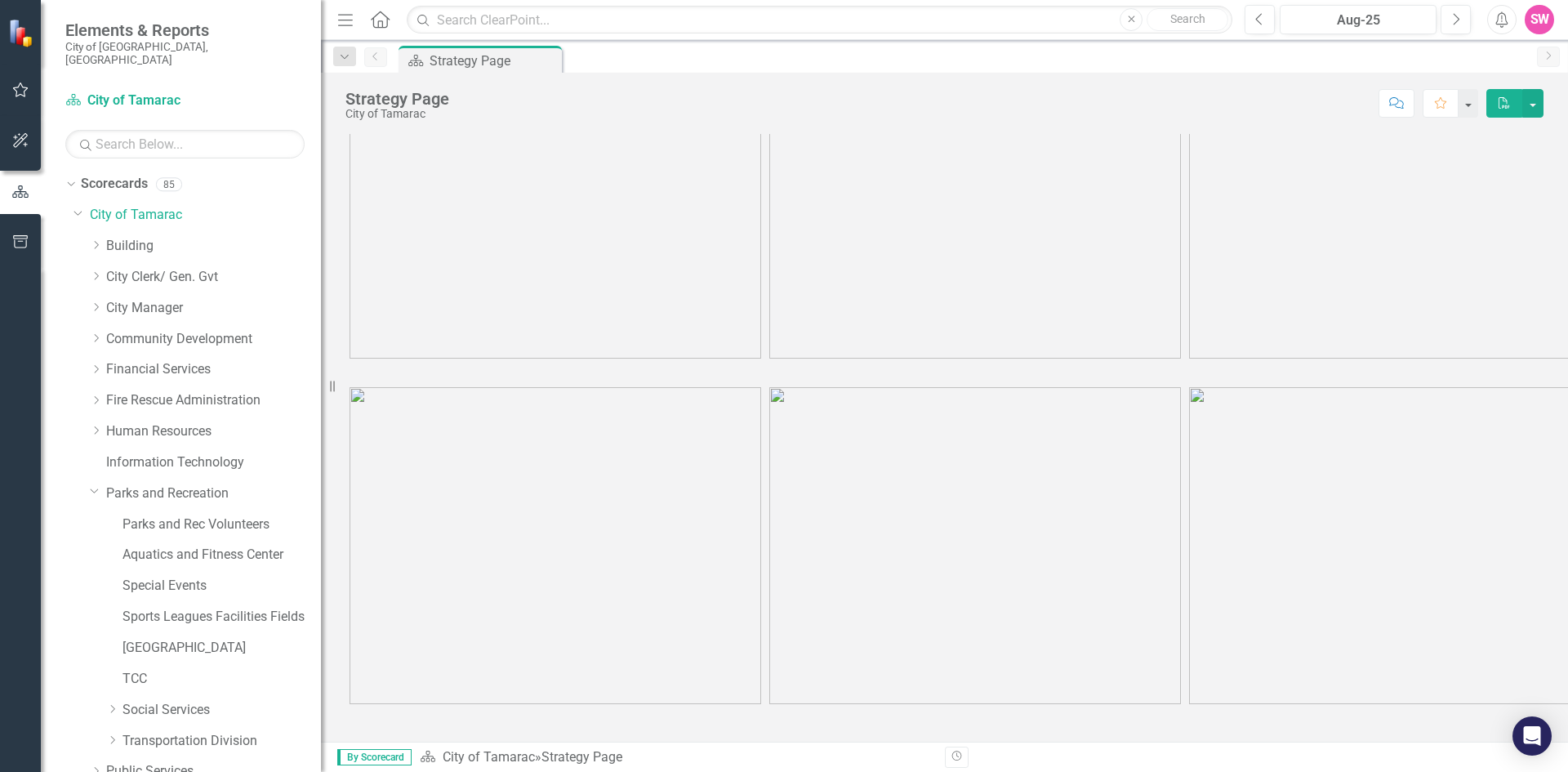
scroll to position [117, 0]
click at [153, 484] on link "Parks and Recreation" at bounding box center [214, 494] width 215 height 19
click at [154, 484] on link "Parks and Recreation" at bounding box center [214, 494] width 215 height 19
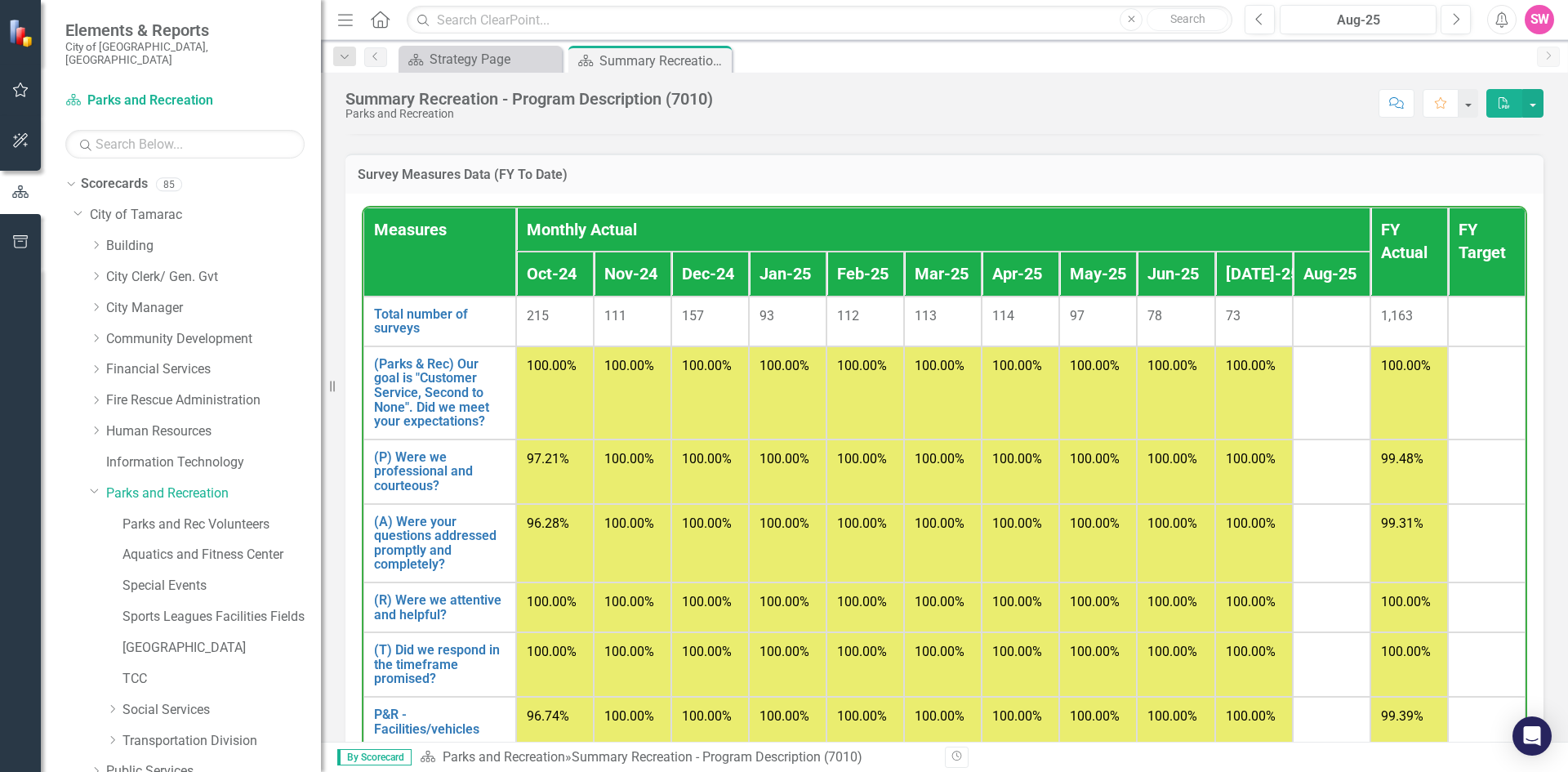
scroll to position [1587, 0]
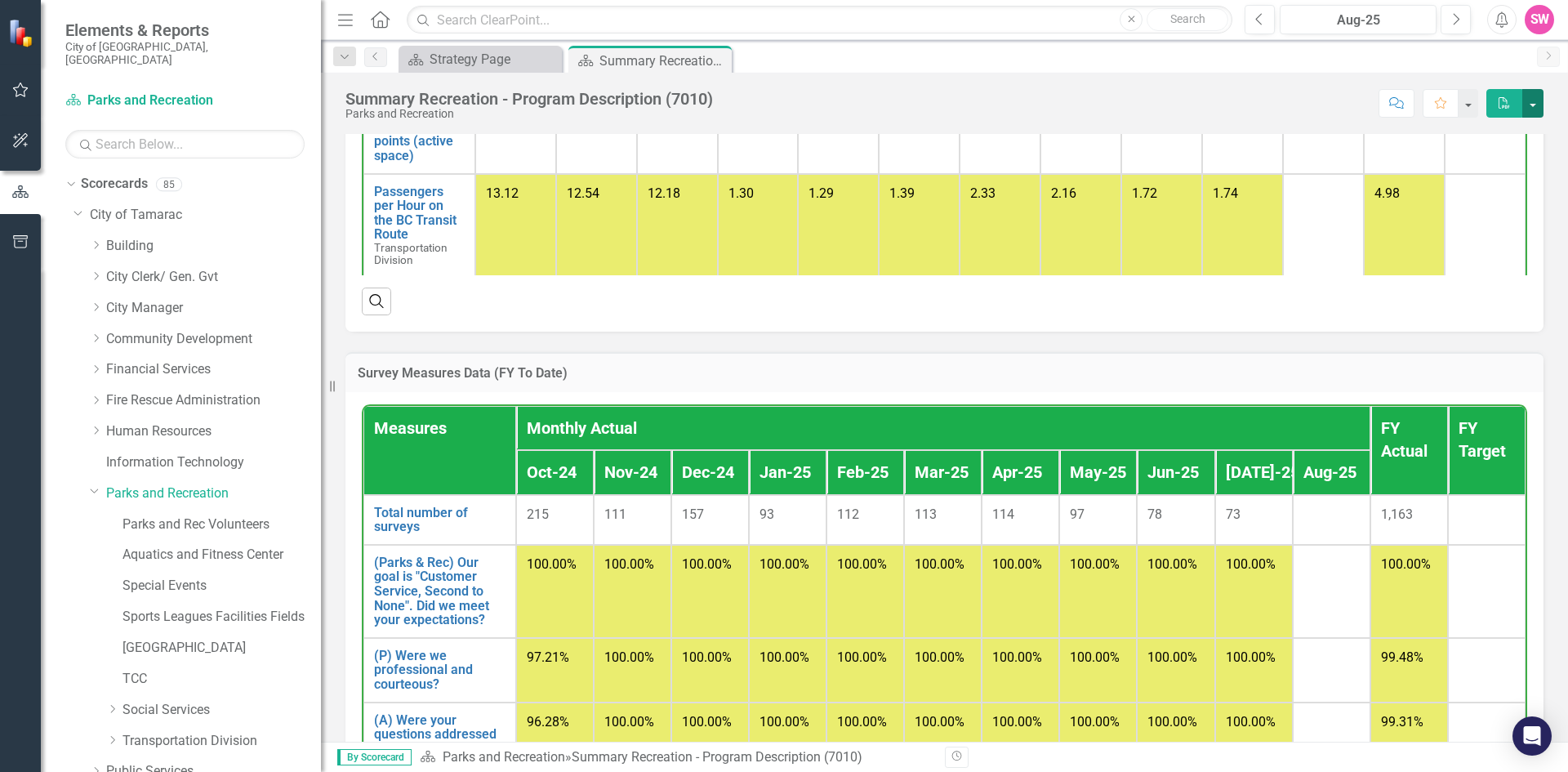
click at [1534, 104] on button "button" at bounding box center [1533, 104] width 21 height 28
click at [1505, 160] on link "PDF Export to PDF" at bounding box center [1476, 166] width 132 height 30
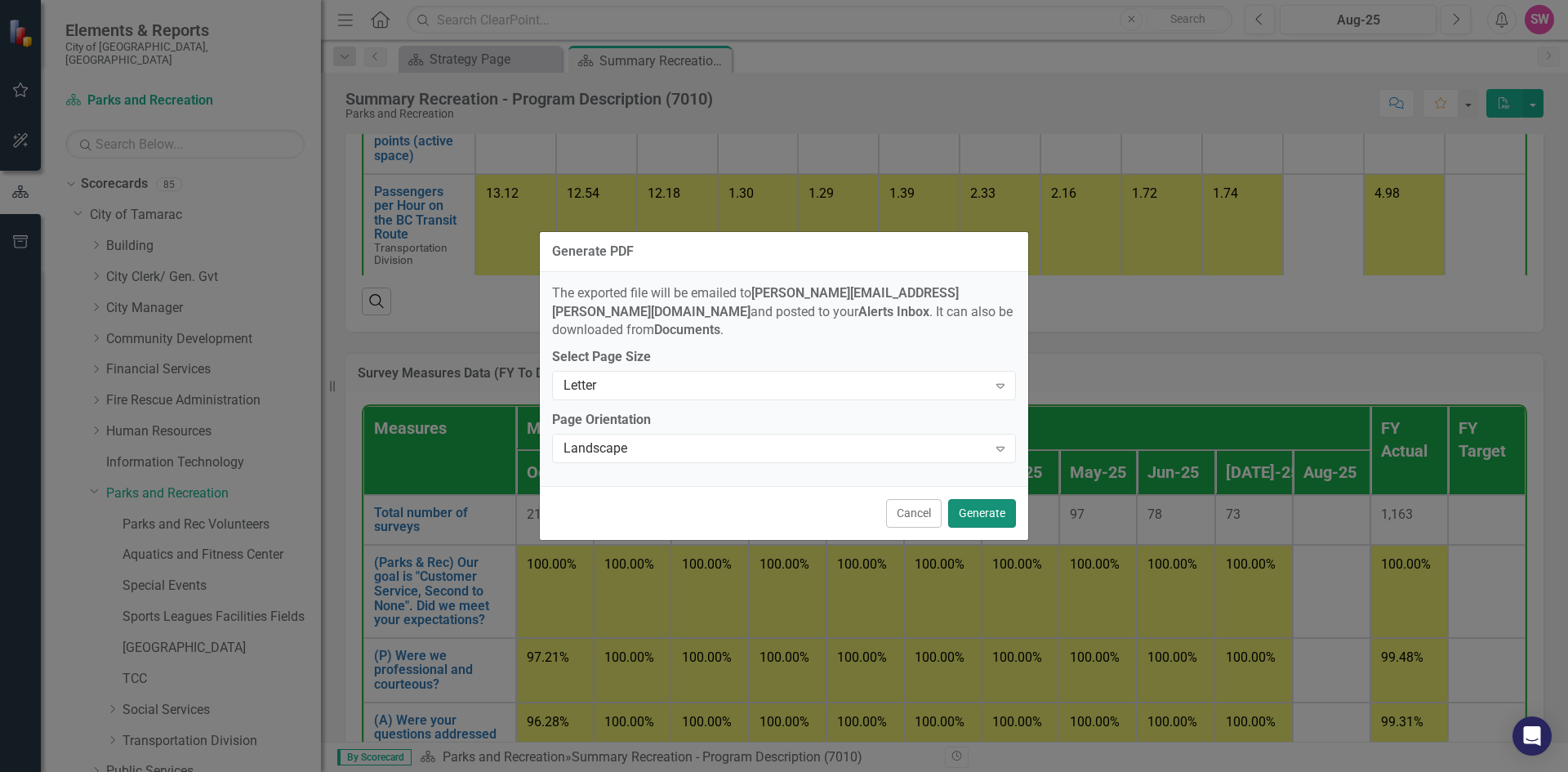
click at [986, 504] on button "Generate" at bounding box center [981, 513] width 67 height 28
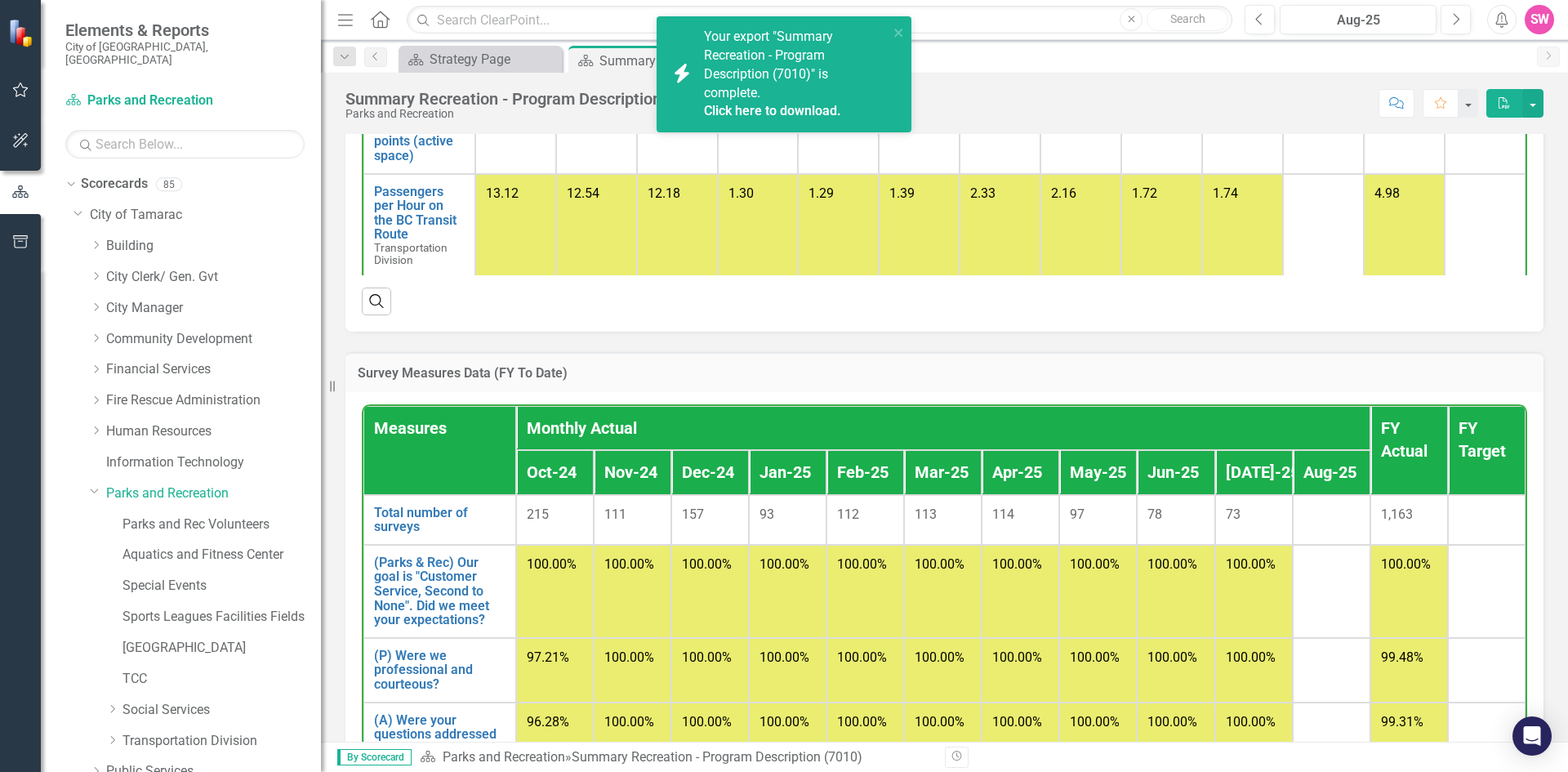
click at [729, 109] on link "Click here to download." at bounding box center [772, 110] width 137 height 15
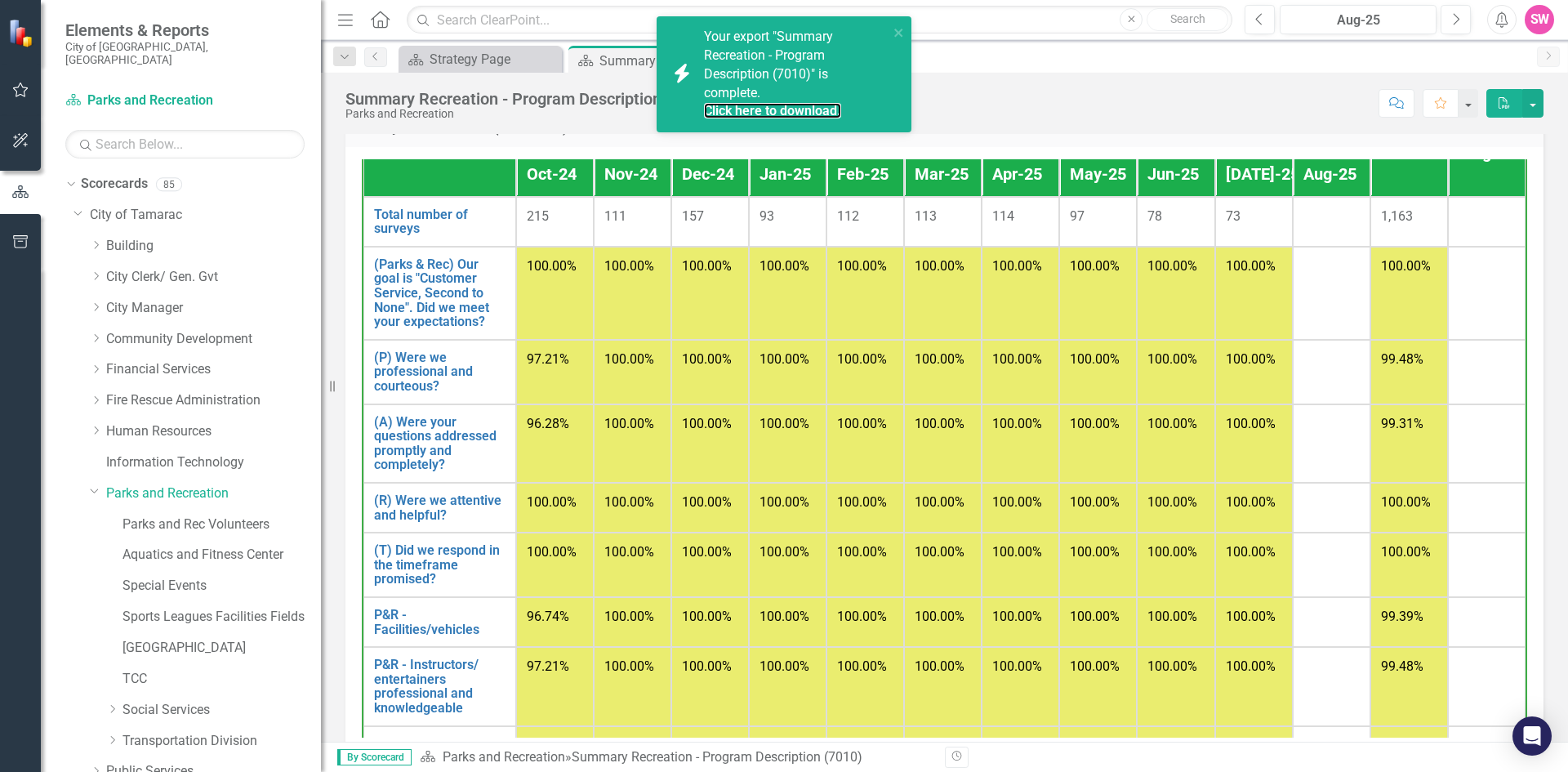
scroll to position [82, 0]
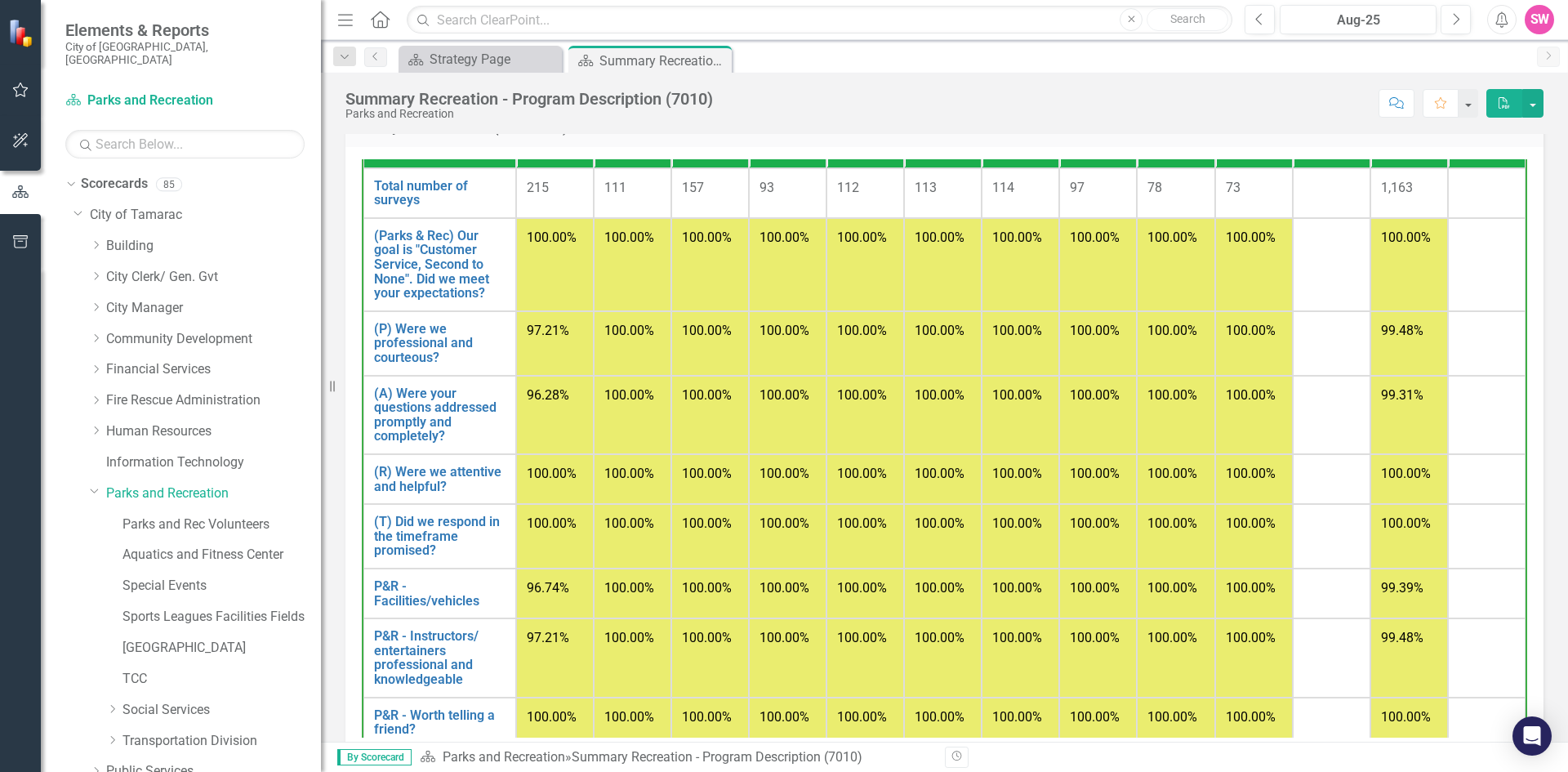
drag, startPoint x: 1081, startPoint y: 99, endPoint x: 1093, endPoint y: 114, distance: 19.2
click at [1084, 99] on div "Score: N/A Aug-25 Completed Comment Favorite PDF" at bounding box center [1132, 103] width 822 height 28
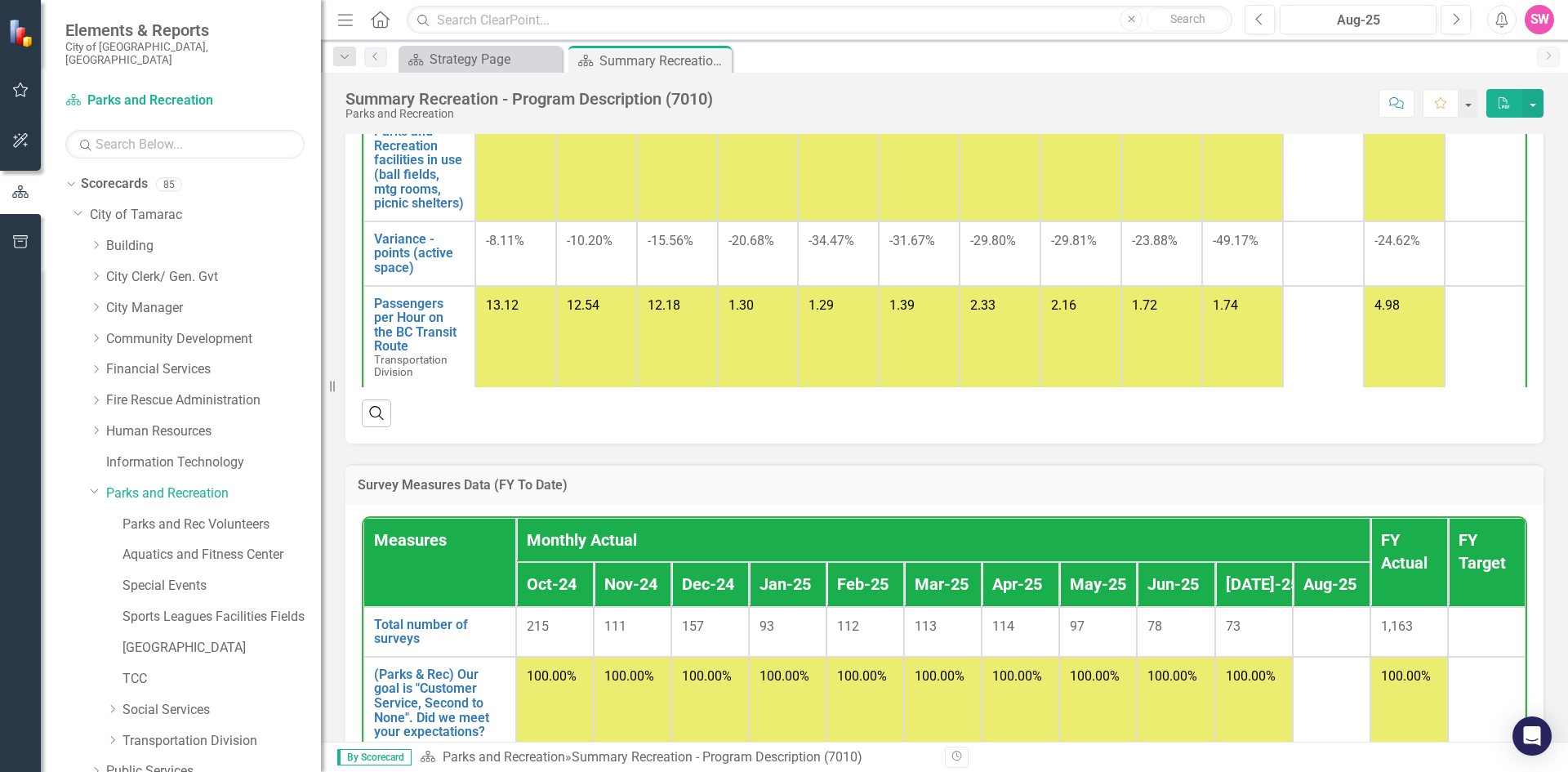
scroll to position [1260, 0]
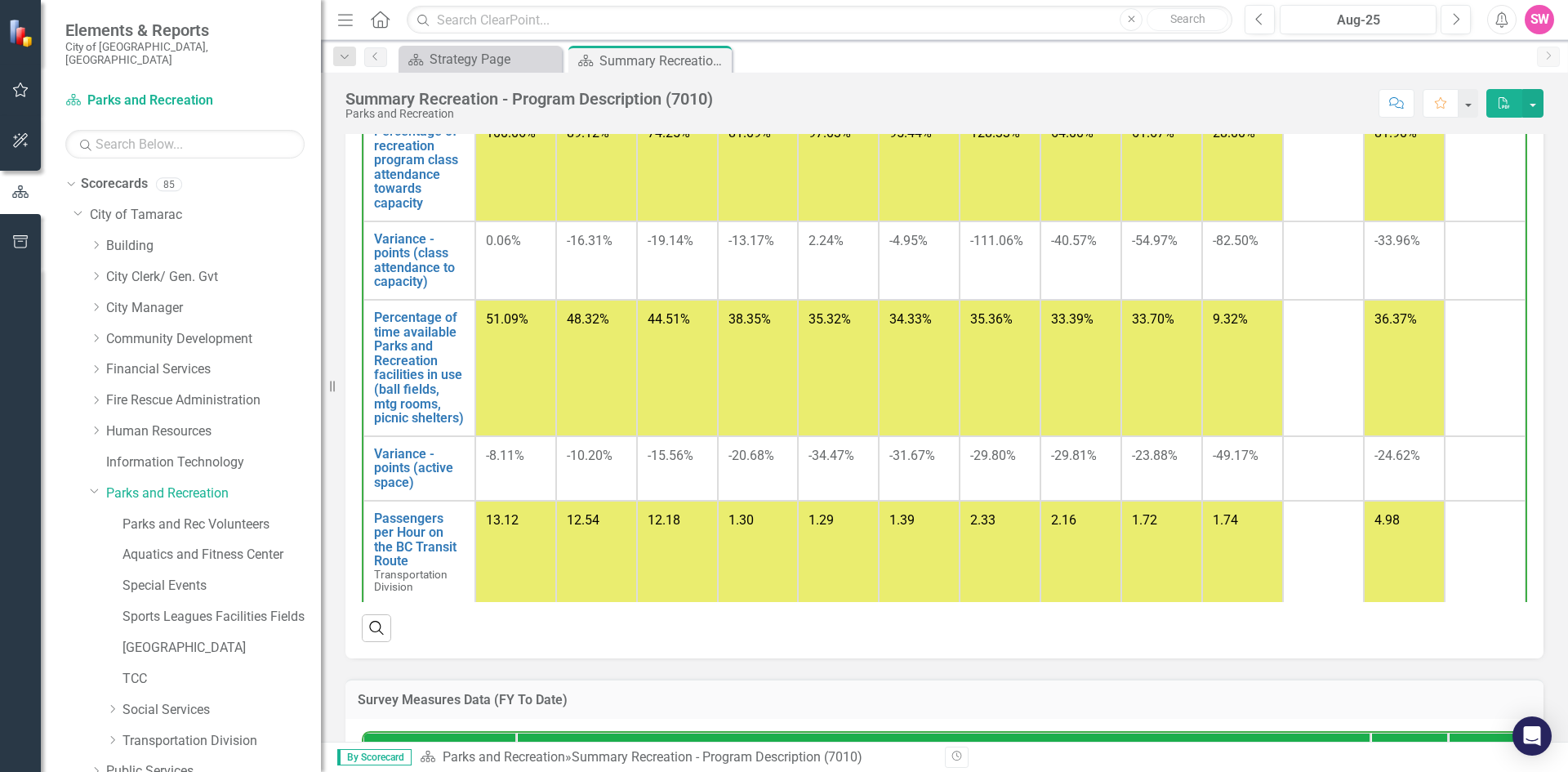
drag, startPoint x: 711, startPoint y: 61, endPoint x: 83, endPoint y: 433, distance: 729.9
click at [0, 0] on icon "Close" at bounding box center [0, 0] width 0 height 0
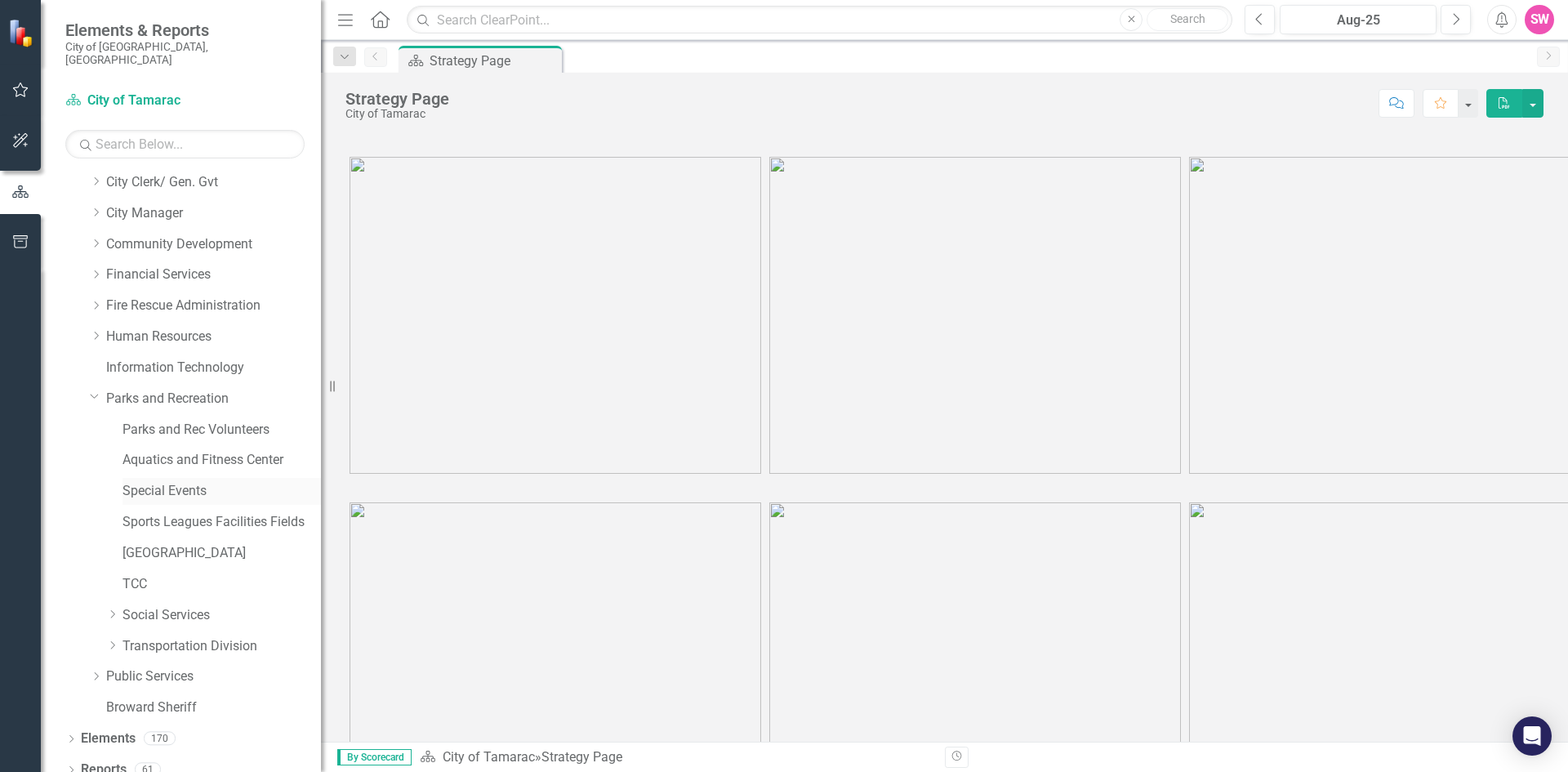
scroll to position [96, 0]
click at [165, 604] on link "Social Services" at bounding box center [221, 613] width 198 height 19
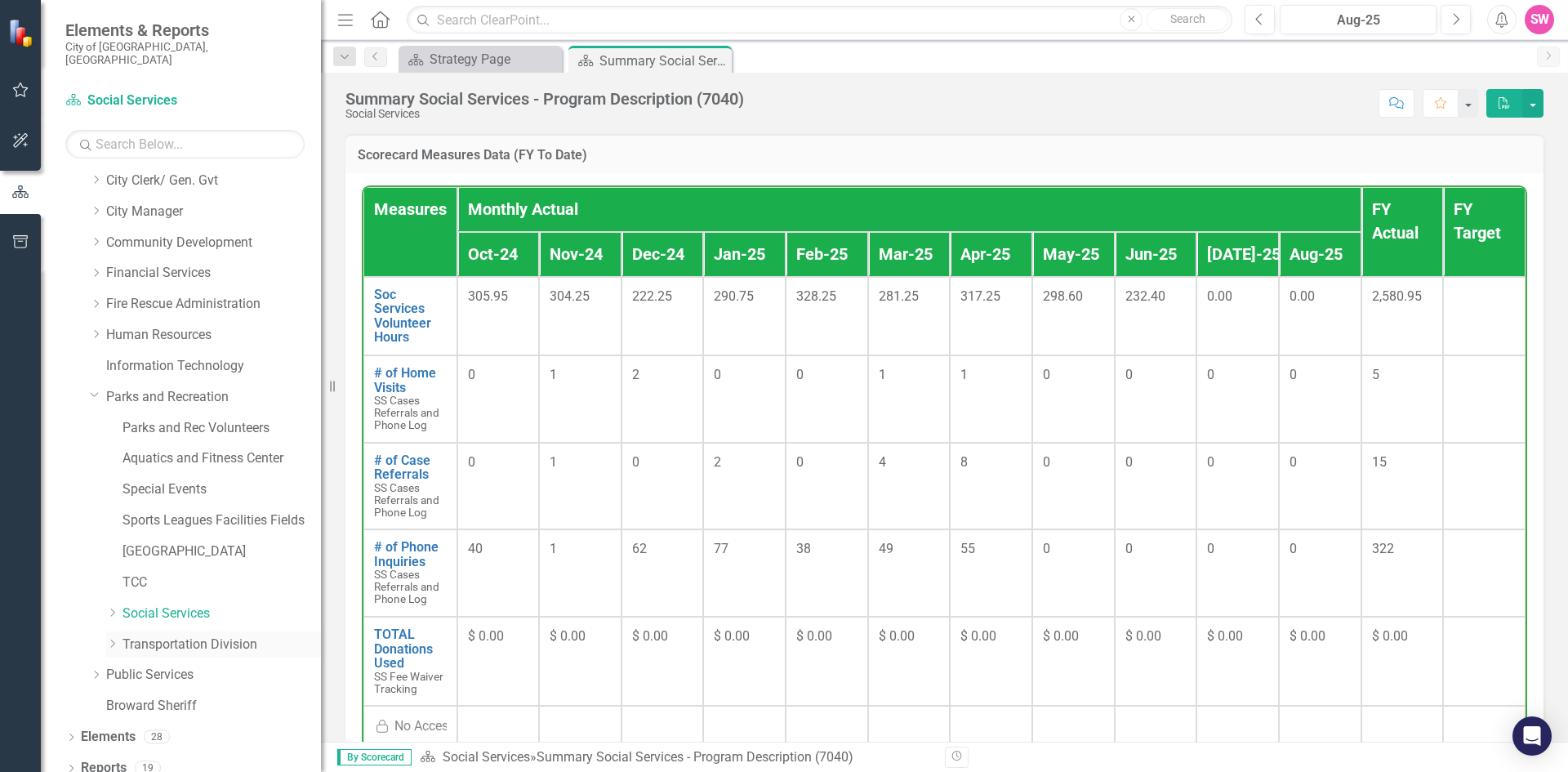
drag, startPoint x: 177, startPoint y: 626, endPoint x: 190, endPoint y: 625, distance: 13.0
click at [179, 635] on link "Transportation Division" at bounding box center [221, 645] width 198 height 19
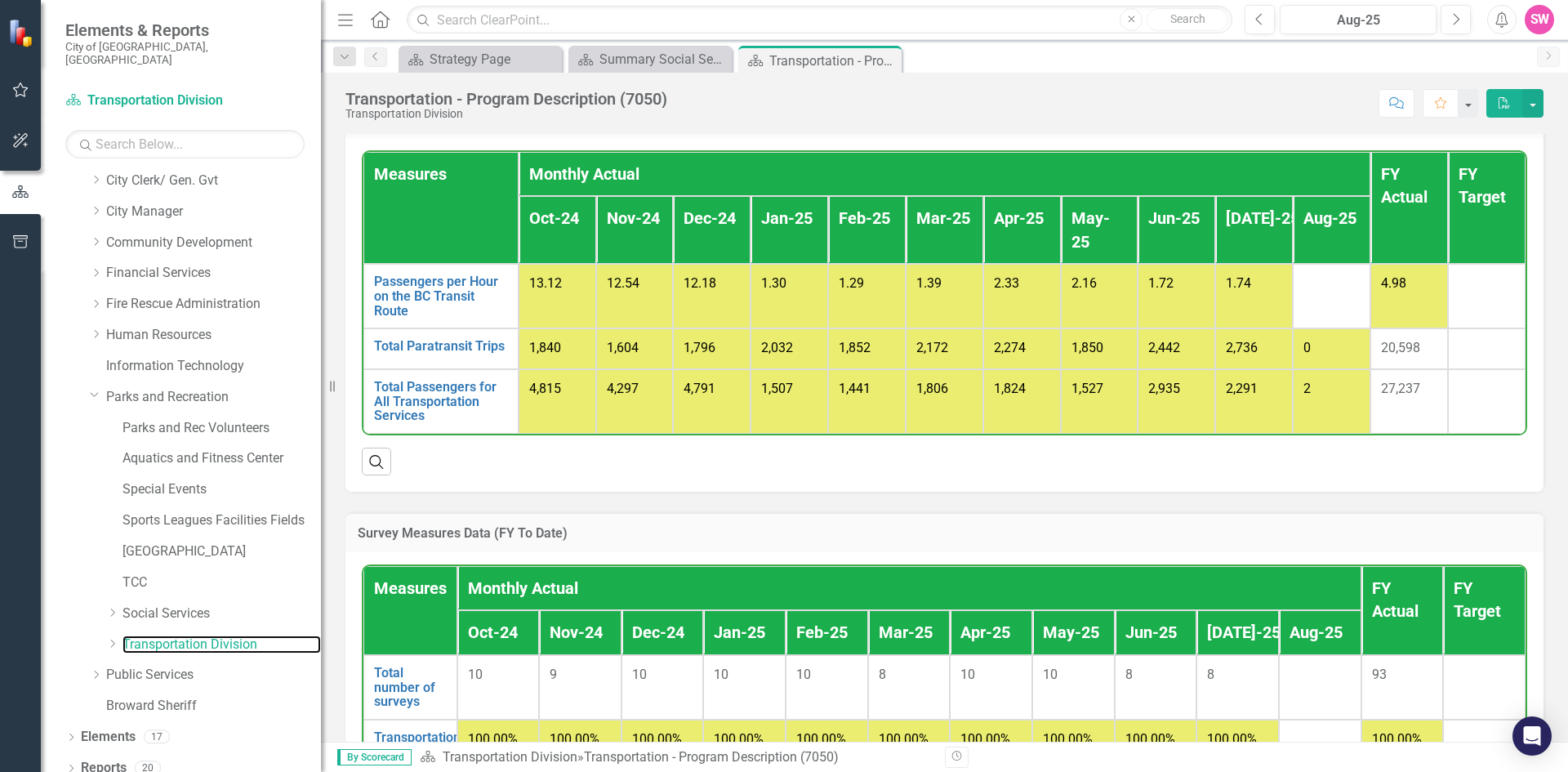
scroll to position [1346, 0]
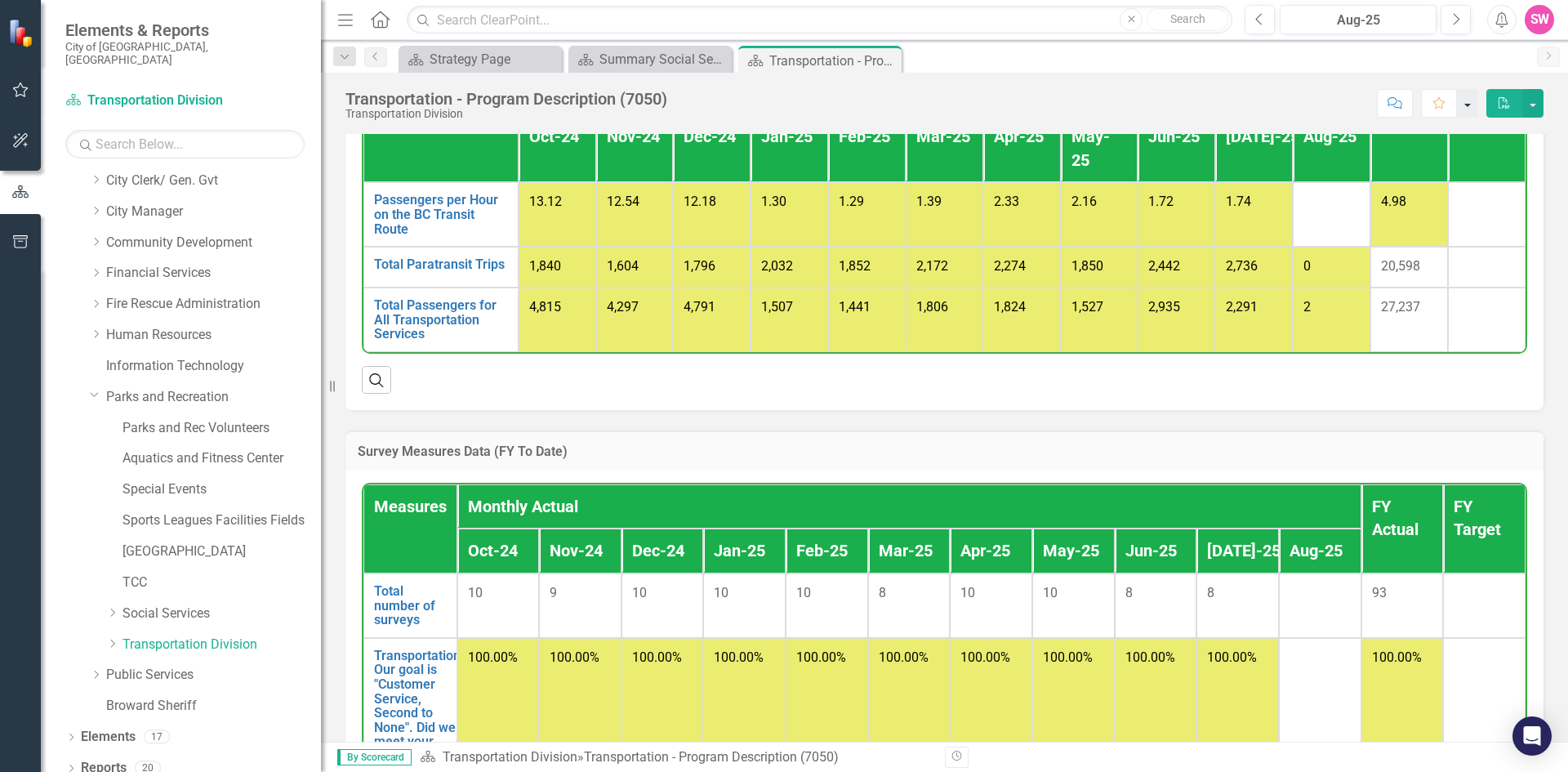
click at [1466, 108] on button "button" at bounding box center [1467, 104] width 21 height 28
click at [1473, 106] on button "button" at bounding box center [1467, 104] width 21 height 28
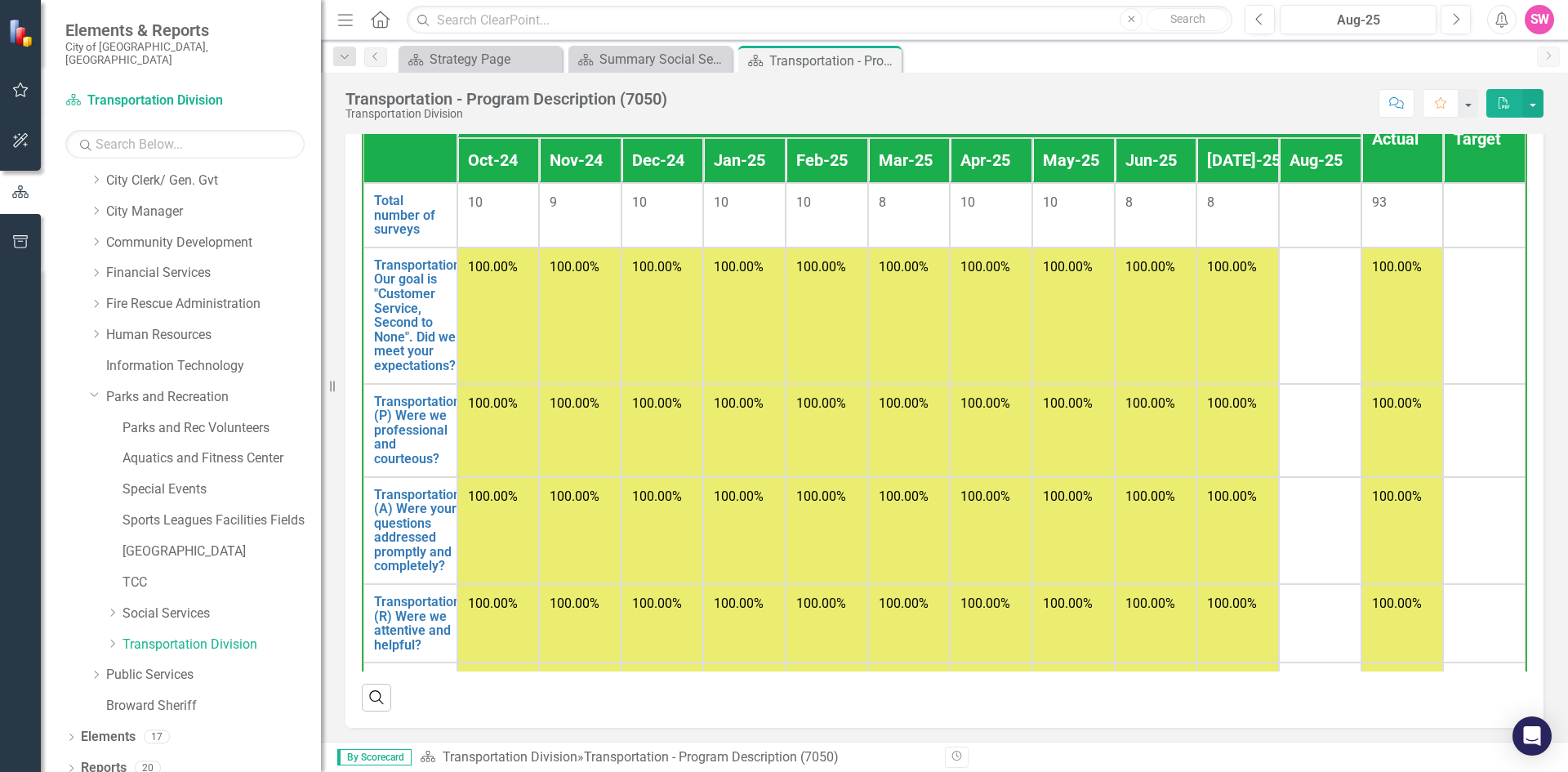
scroll to position [1755, 0]
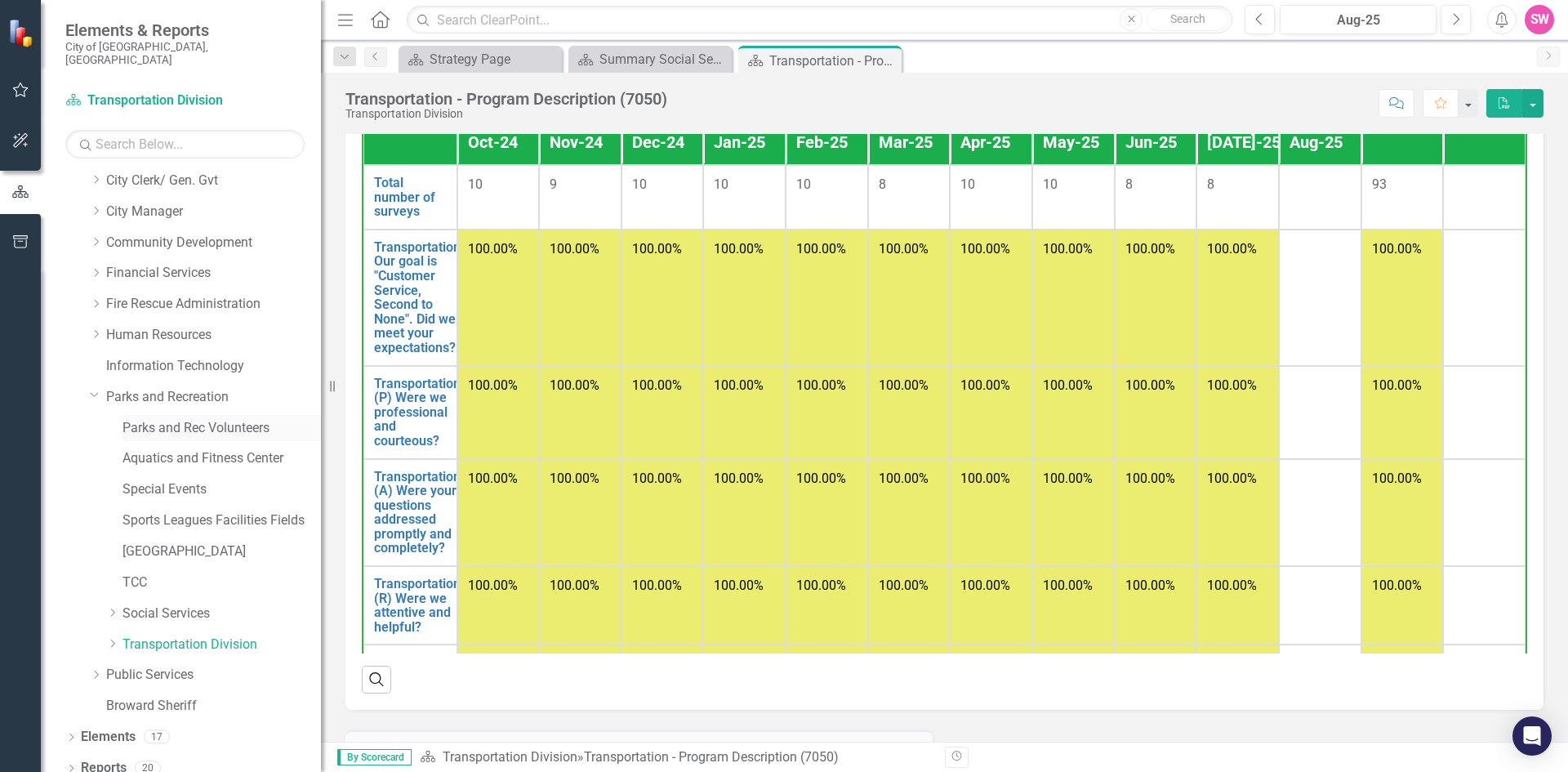
click at [198, 419] on link "Parks and Rec Volunteers" at bounding box center [221, 428] width 198 height 19
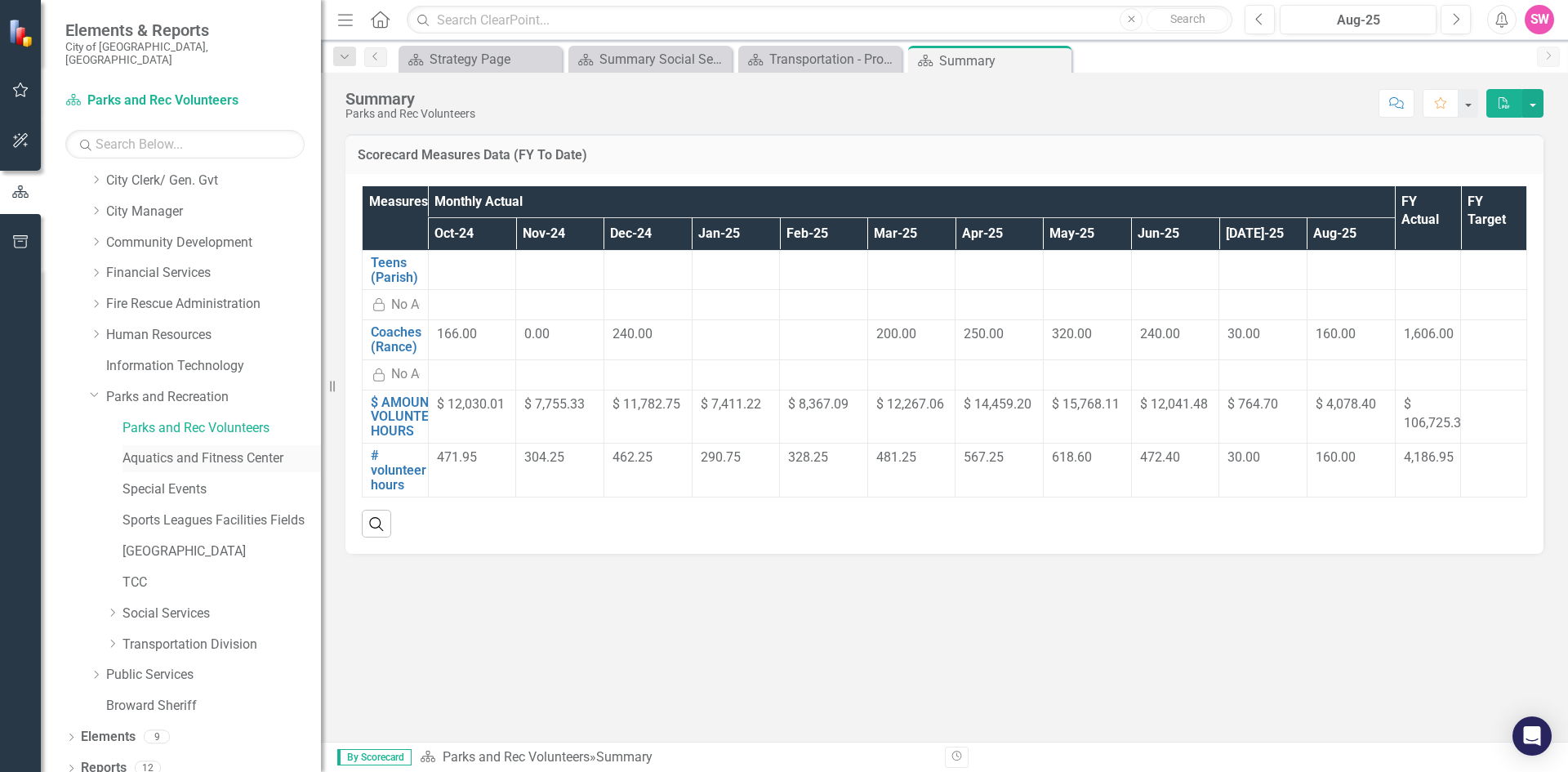
click at [254, 449] on link "Aquatics and Fitness Center" at bounding box center [221, 459] width 198 height 19
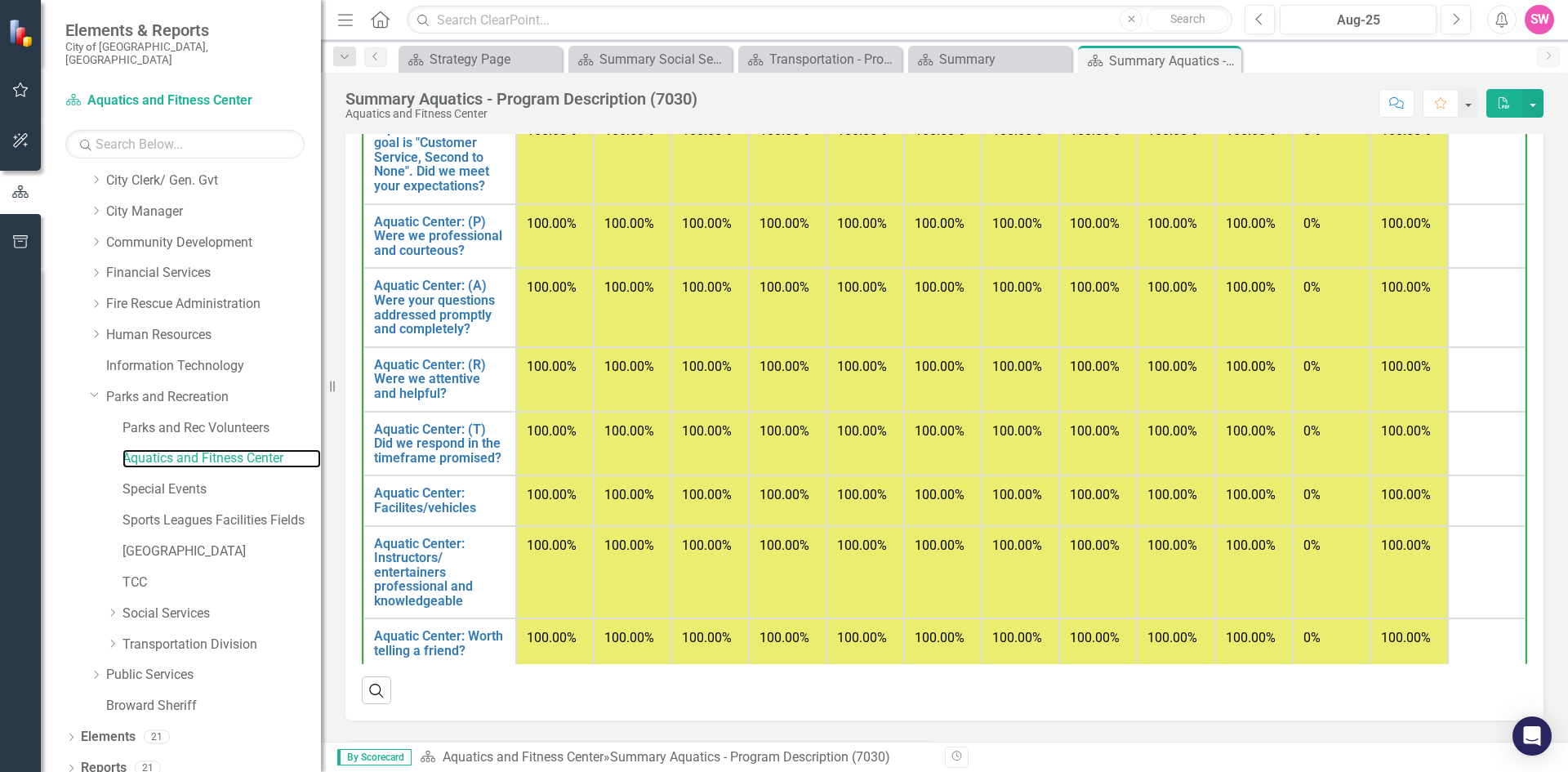
scroll to position [78, 0]
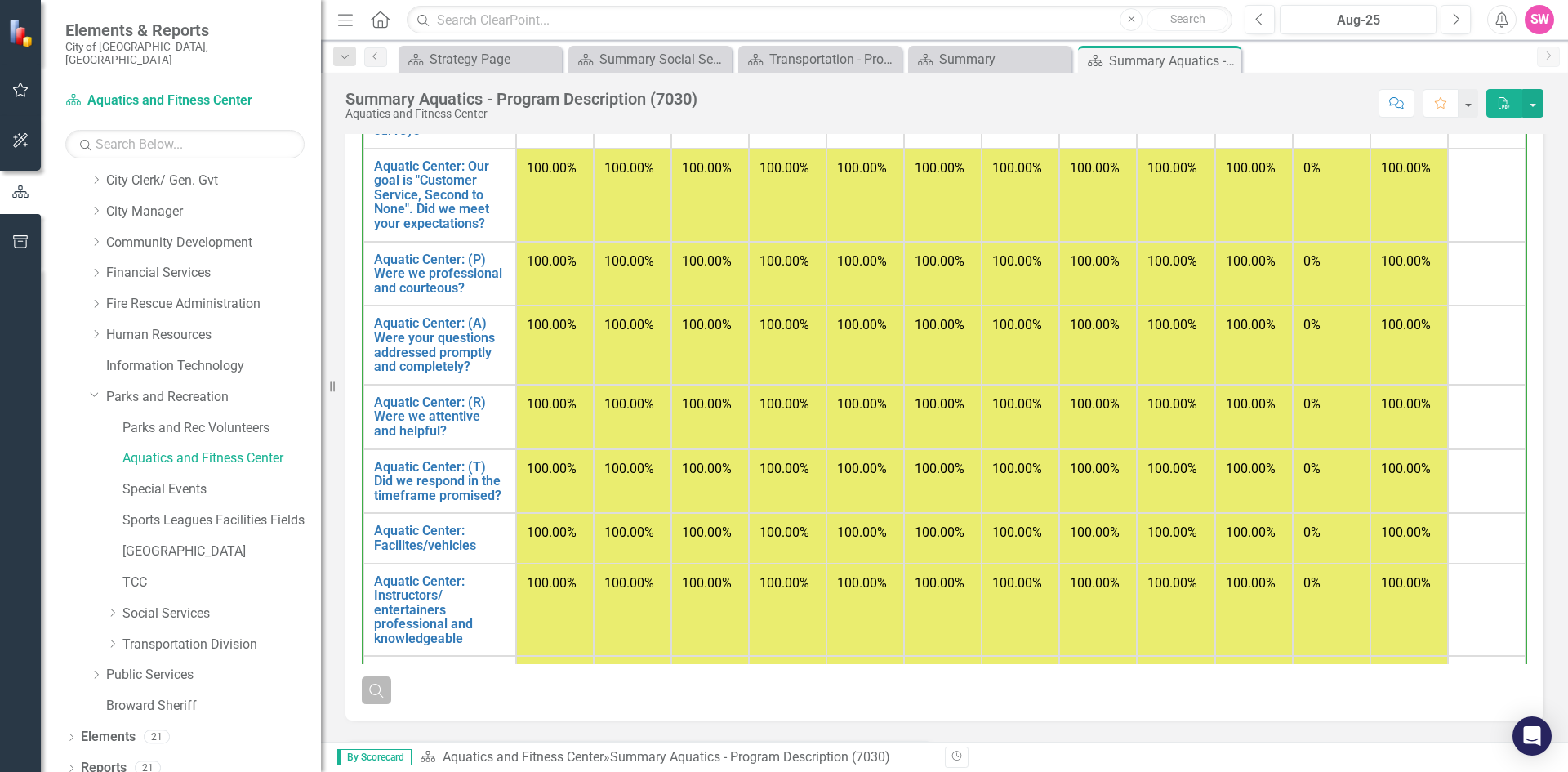
click at [366, 704] on button "Search" at bounding box center [376, 689] width 29 height 28
click at [372, 697] on icon "Close" at bounding box center [376, 689] width 18 height 14
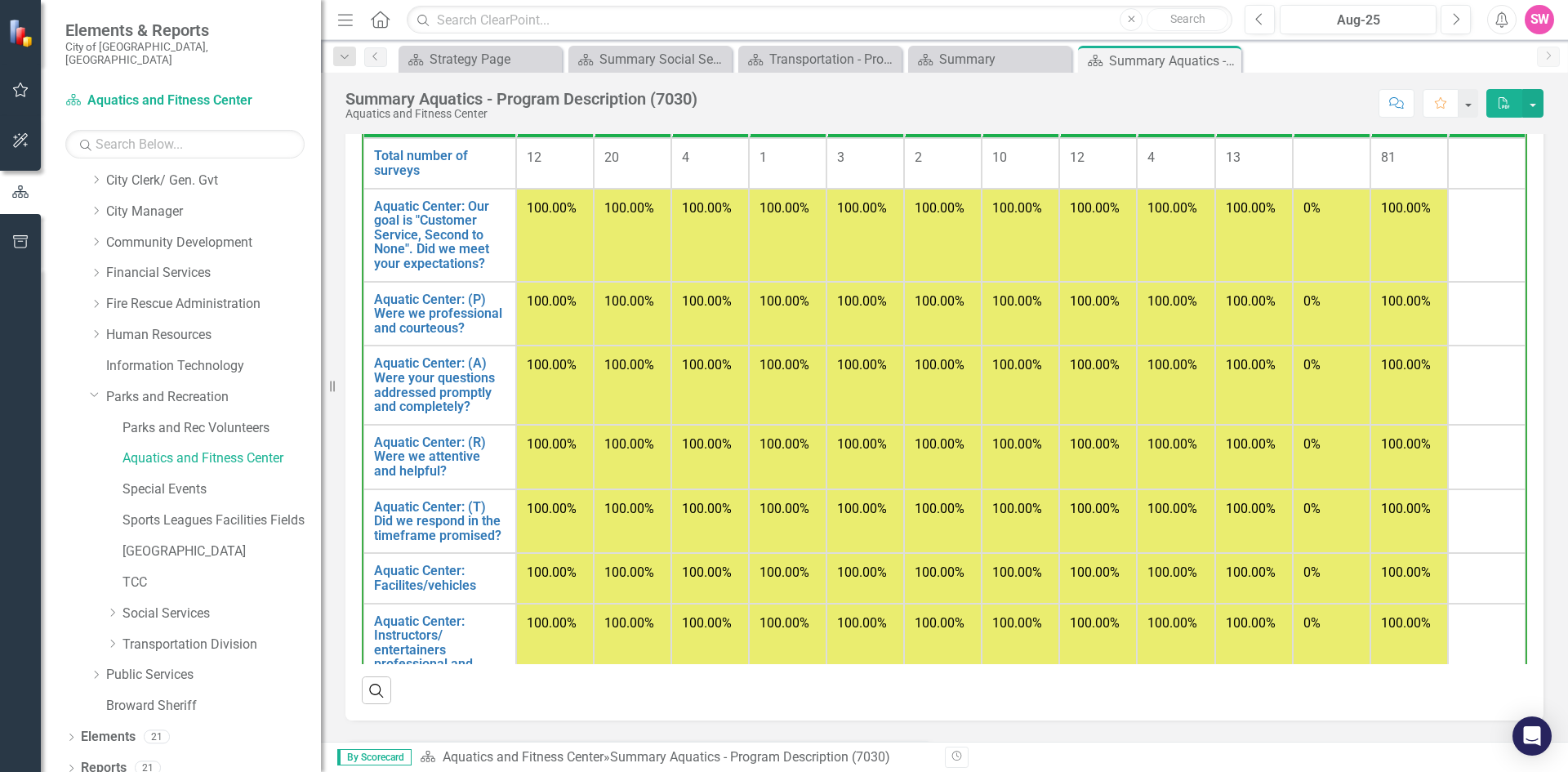
scroll to position [0, 0]
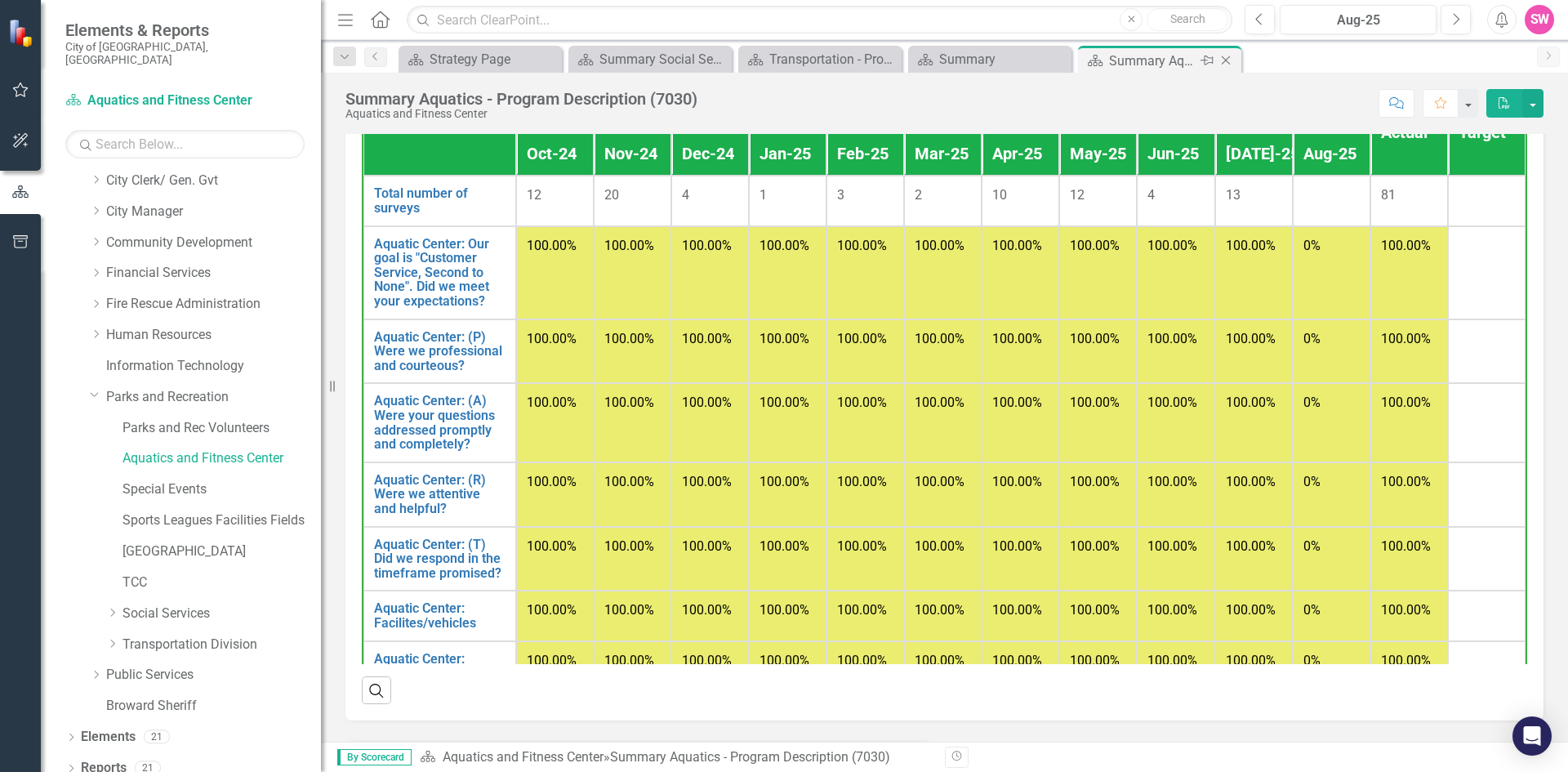
click at [1226, 57] on icon "Close" at bounding box center [1225, 61] width 16 height 13
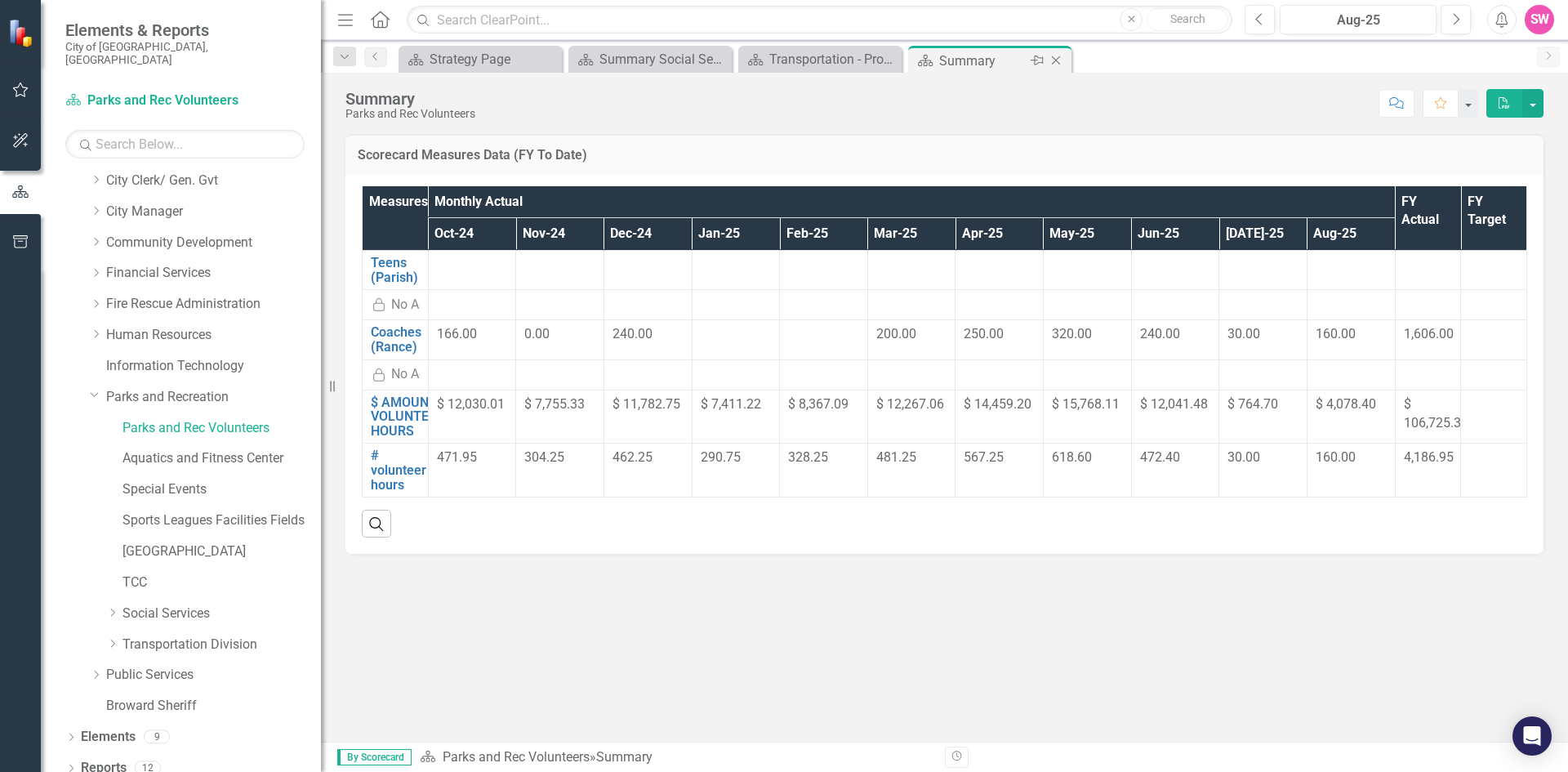
click at [1057, 58] on icon "Close" at bounding box center [1055, 61] width 16 height 13
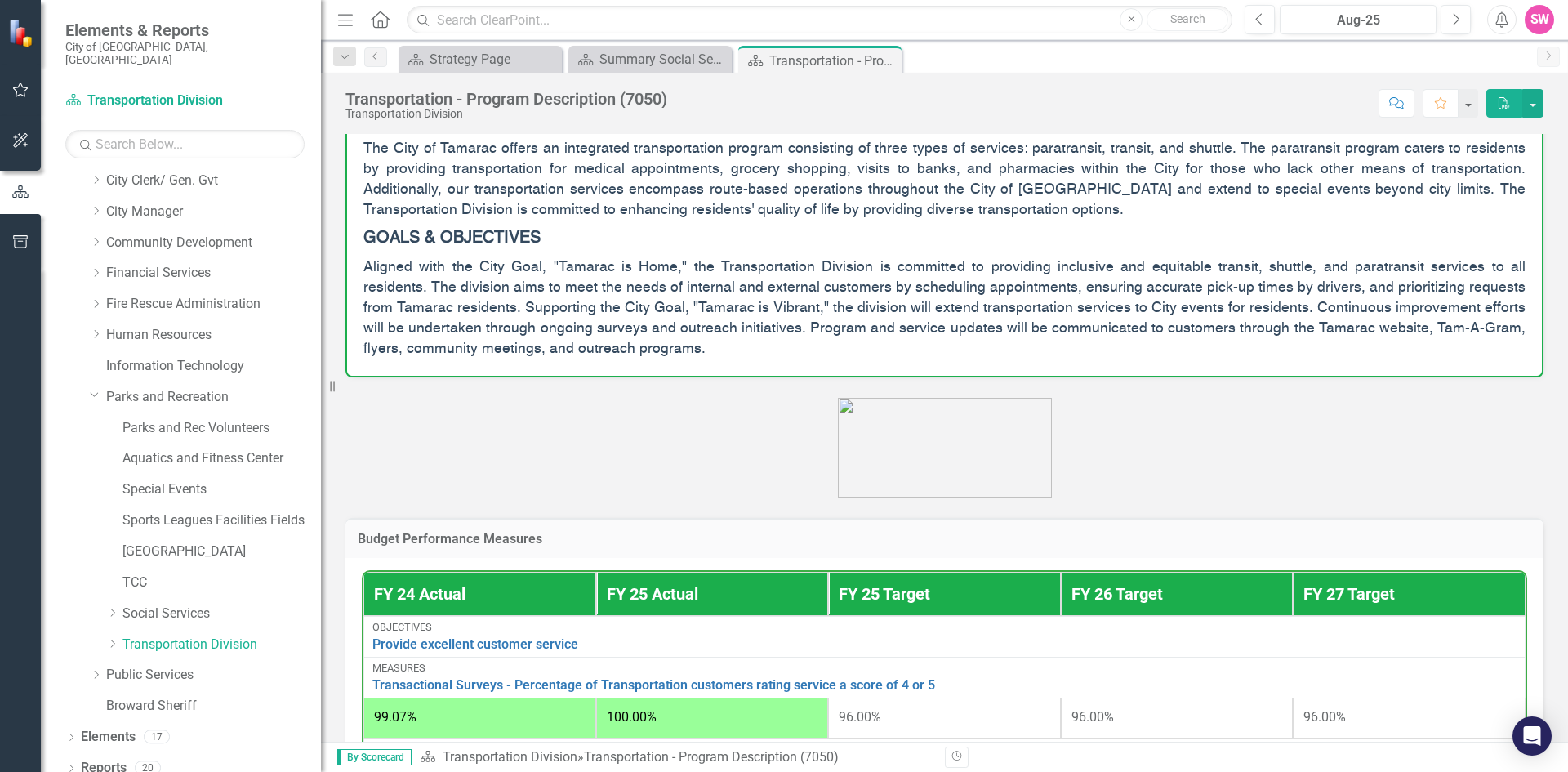
scroll to position [138, 0]
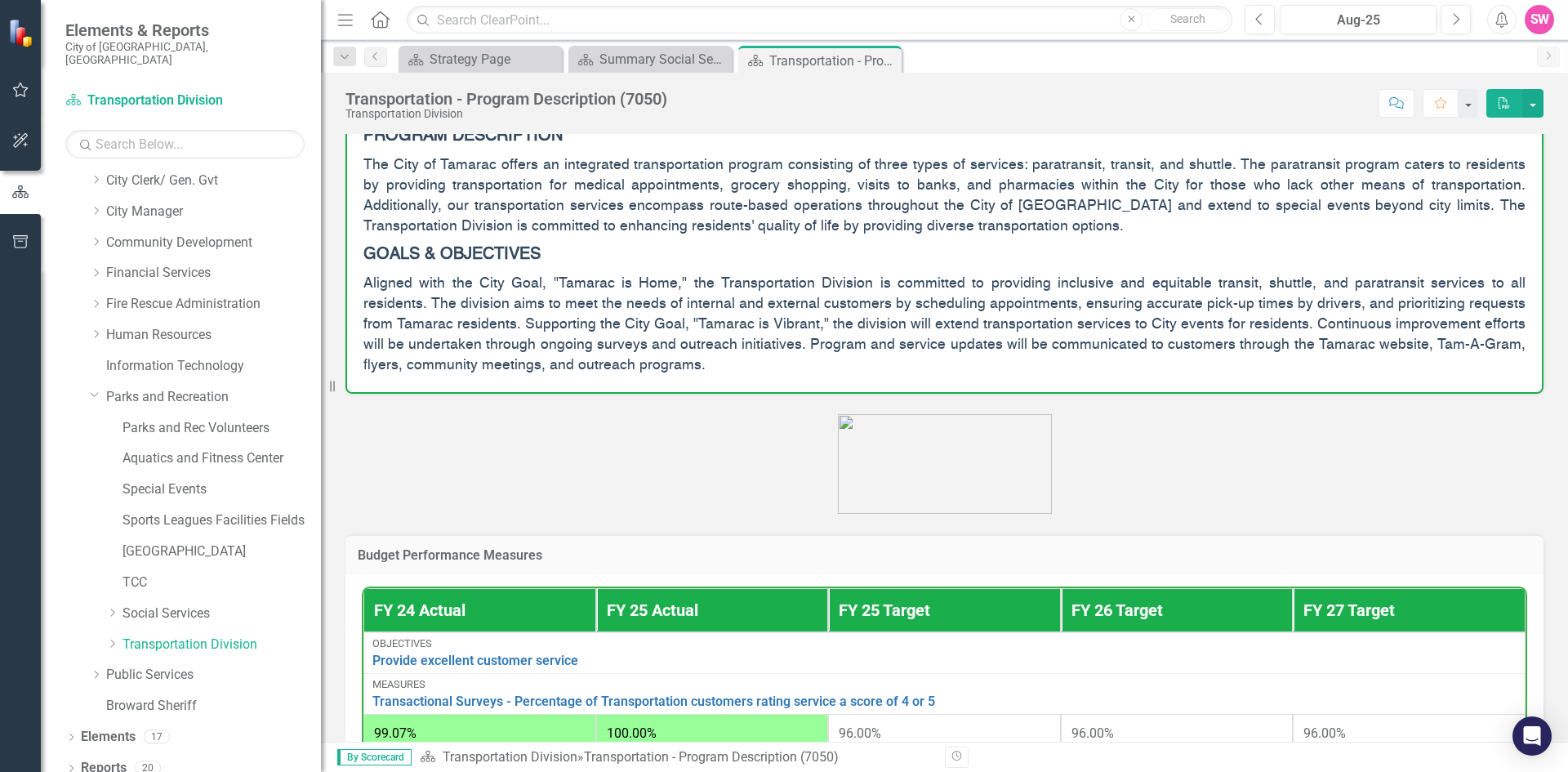
drag, startPoint x: 895, startPoint y: 59, endPoint x: 703, endPoint y: 85, distance: 193.8
click at [0, 0] on icon "Close" at bounding box center [0, 0] width 0 height 0
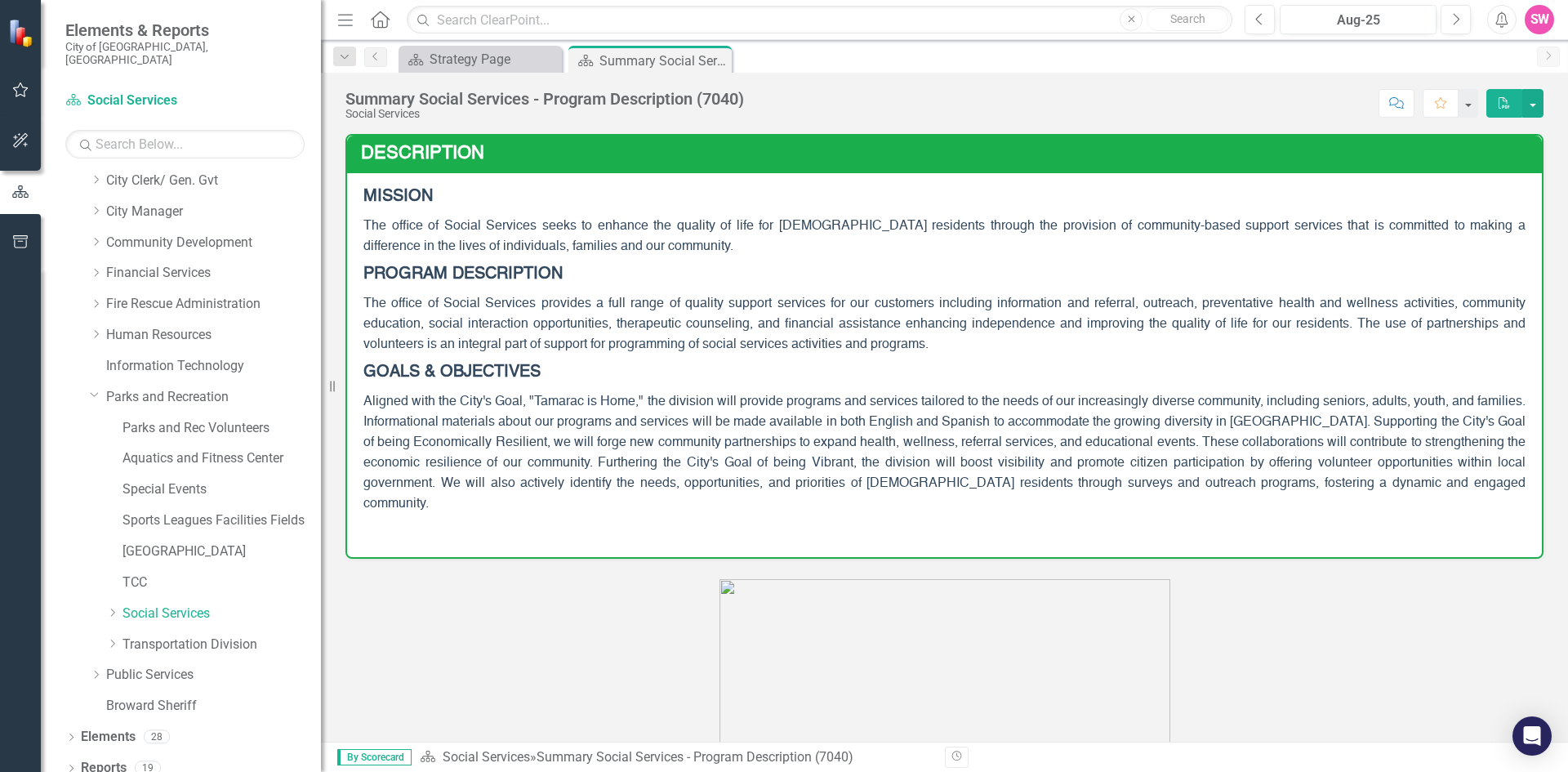
click at [0, 0] on icon "Close" at bounding box center [0, 0] width 0 height 0
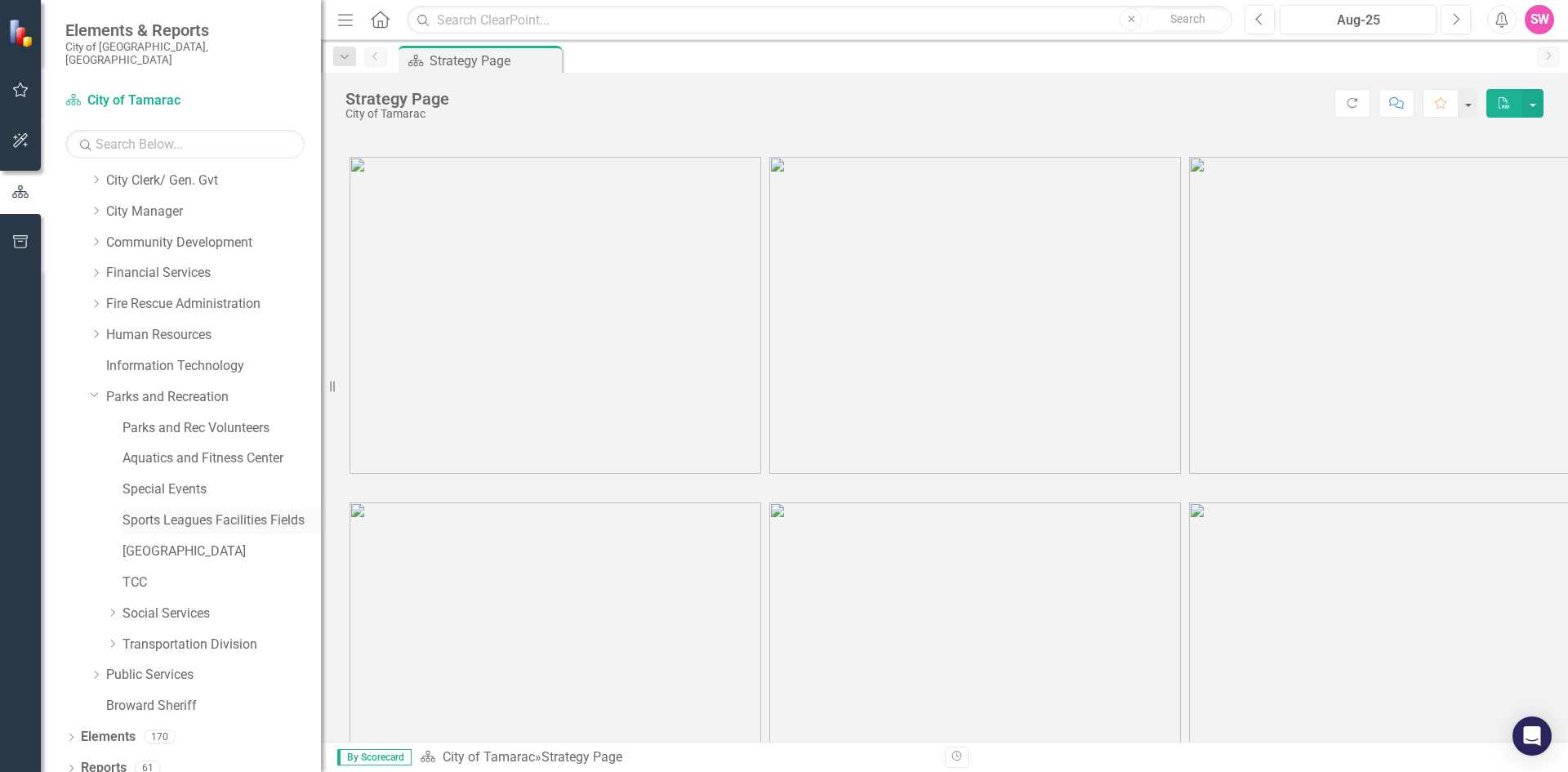
click at [194, 511] on link "Sports Leagues Facilities Fields" at bounding box center [221, 520] width 198 height 19
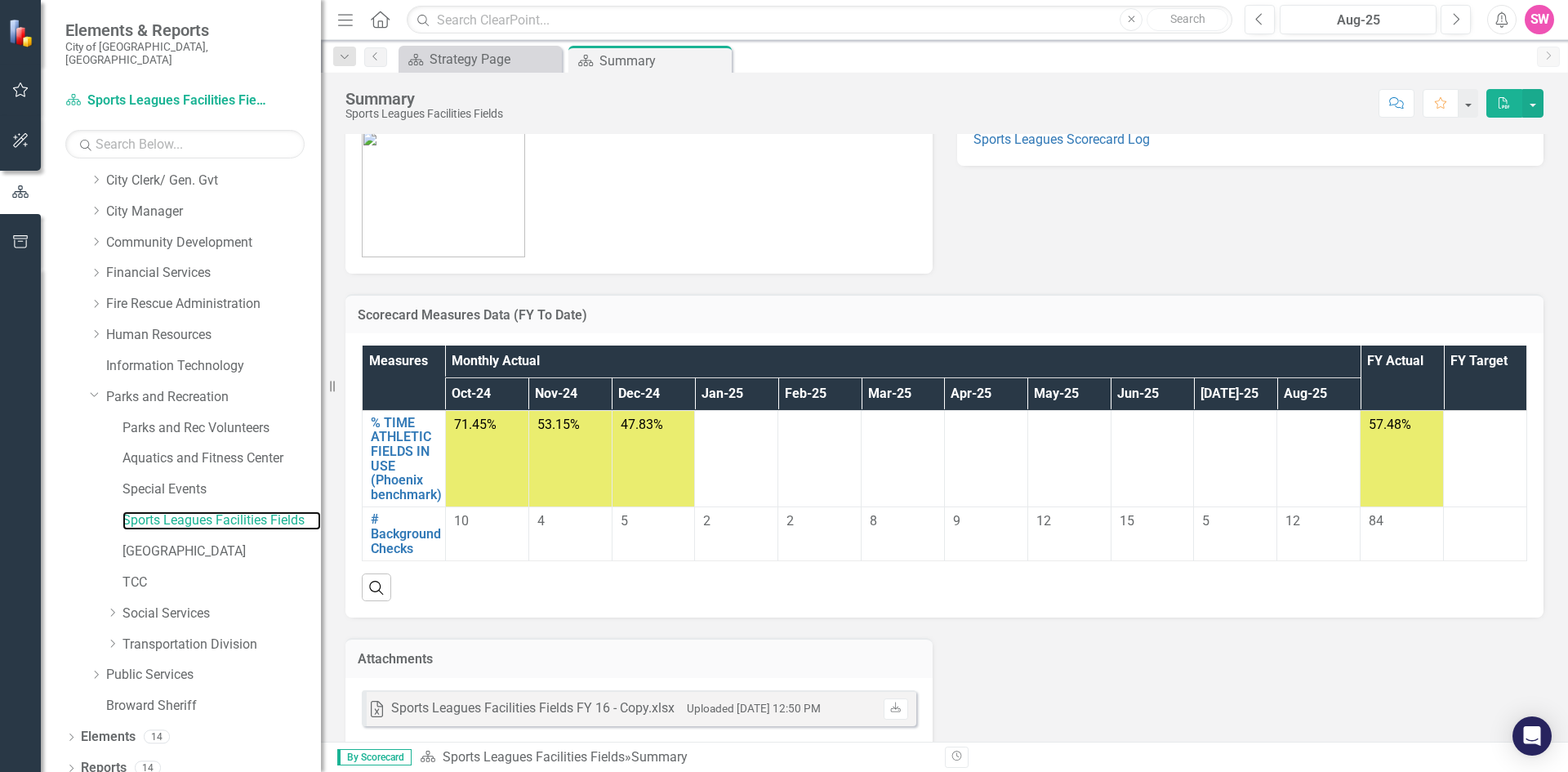
scroll to position [81, 0]
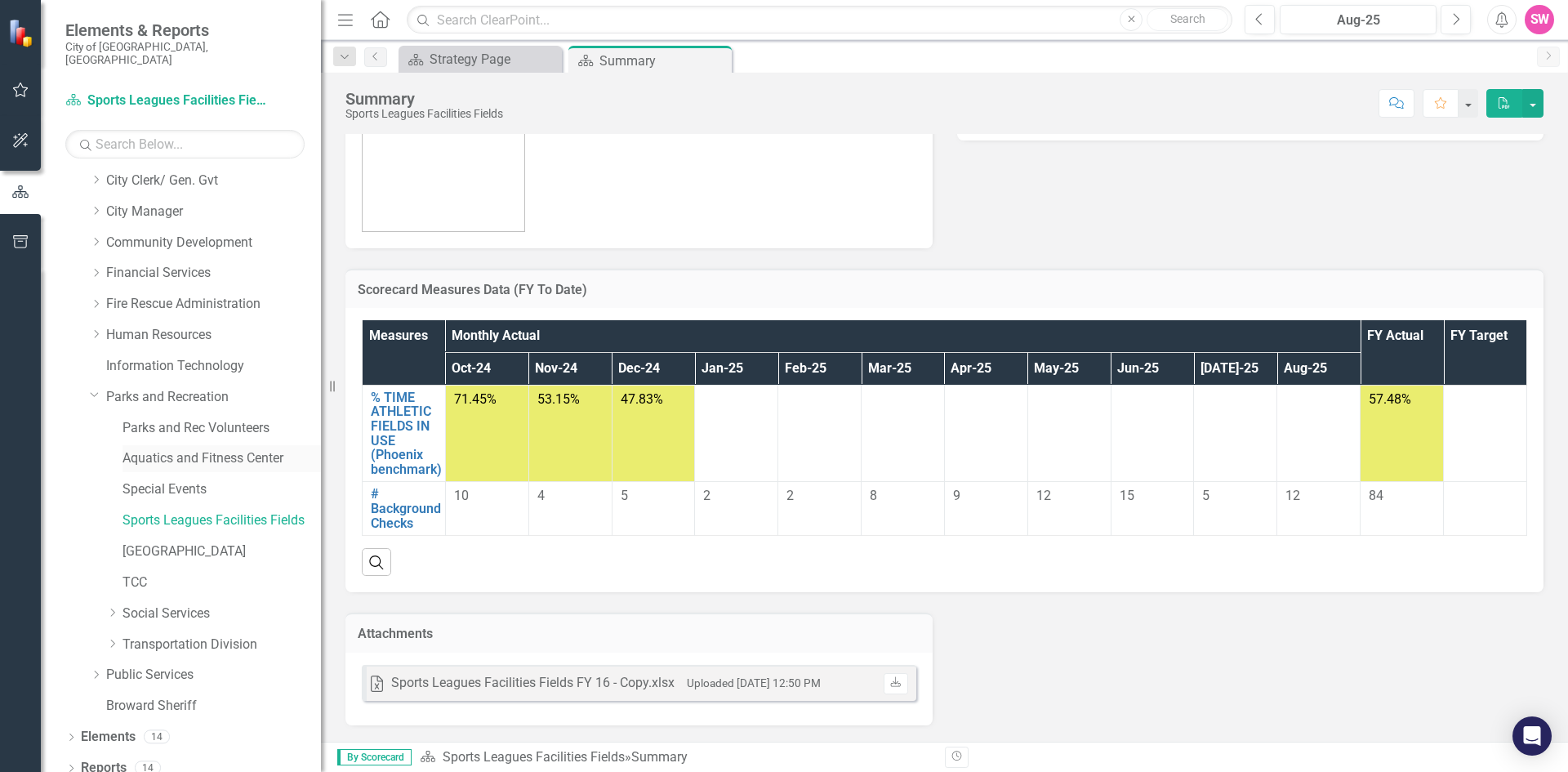
click at [238, 449] on link "Aquatics and Fitness Center" at bounding box center [221, 459] width 198 height 19
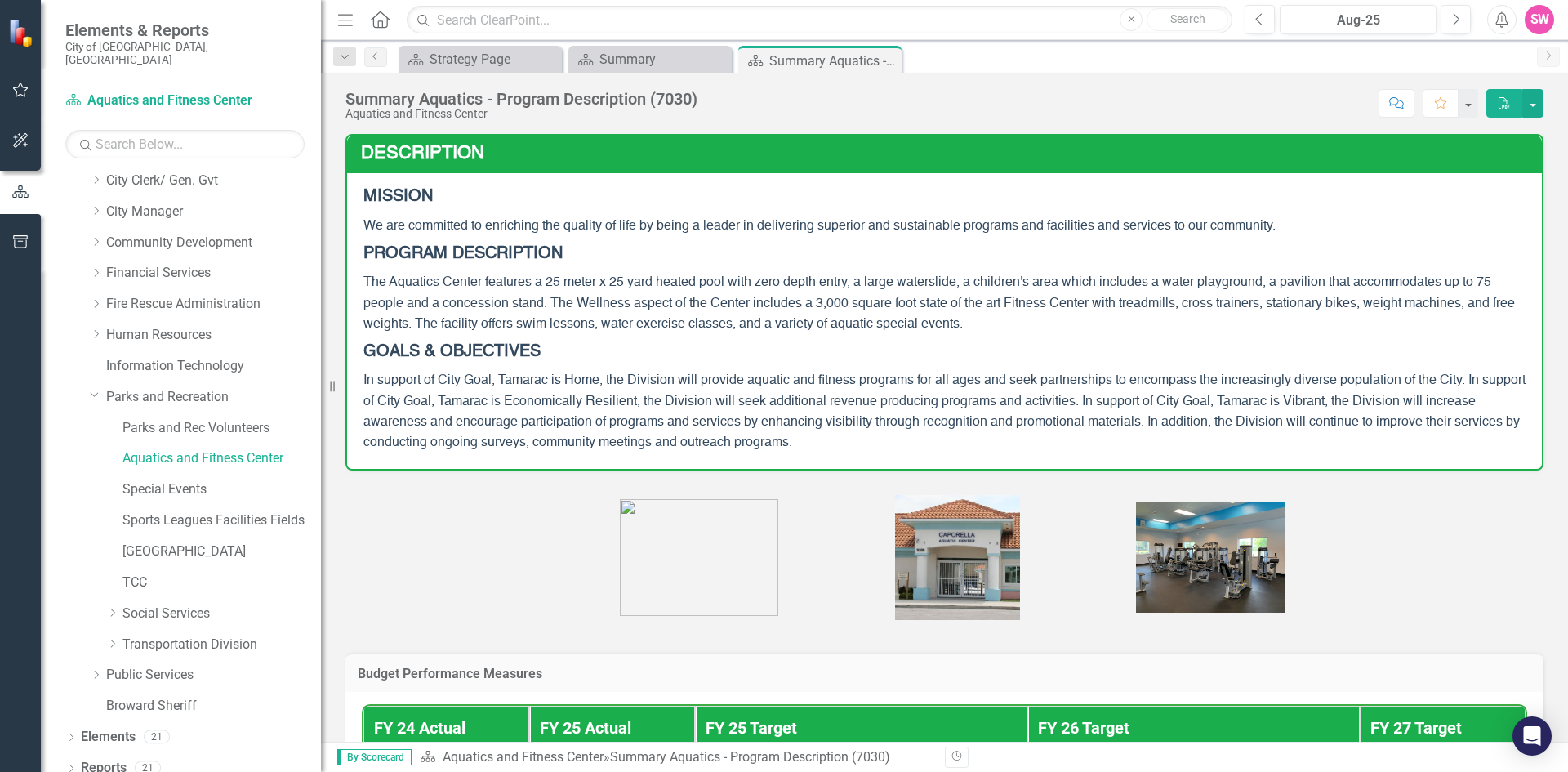
click at [1501, 106] on icon "PDF" at bounding box center [1503, 103] width 14 height 11
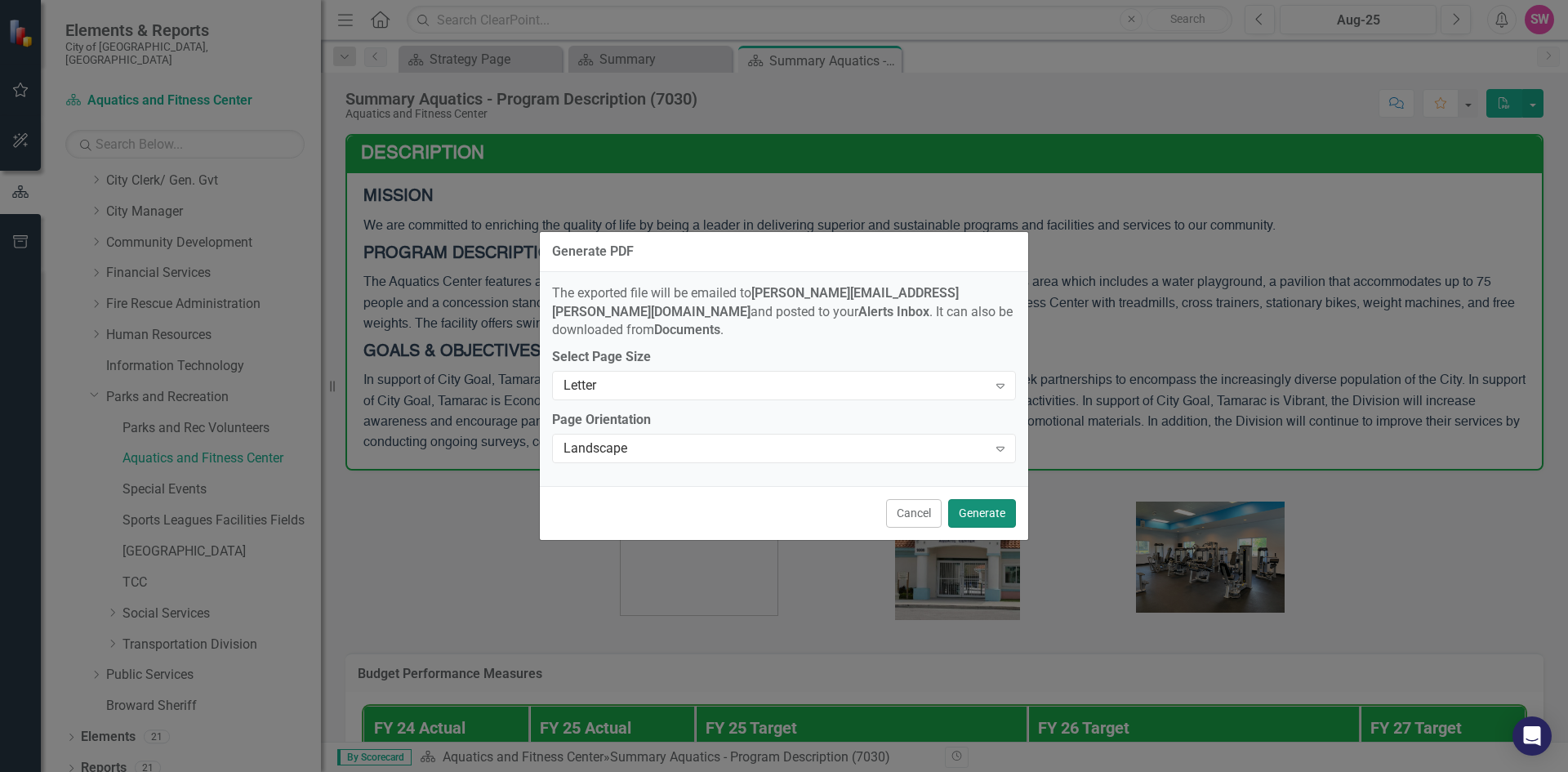
click at [979, 499] on button "Generate" at bounding box center [981, 513] width 67 height 28
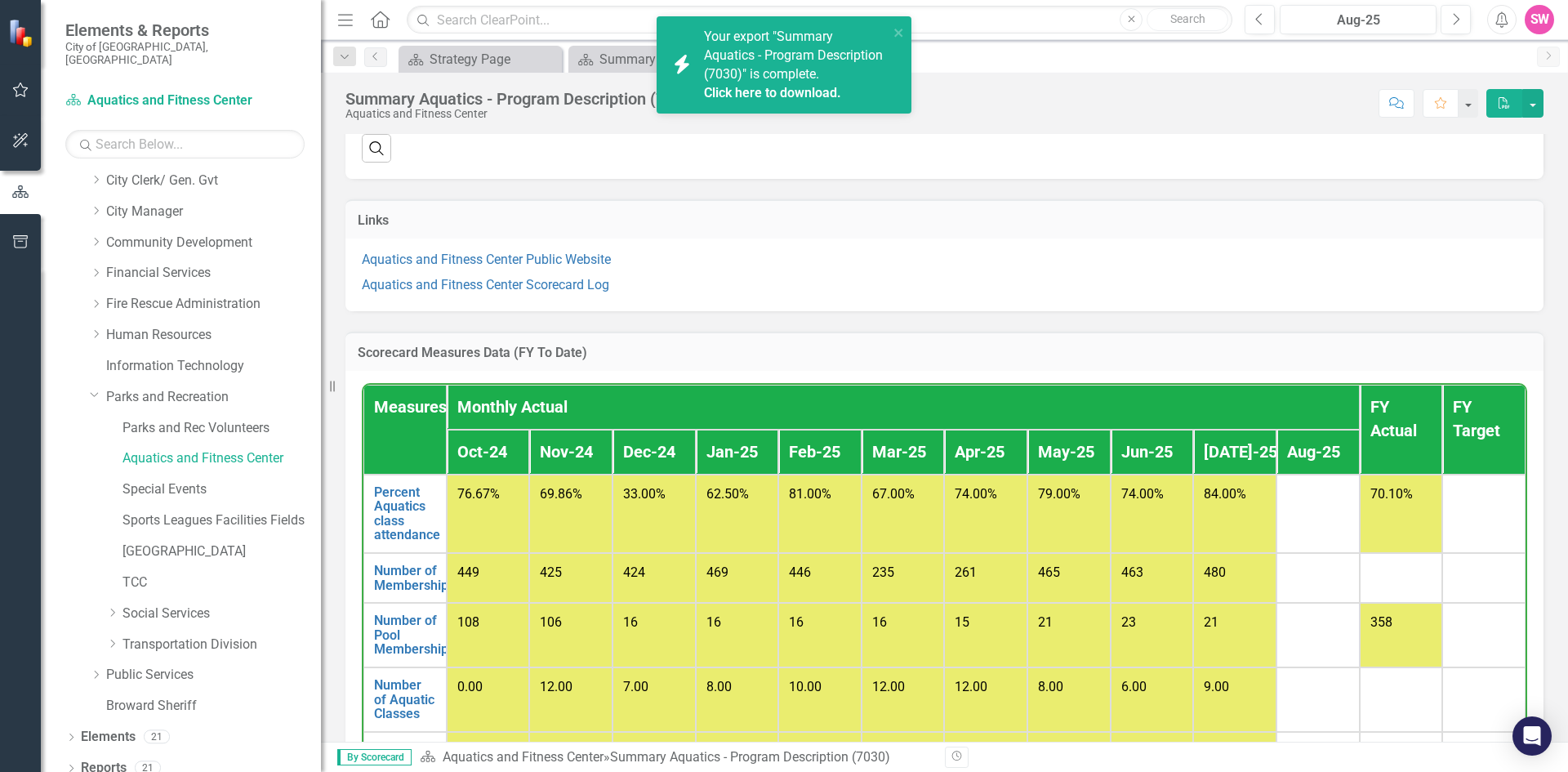
scroll to position [1207, 0]
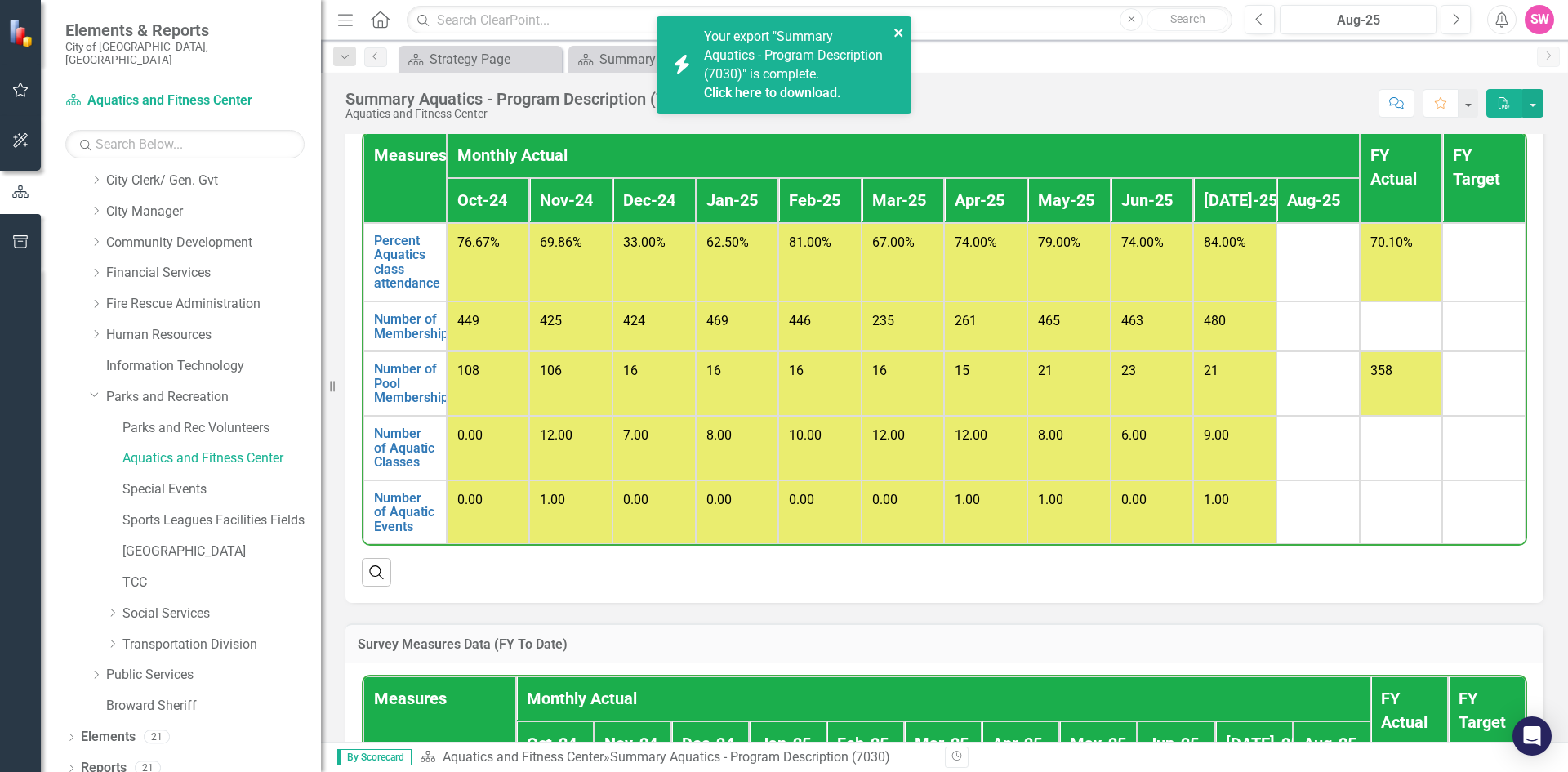
click at [897, 28] on icon "close" at bounding box center [899, 33] width 11 height 13
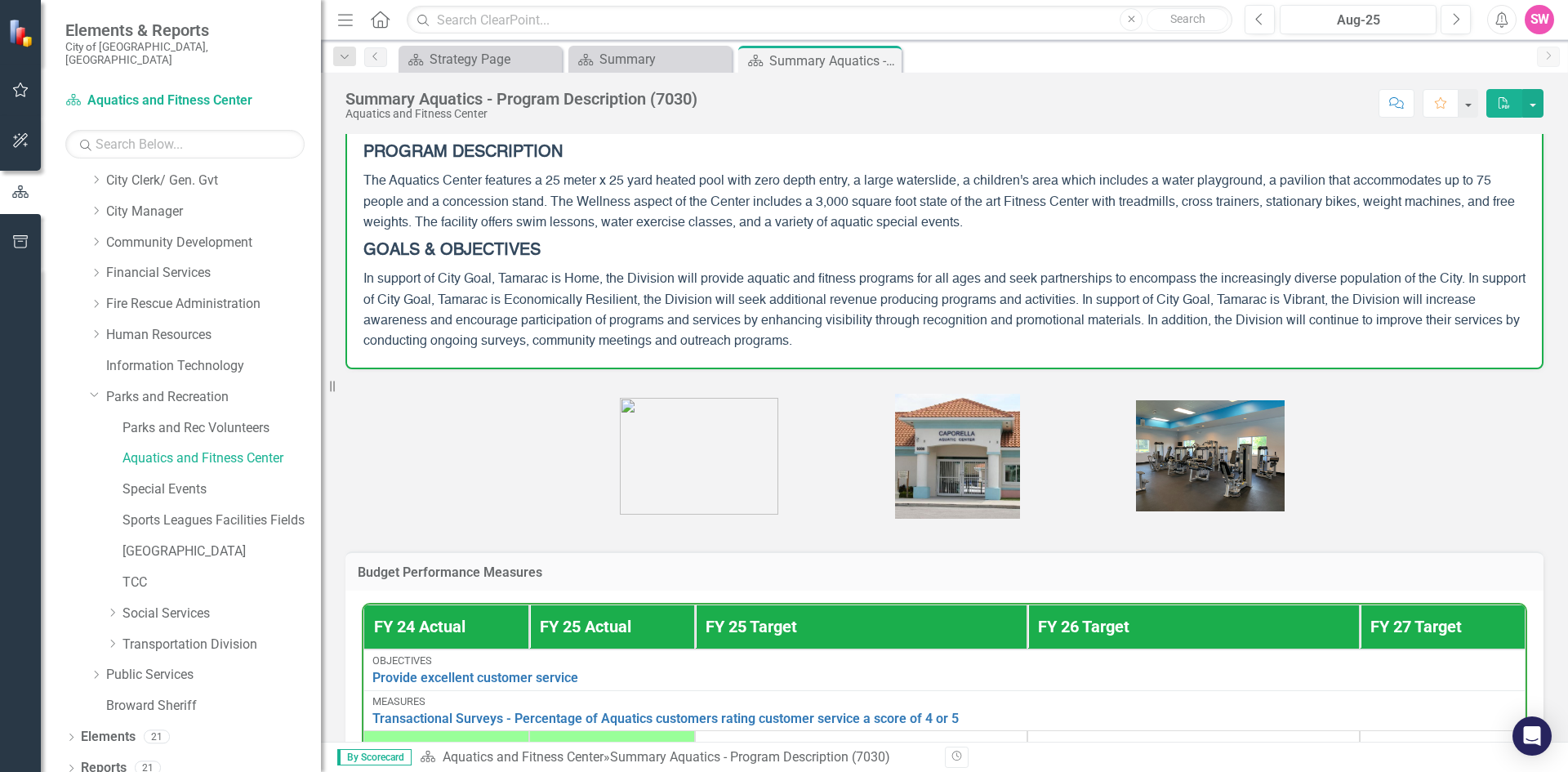
scroll to position [0, 0]
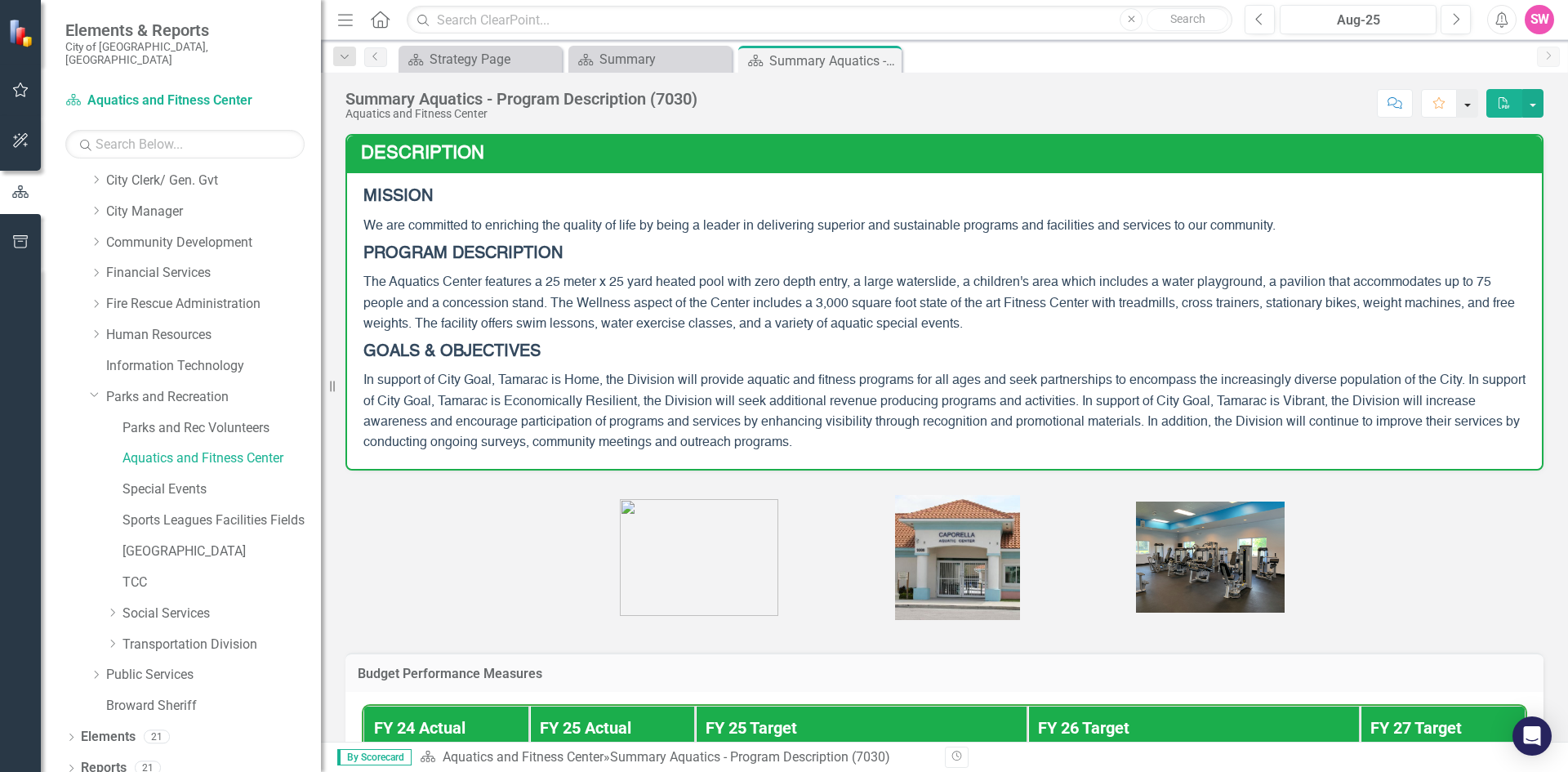
click at [1465, 112] on button "button" at bounding box center [1467, 104] width 21 height 28
drag, startPoint x: 1180, startPoint y: 166, endPoint x: 1164, endPoint y: 162, distance: 16.5
click at [1169, 163] on td "Description" at bounding box center [947, 156] width 1173 height 32
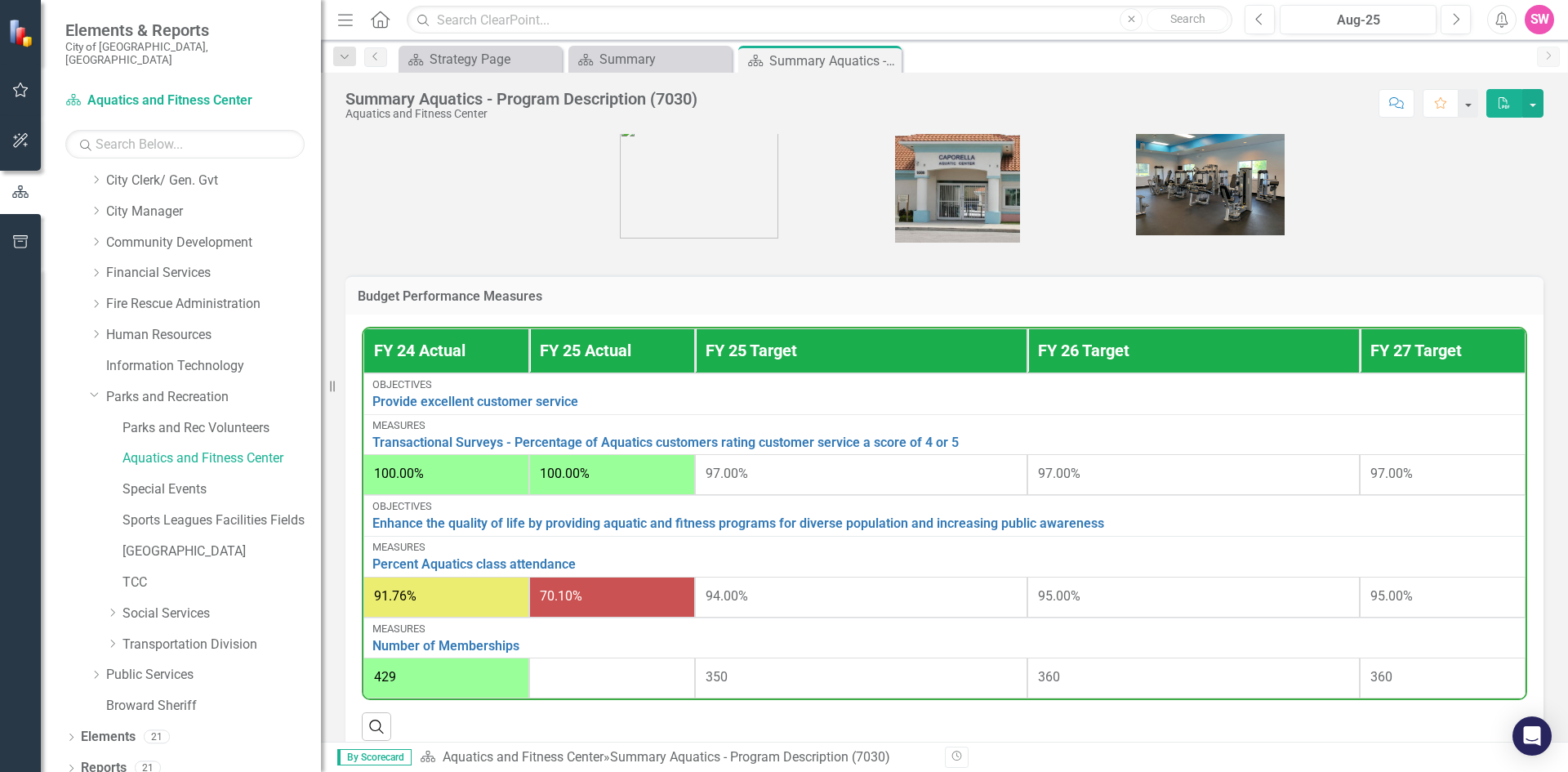
scroll to position [408, 0]
